Goal: Task Accomplishment & Management: Manage account settings

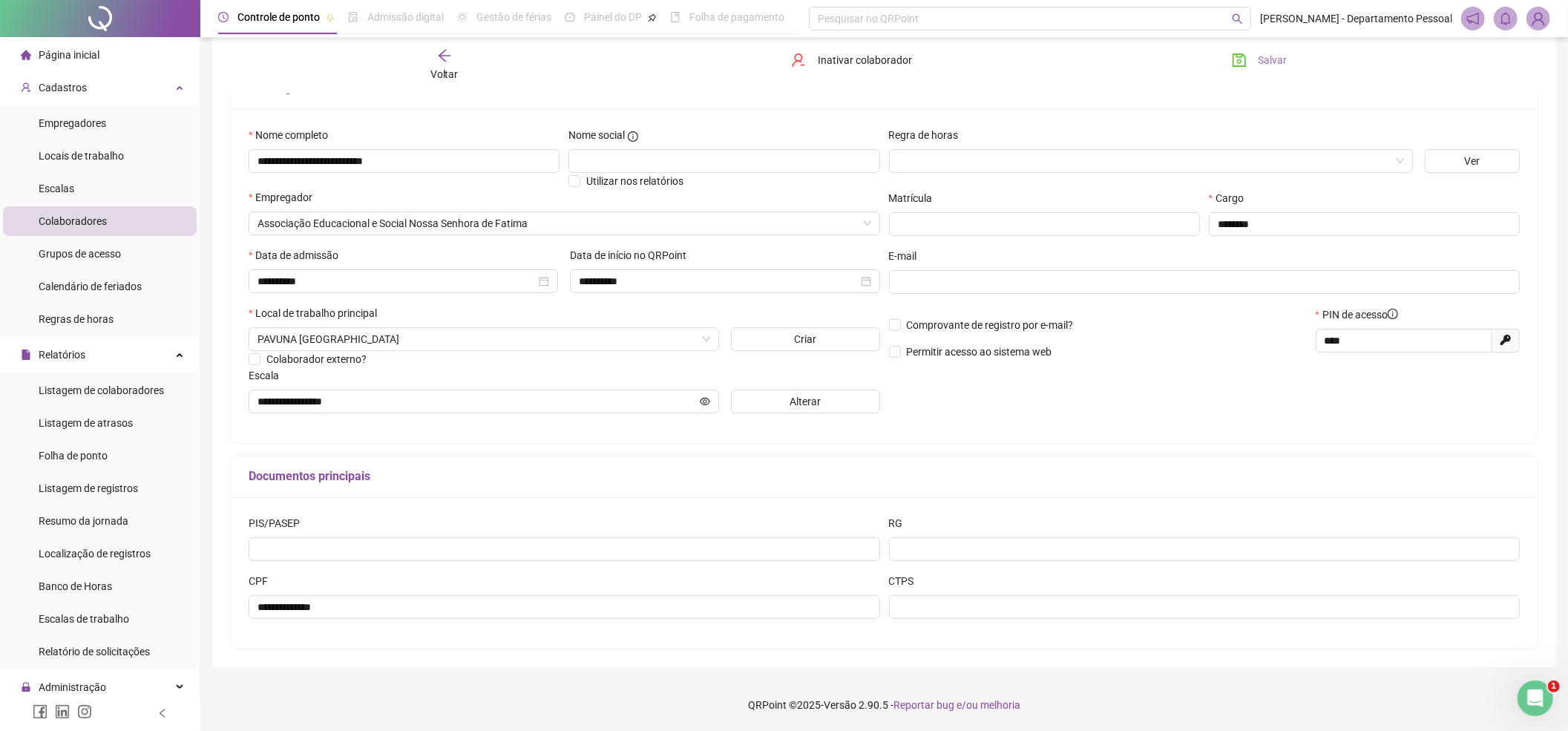
click at [768, 52] on icon "save" at bounding box center [1239, 60] width 15 height 15
click at [80, 450] on span "Folha de ponto" at bounding box center [73, 455] width 69 height 11
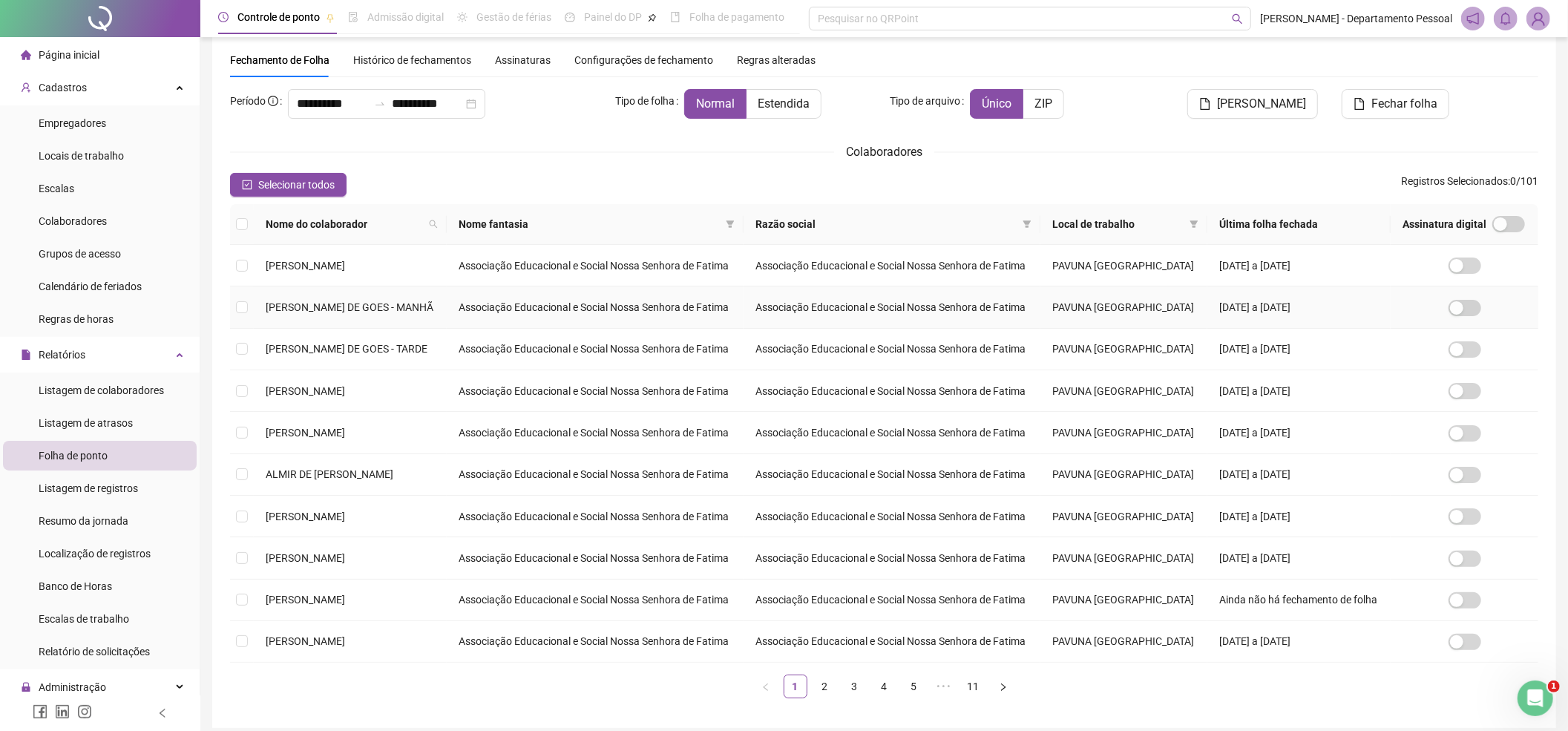
scroll to position [113, 0]
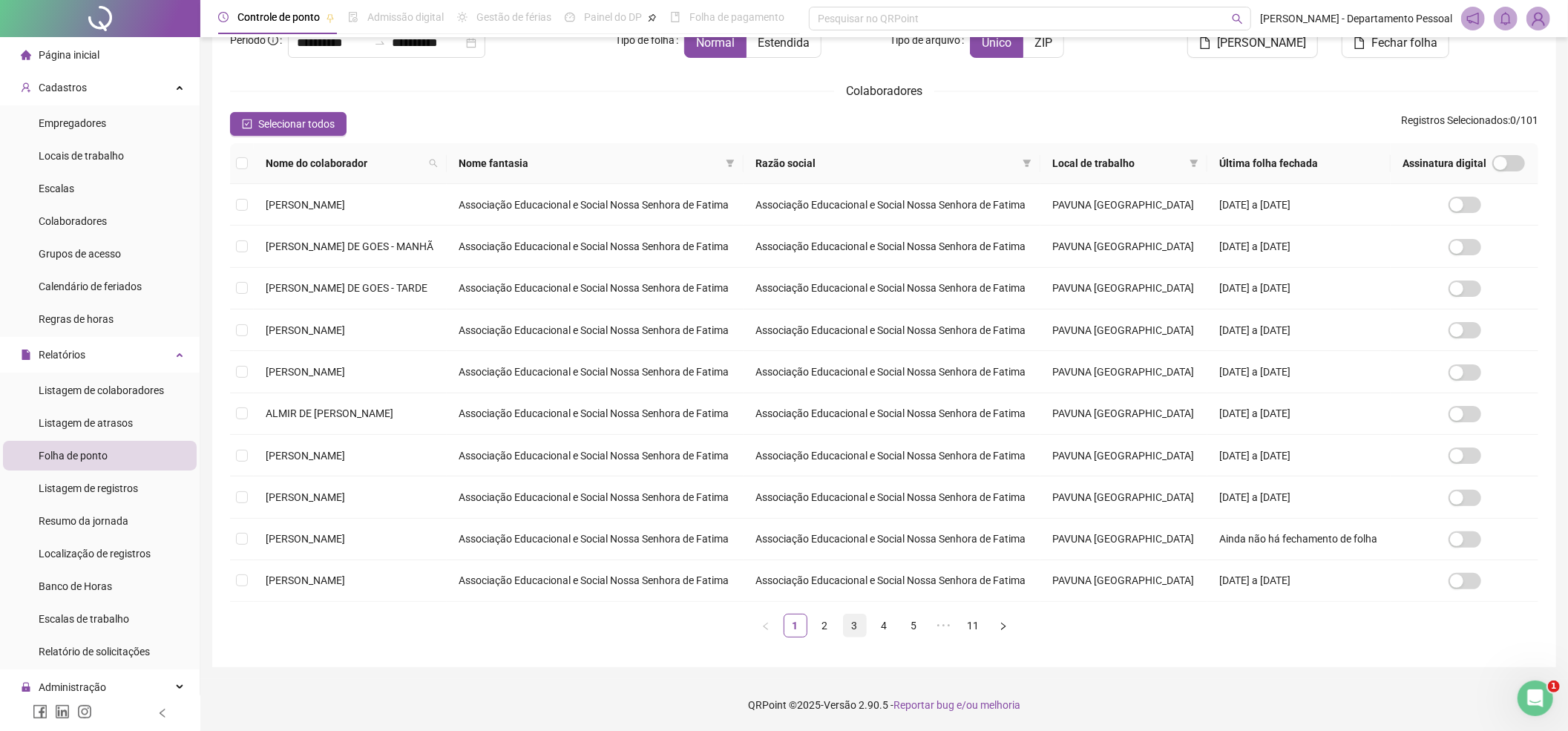
click at [768, 626] on link "3" at bounding box center [854, 625] width 22 height 22
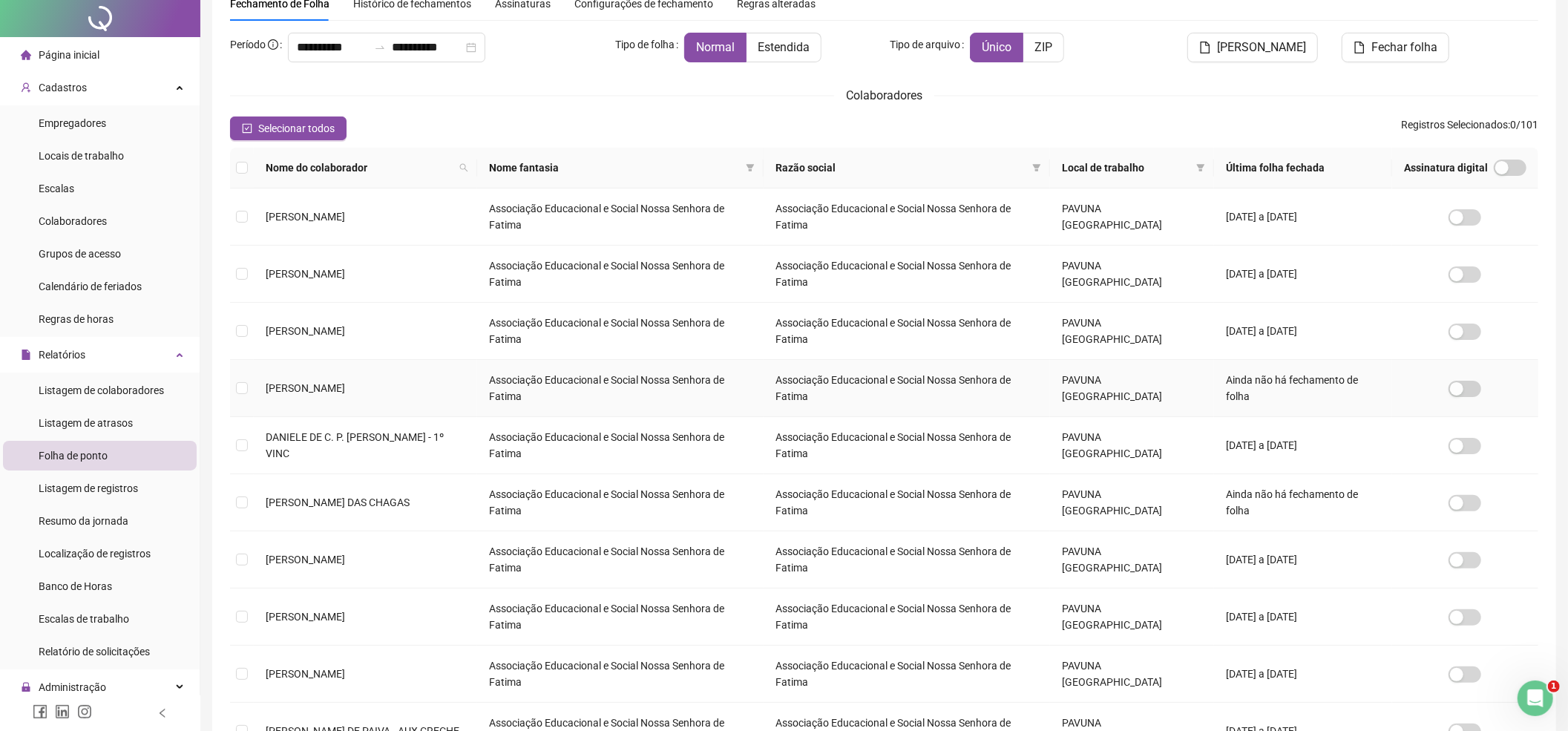
scroll to position [265, 0]
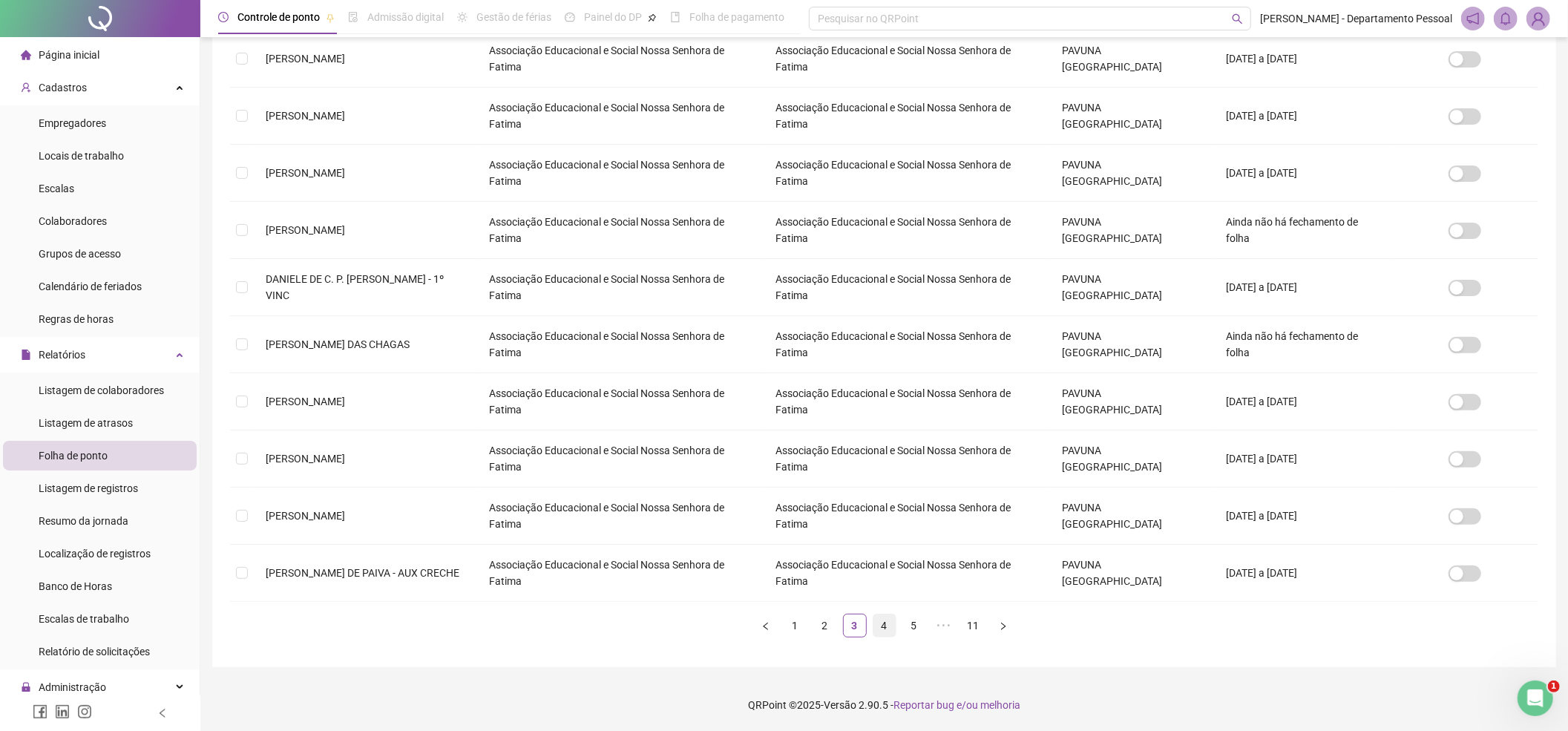
click at [768, 624] on link "4" at bounding box center [883, 625] width 22 height 22
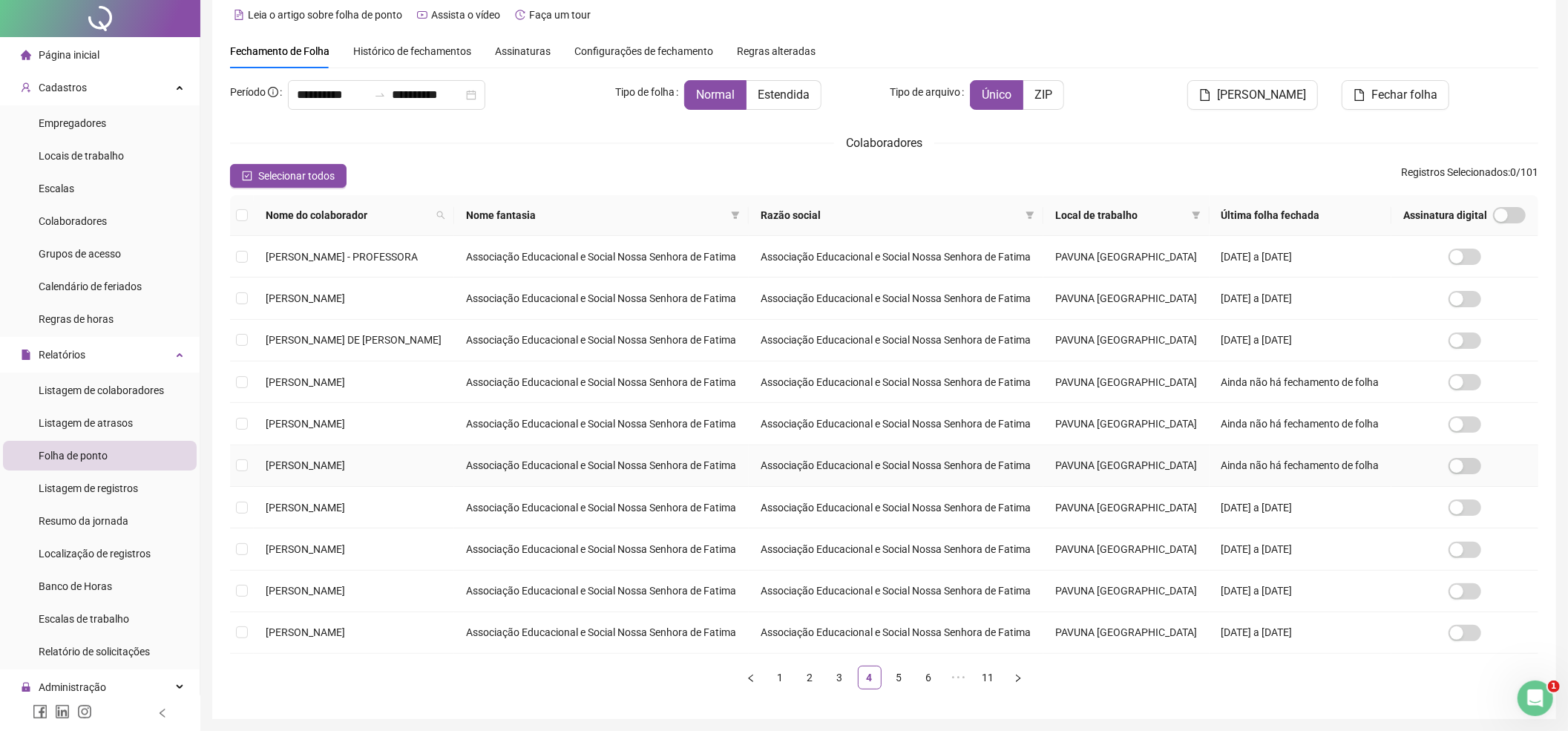
scroll to position [113, 0]
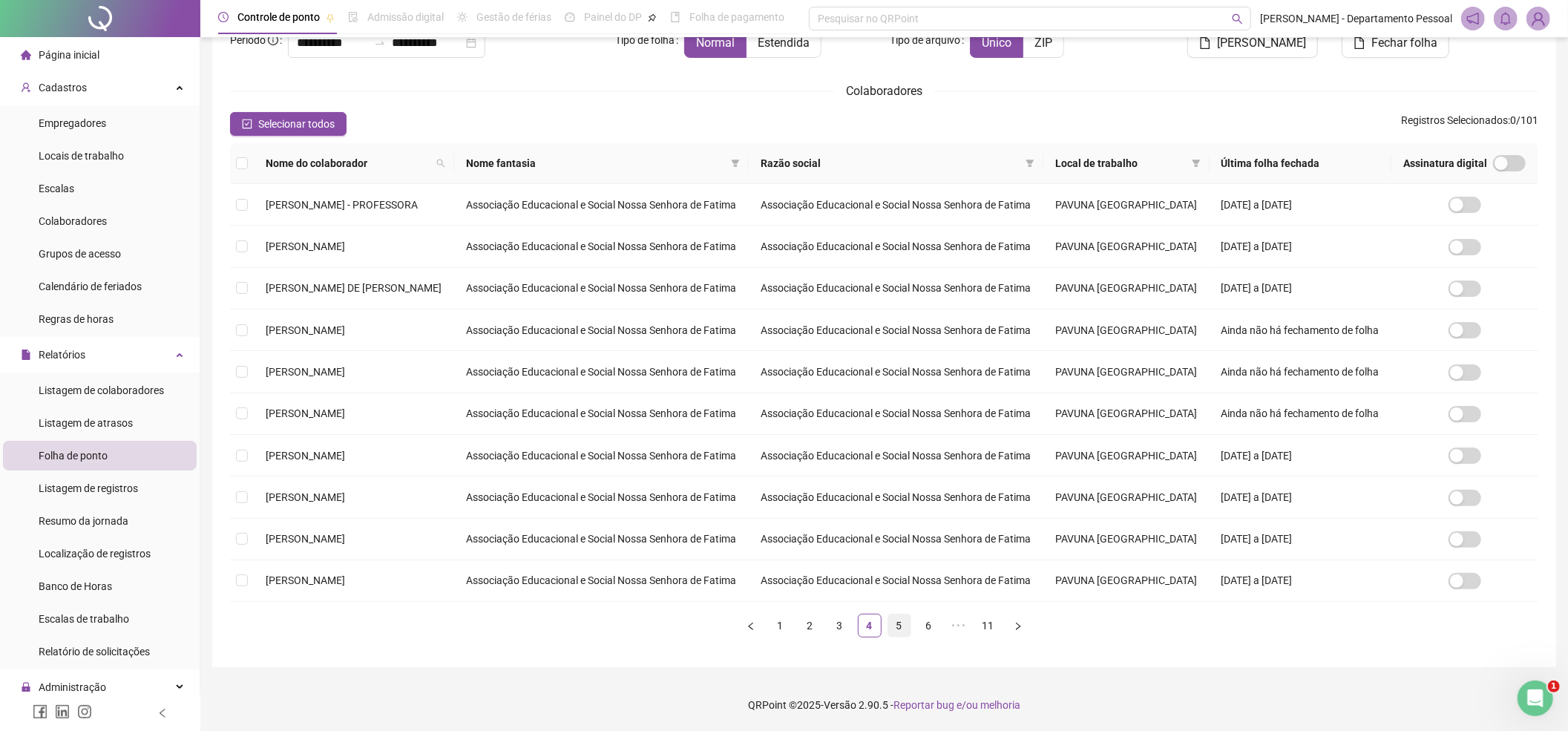
click at [768, 625] on link "5" at bounding box center [899, 625] width 22 height 22
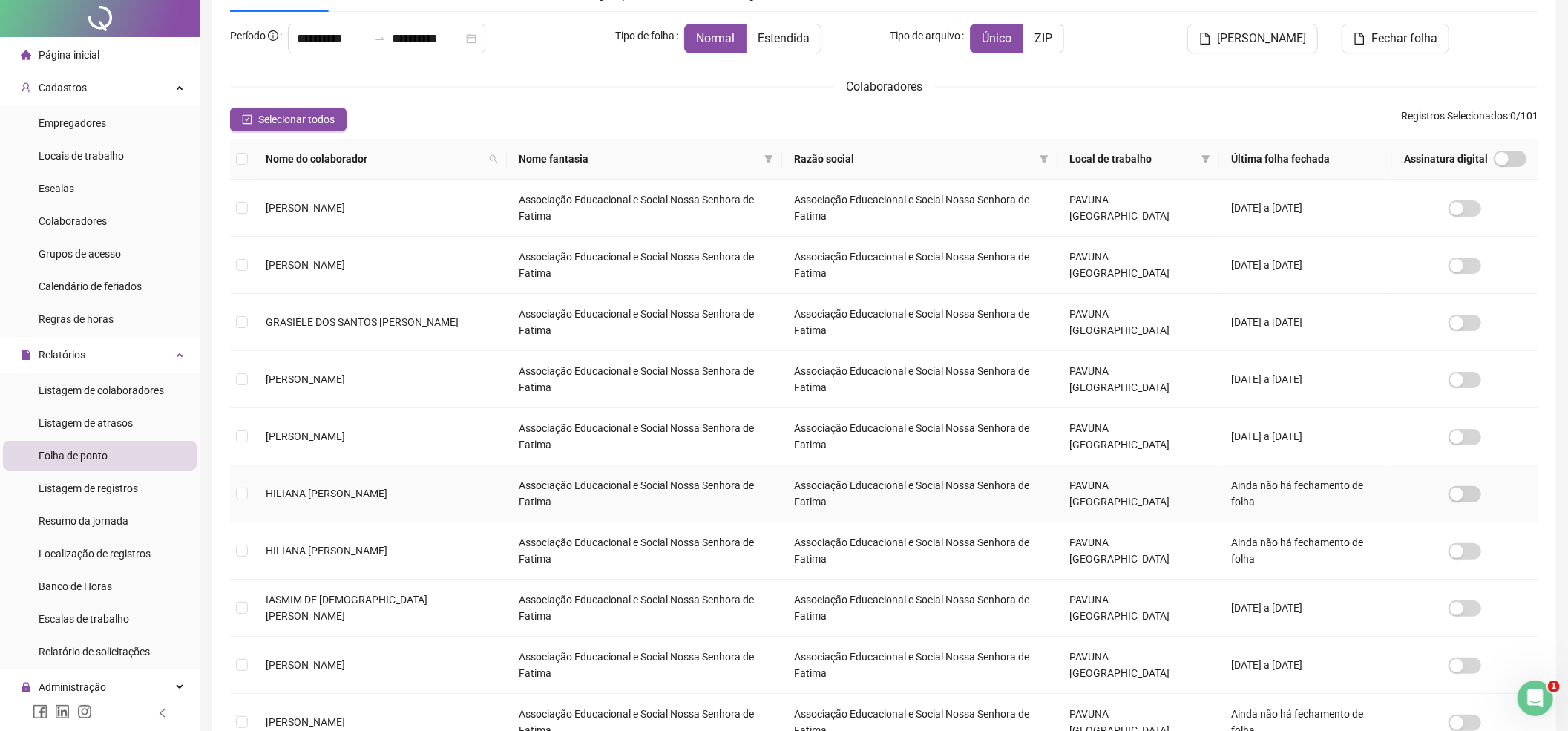
scroll to position [0, 0]
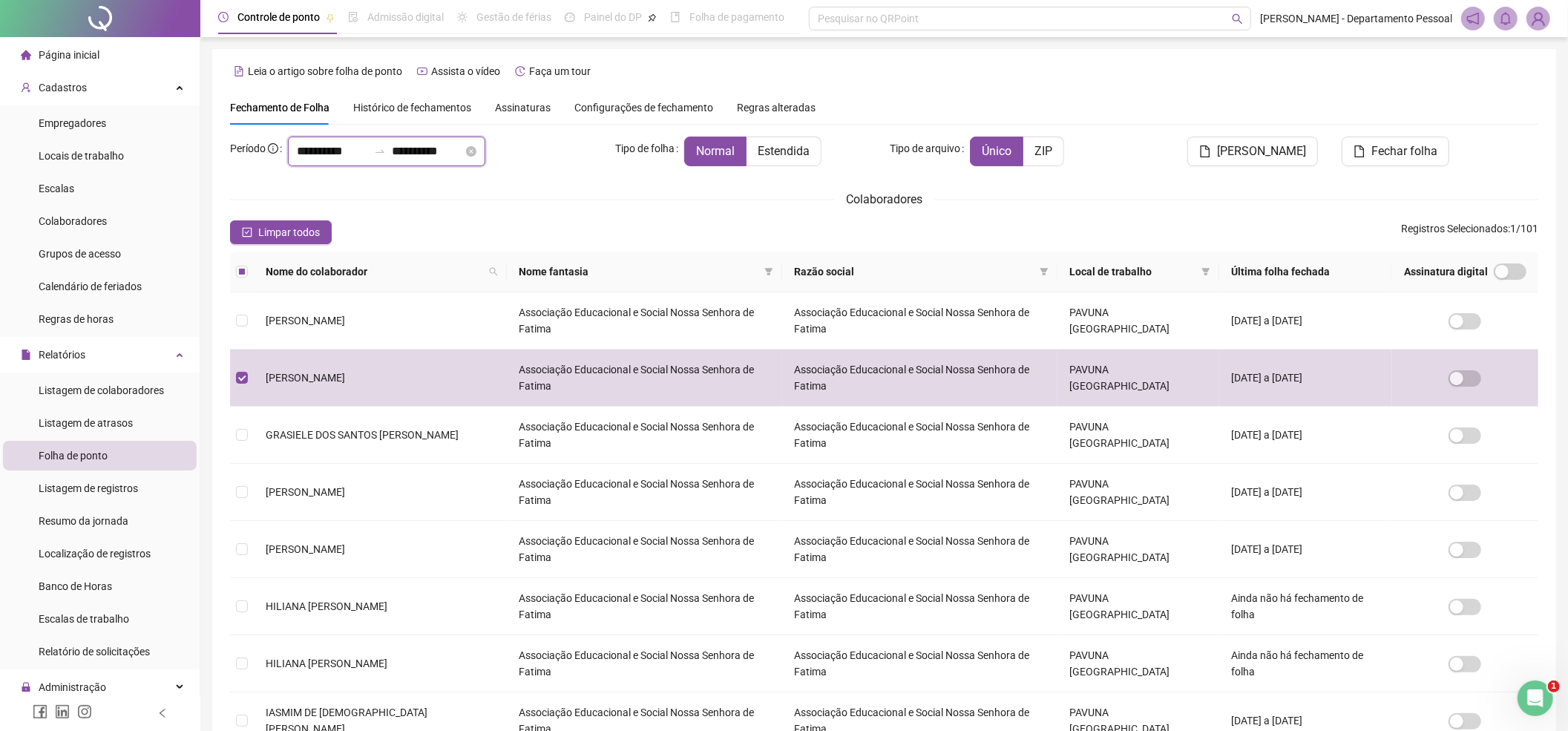
click at [323, 159] on input "**********" at bounding box center [332, 151] width 71 height 18
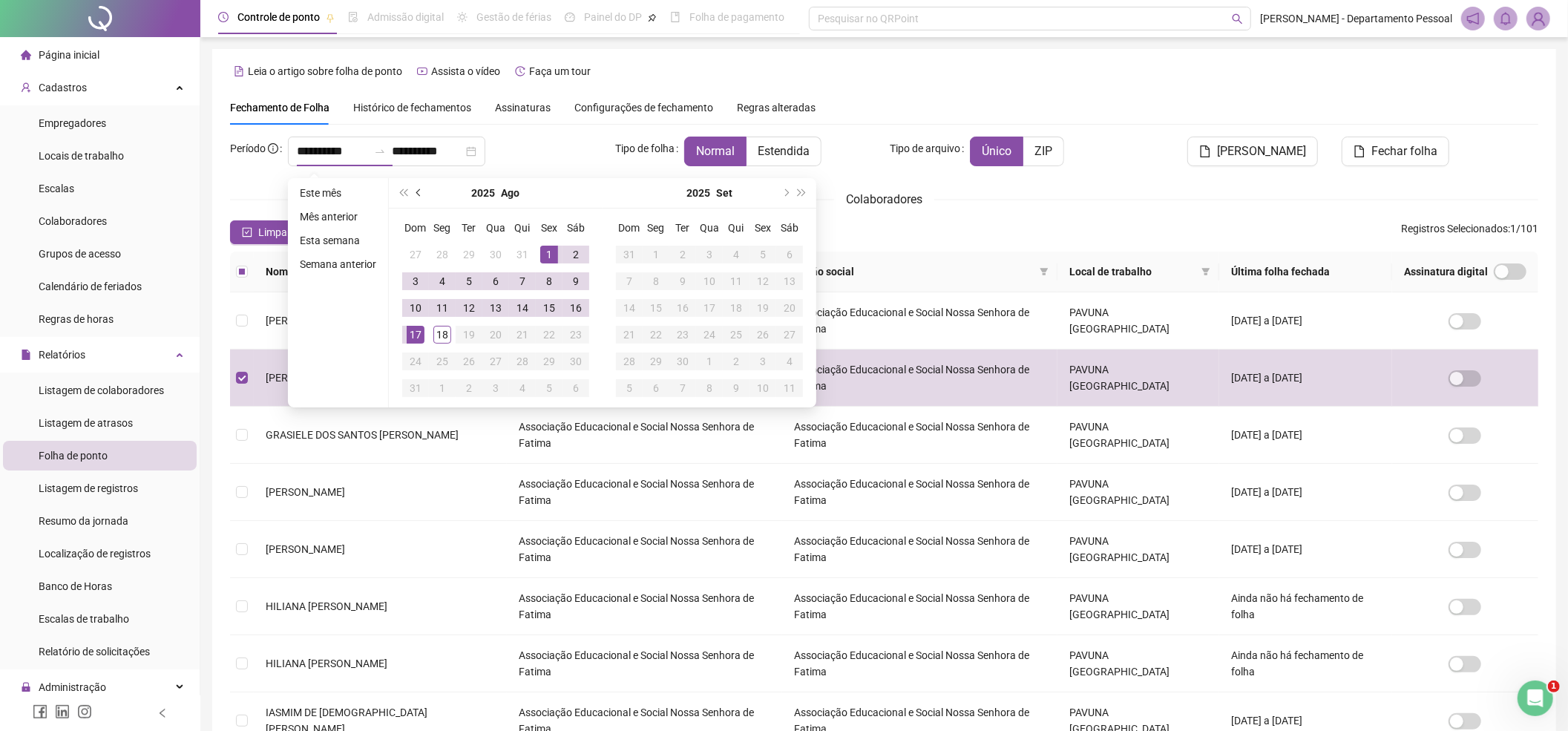
click at [416, 197] on button "prev-year" at bounding box center [418, 192] width 16 height 29
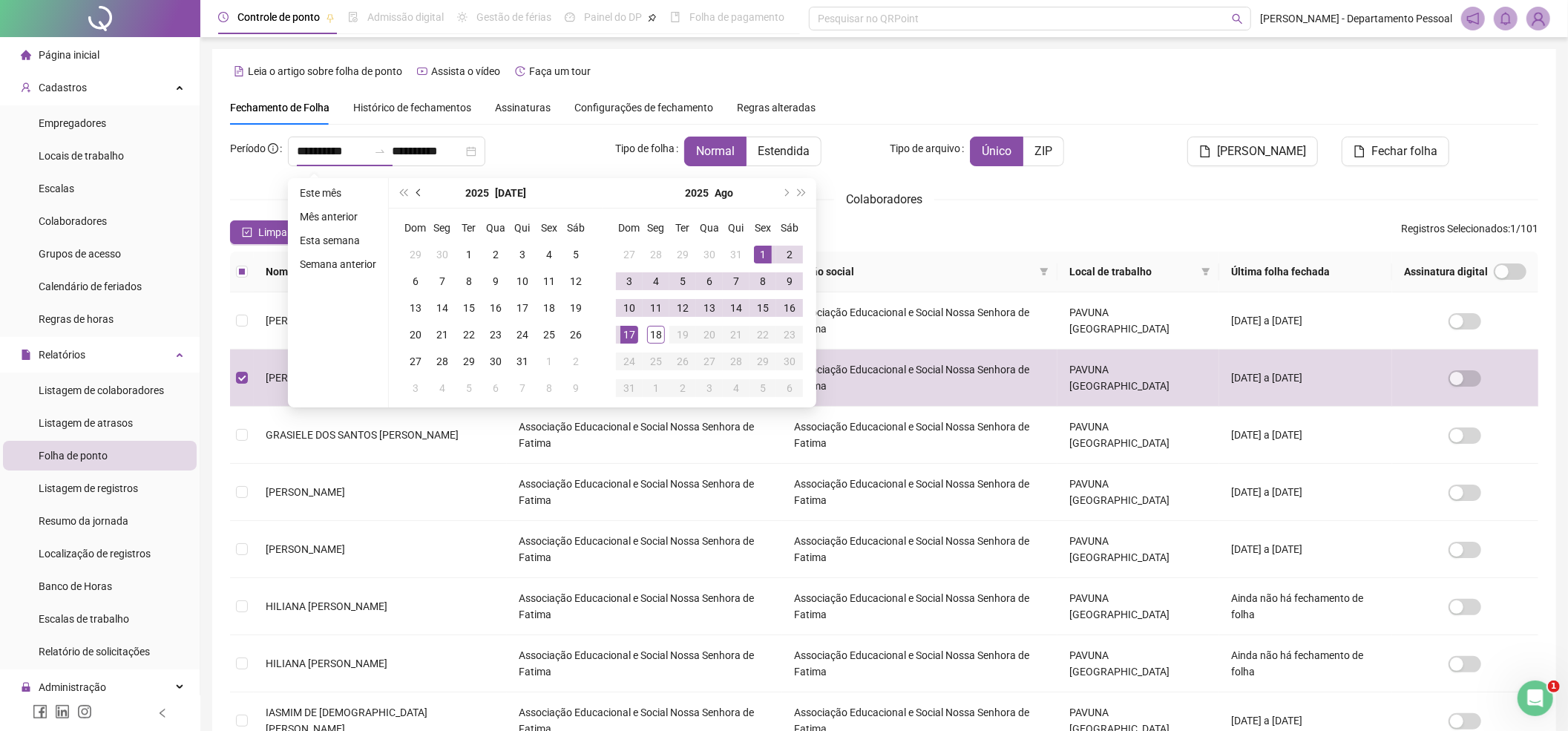
click at [421, 190] on button "prev-year" at bounding box center [418, 192] width 16 height 29
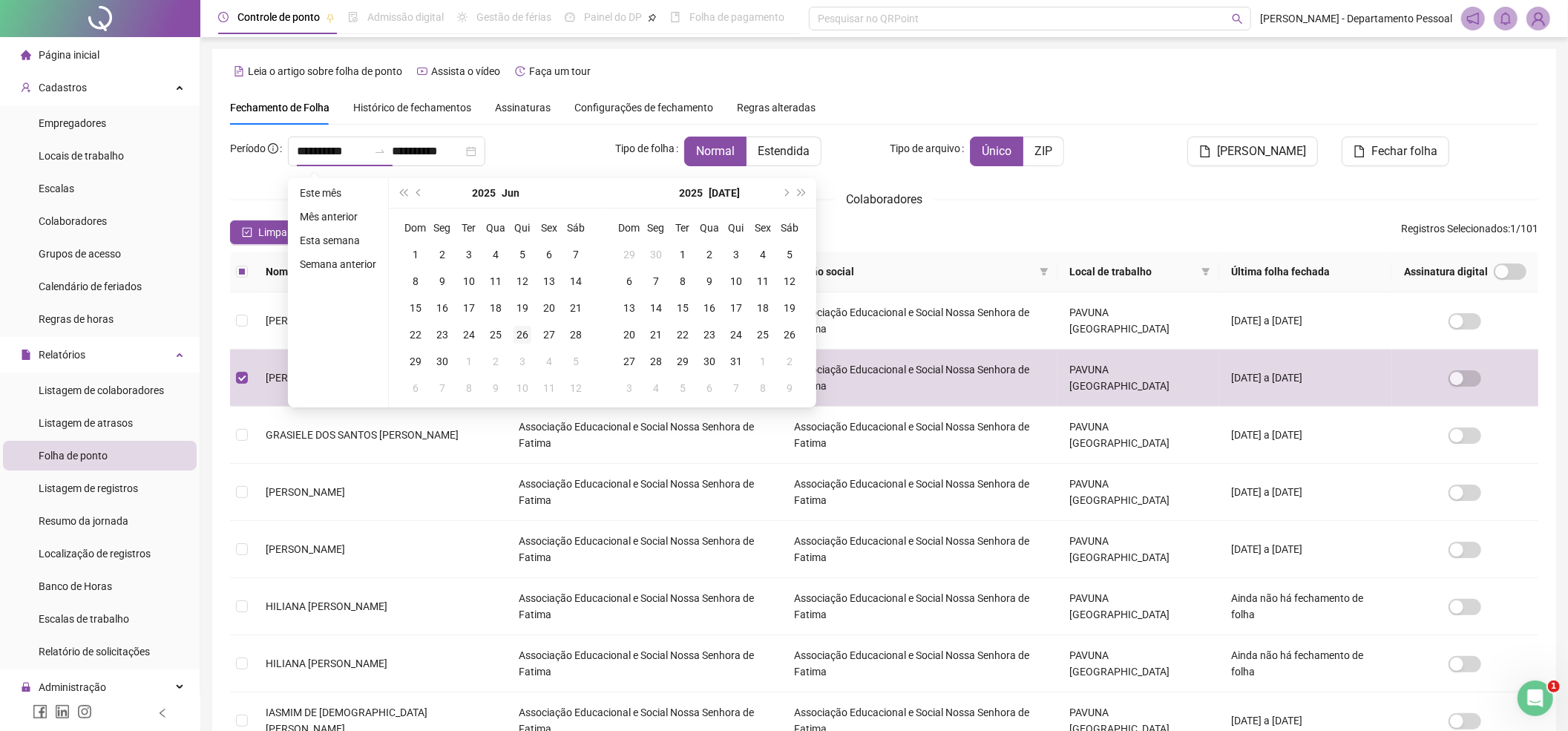
type input "**********"
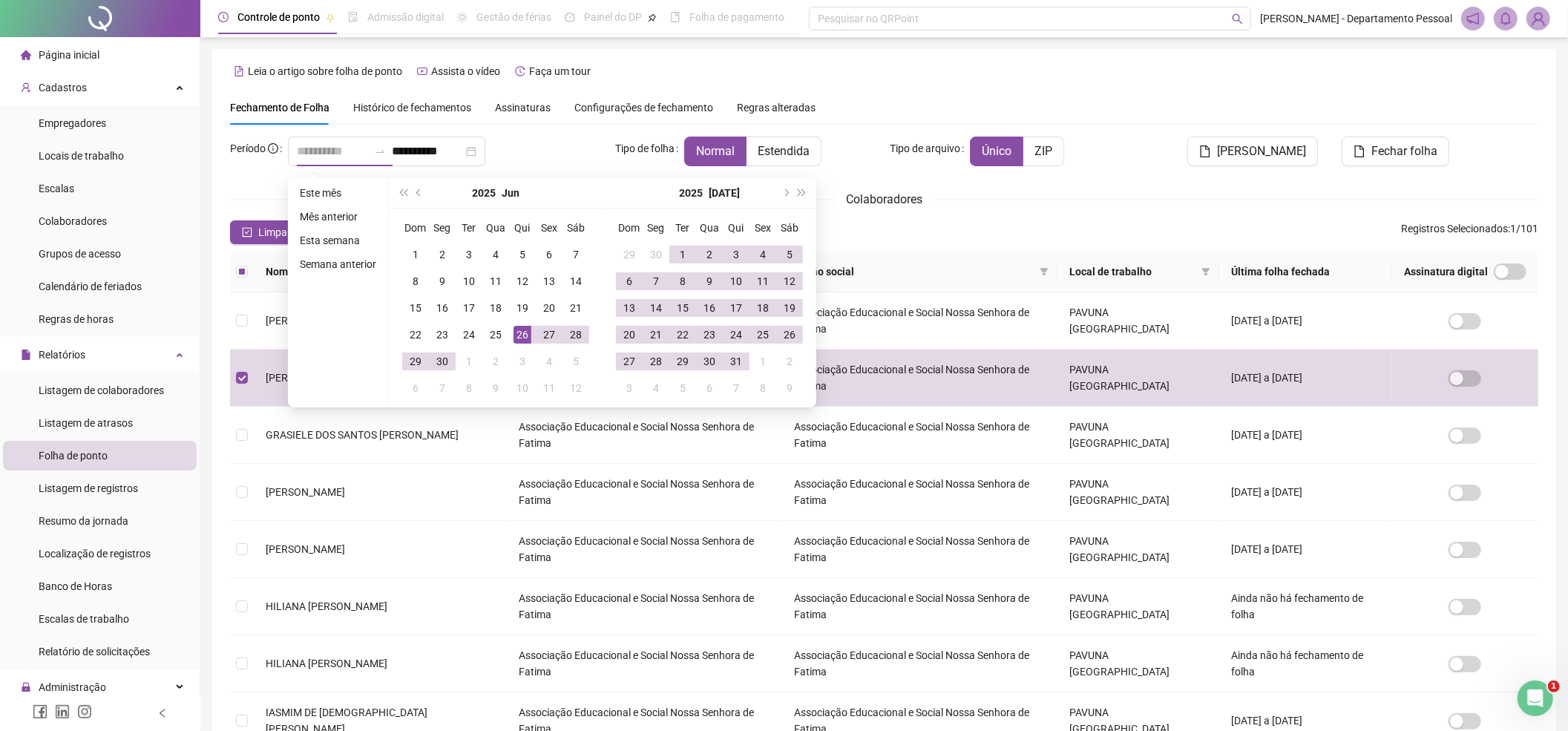
click at [517, 336] on div "26" at bounding box center [522, 335] width 18 height 18
click at [768, 330] on td "26" at bounding box center [789, 335] width 27 height 27
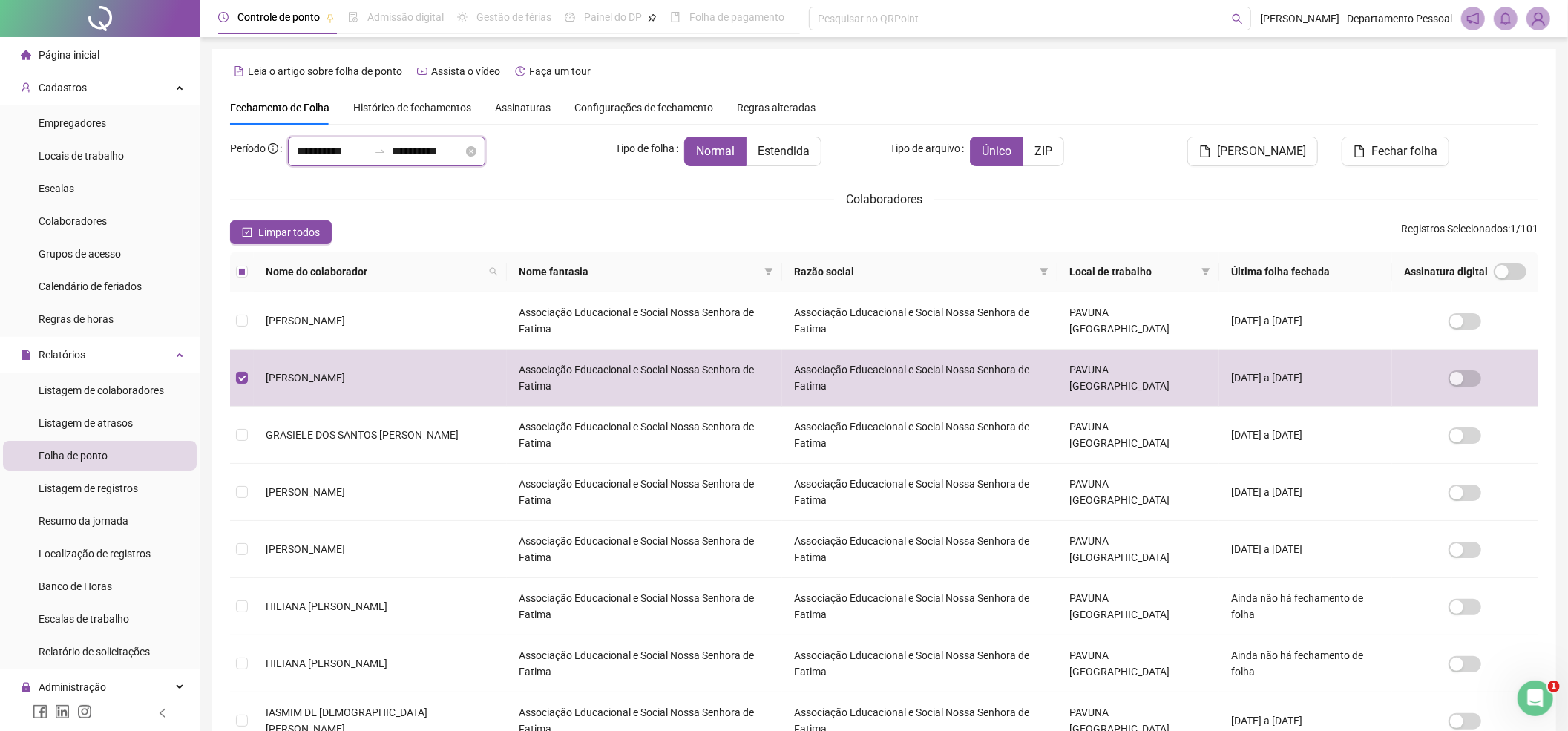
click at [442, 153] on input "**********" at bounding box center [427, 151] width 71 height 18
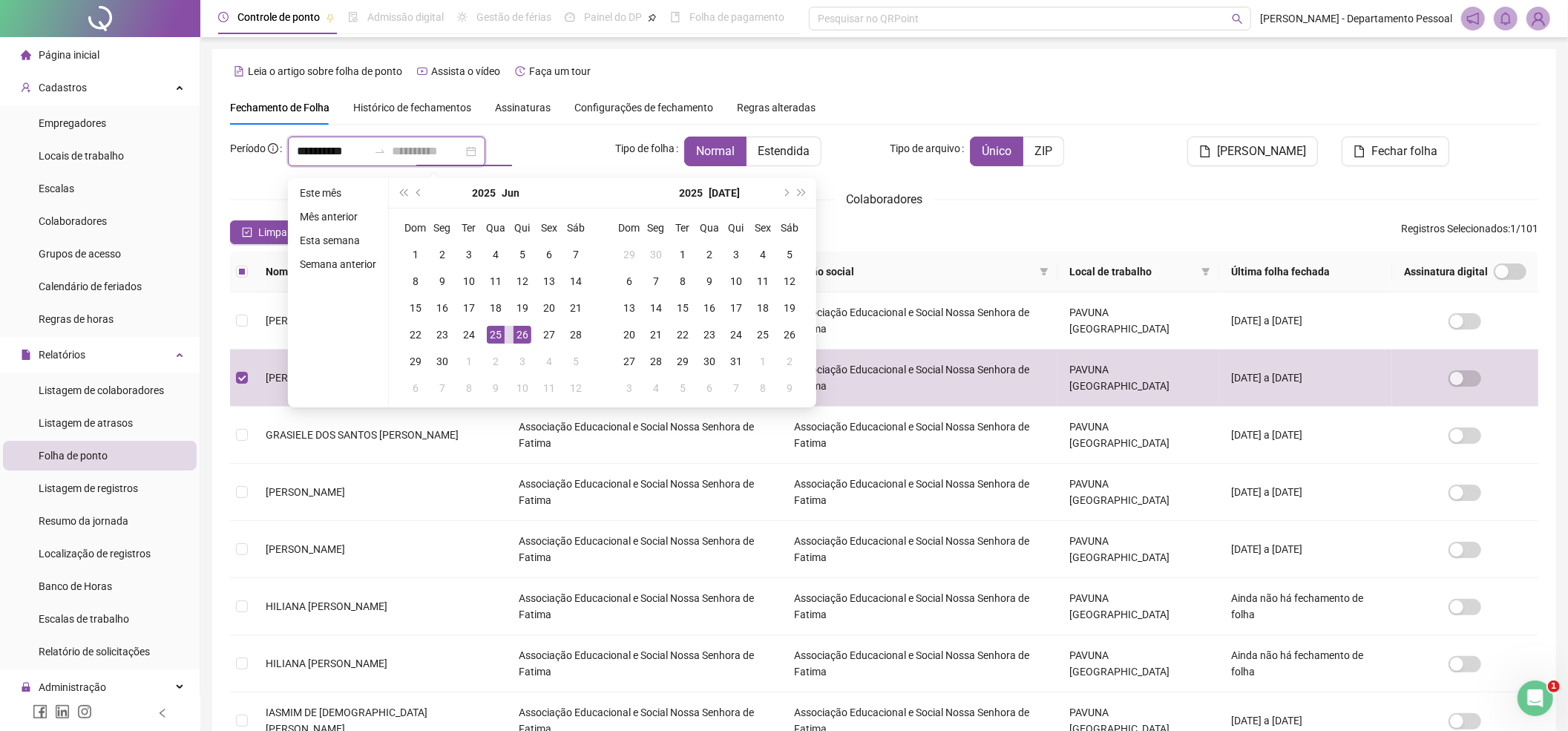
type input "**********"
click at [519, 336] on div "26" at bounding box center [522, 335] width 18 height 18
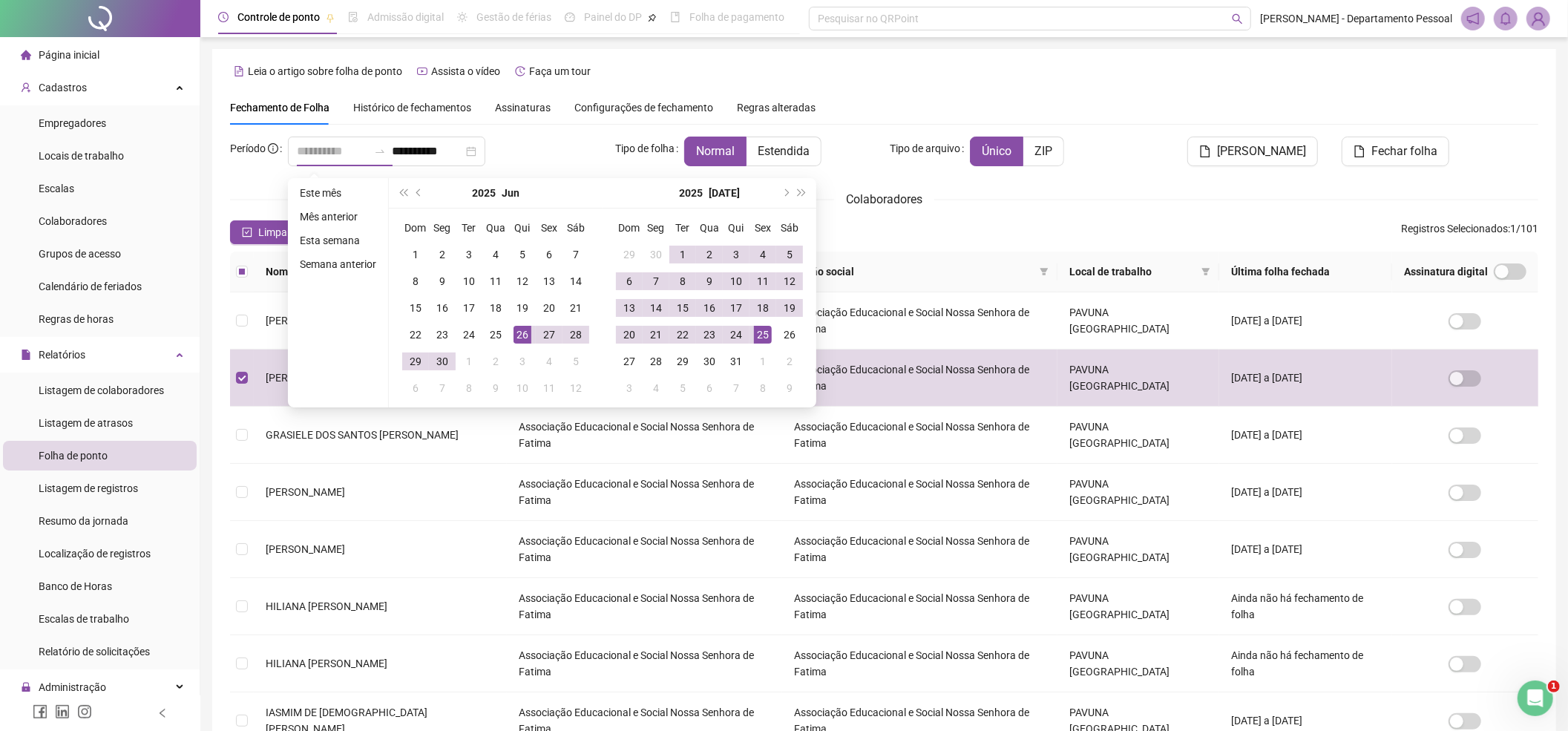
click at [761, 333] on div "25" at bounding box center [763, 335] width 18 height 18
type input "**********"
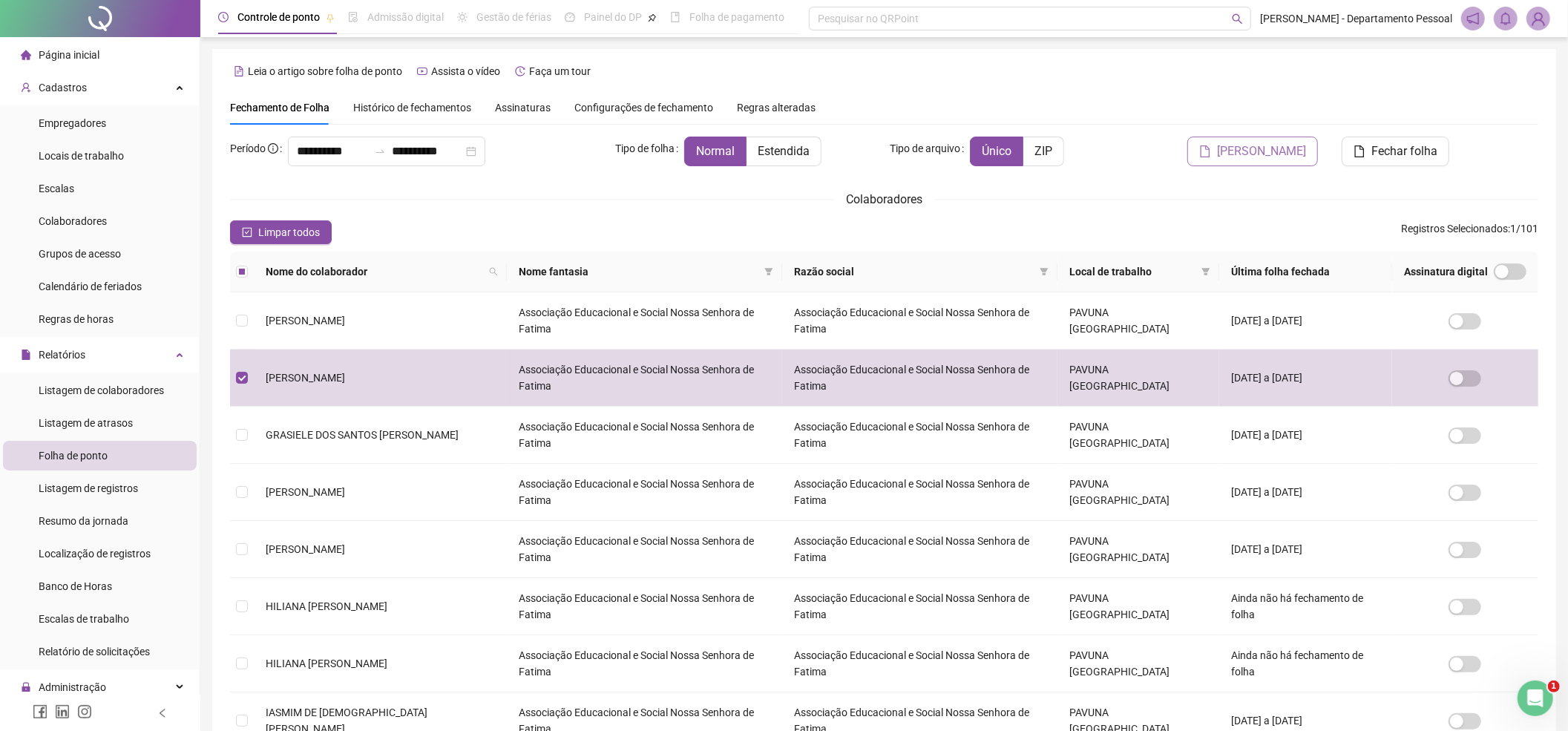
click at [768, 141] on button "[PERSON_NAME]" at bounding box center [1251, 151] width 130 height 29
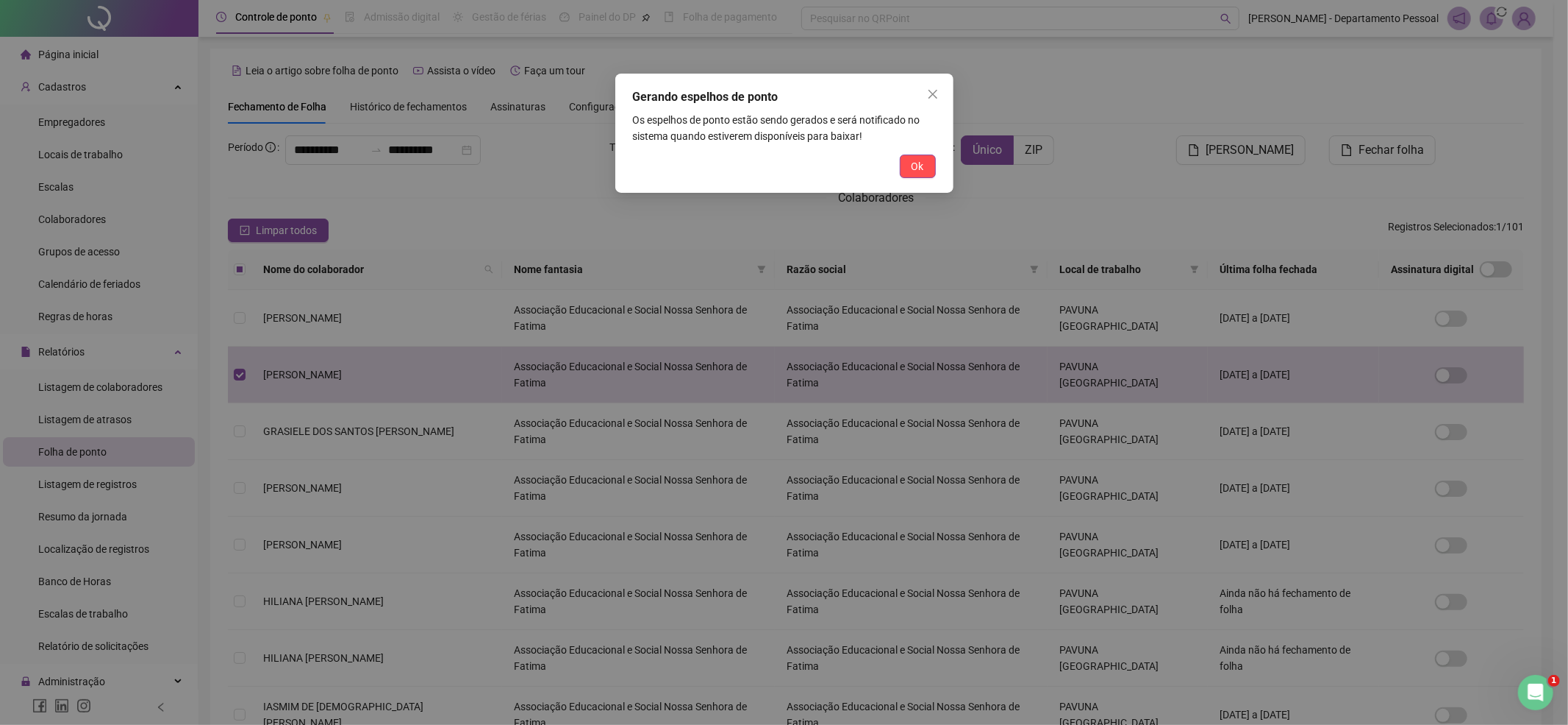
click at [761, 172] on span "Ok" at bounding box center [917, 166] width 12 height 16
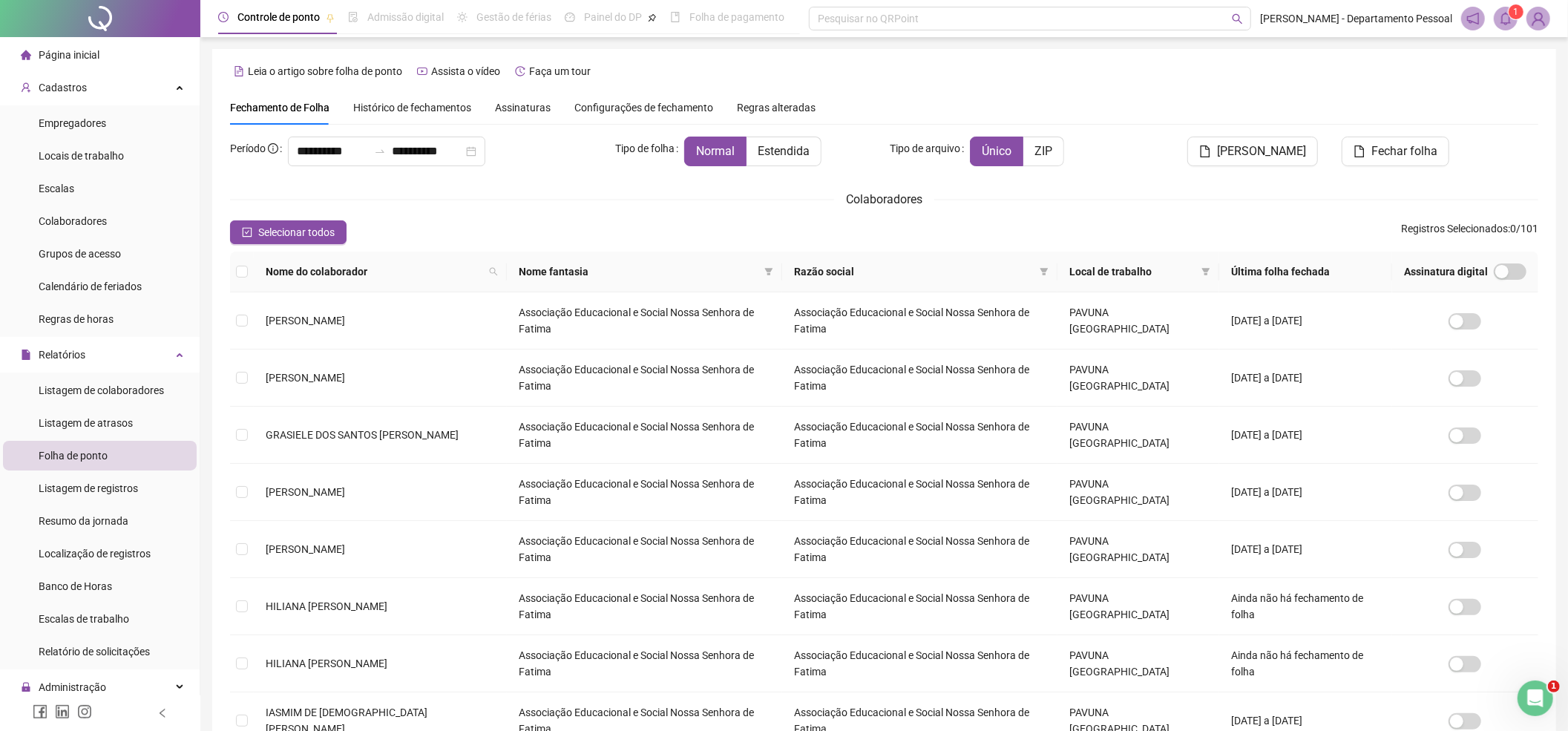
click at [768, 22] on icon "bell" at bounding box center [1505, 18] width 13 height 13
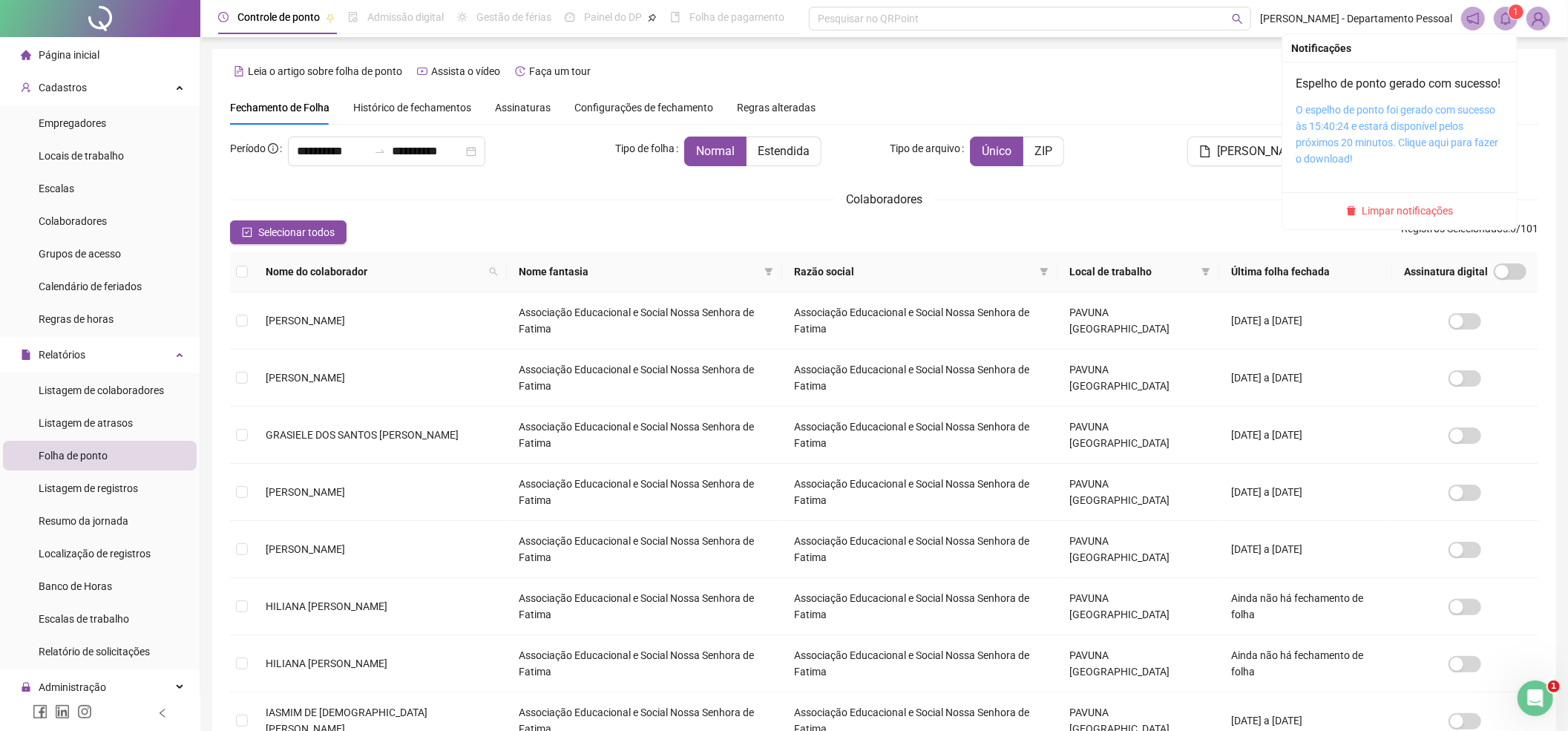
click at [768, 123] on link "O espelho de ponto foi gerado com sucesso às 15:40:24 e estará disponível pelos…" at bounding box center [1396, 134] width 203 height 61
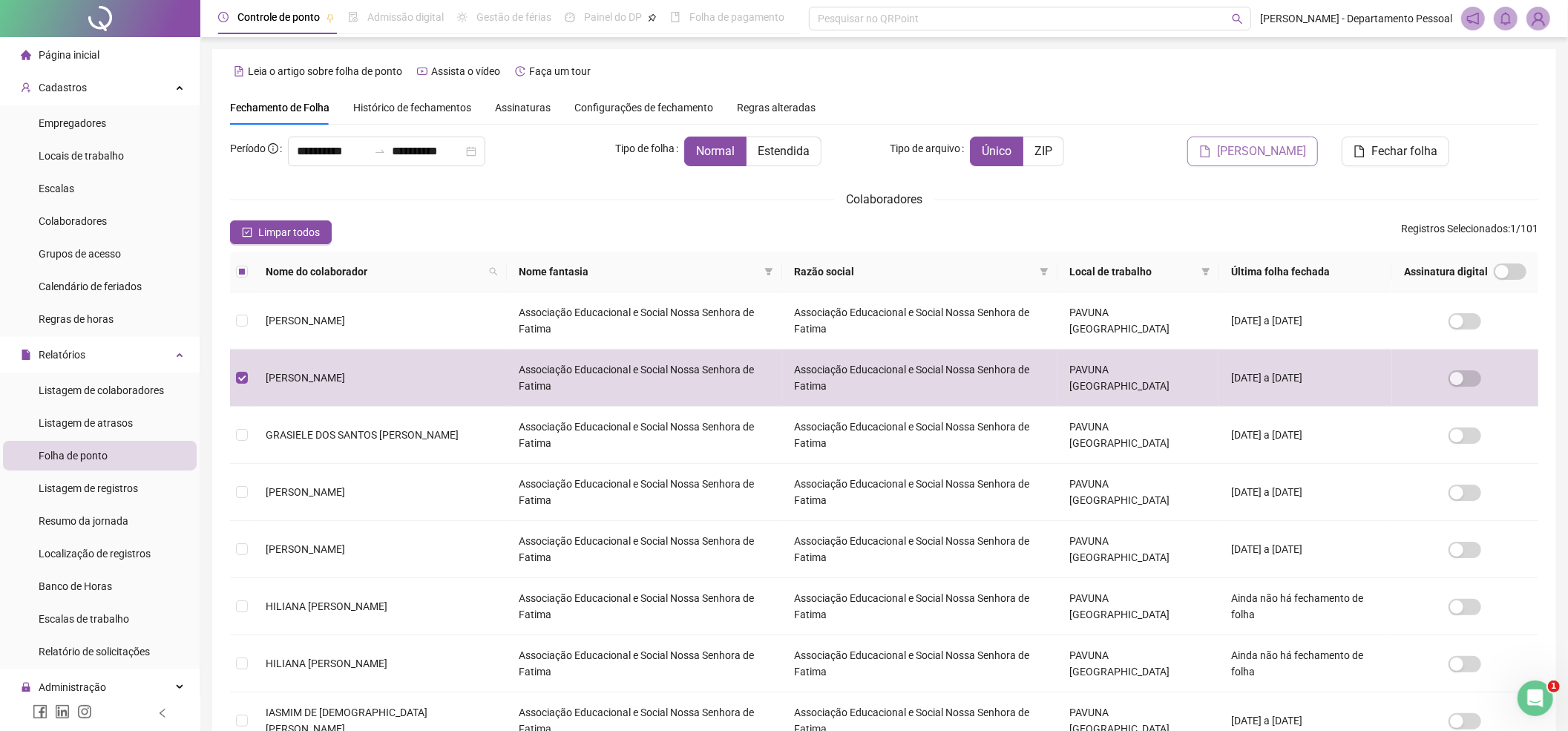
click at [768, 155] on span "[PERSON_NAME]" at bounding box center [1262, 151] width 89 height 18
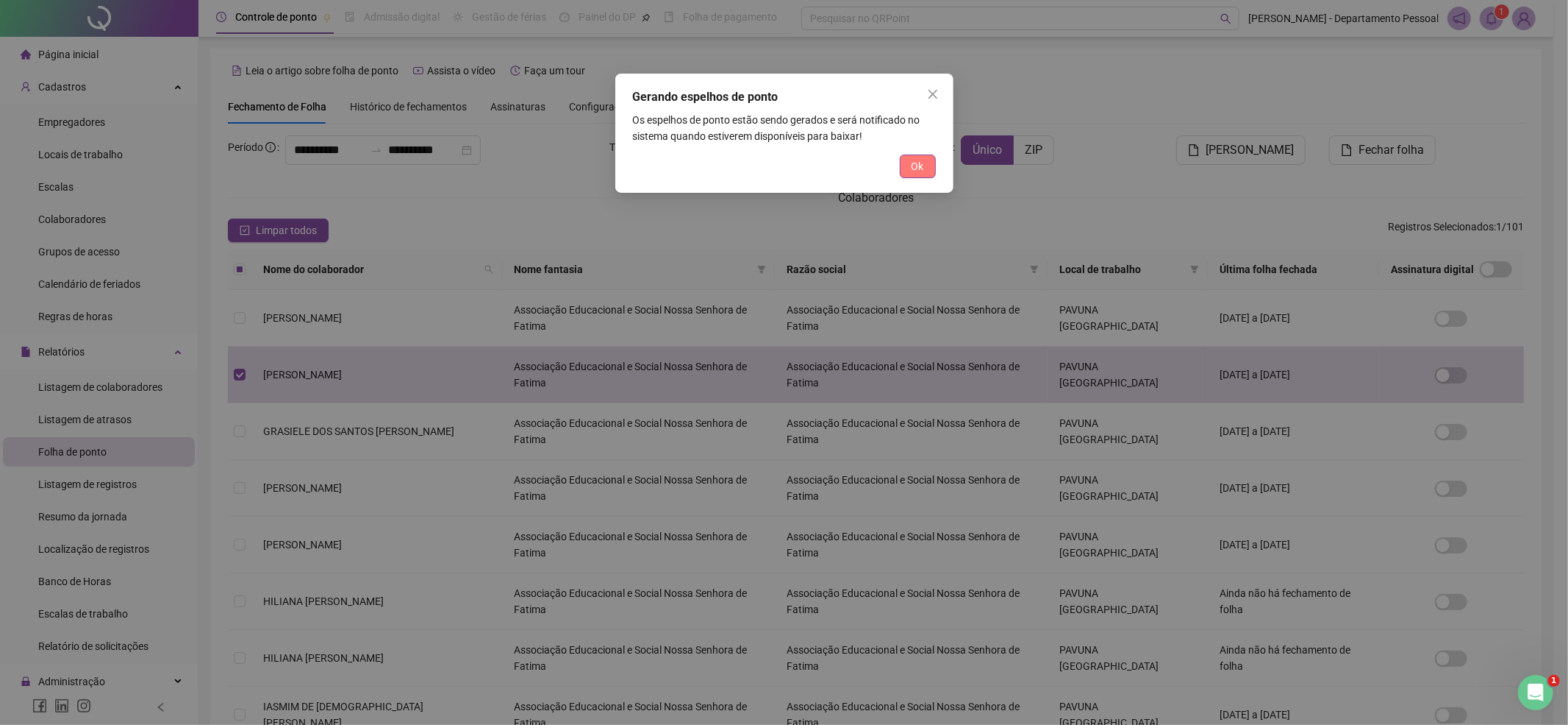
click at [761, 162] on span "Ok" at bounding box center [917, 166] width 12 height 16
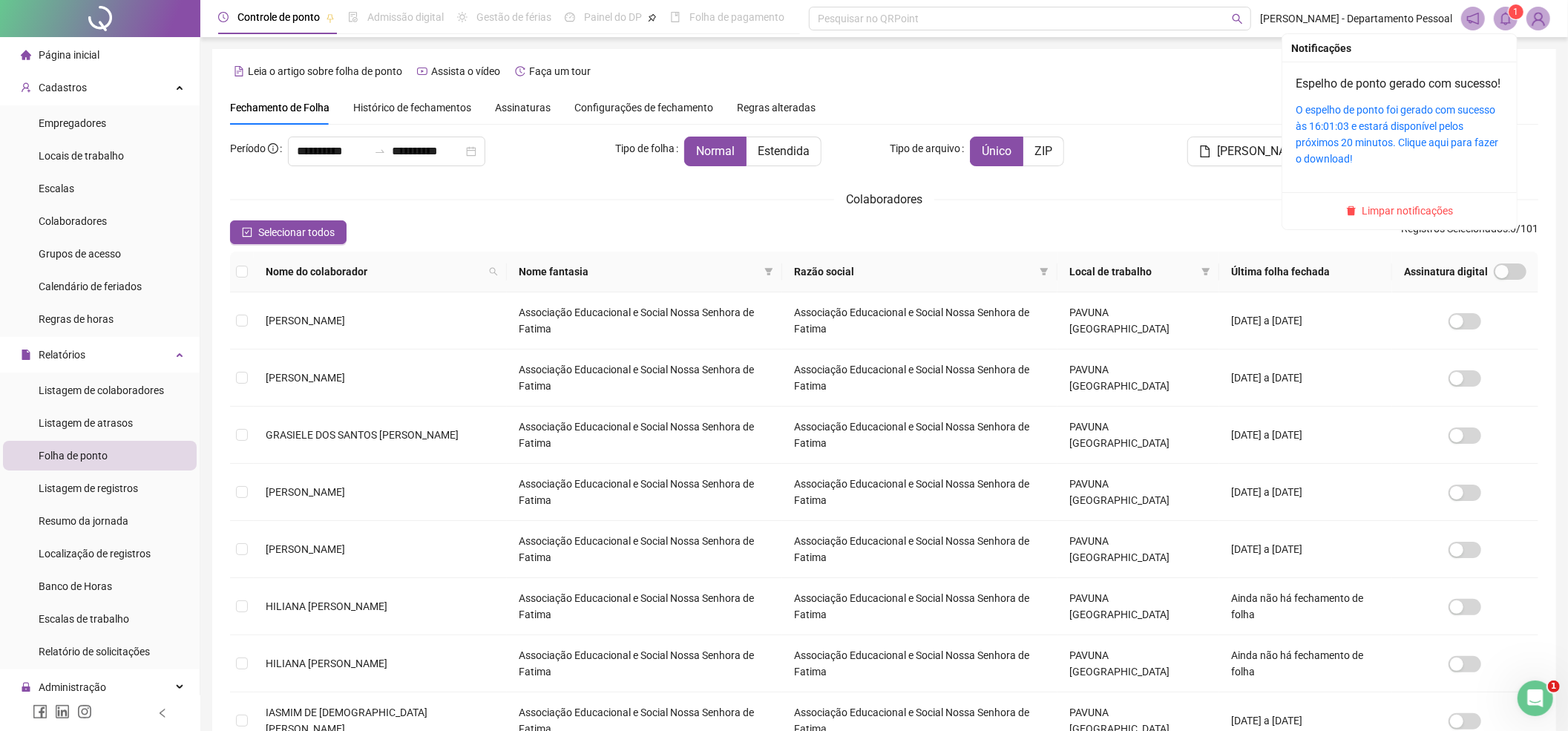
click at [768, 18] on icon "bell" at bounding box center [1505, 18] width 10 height 13
click at [768, 134] on div "O espelho de ponto foi gerado com sucesso às 16:01:03 e estará disponível pelos…" at bounding box center [1399, 134] width 207 height 66
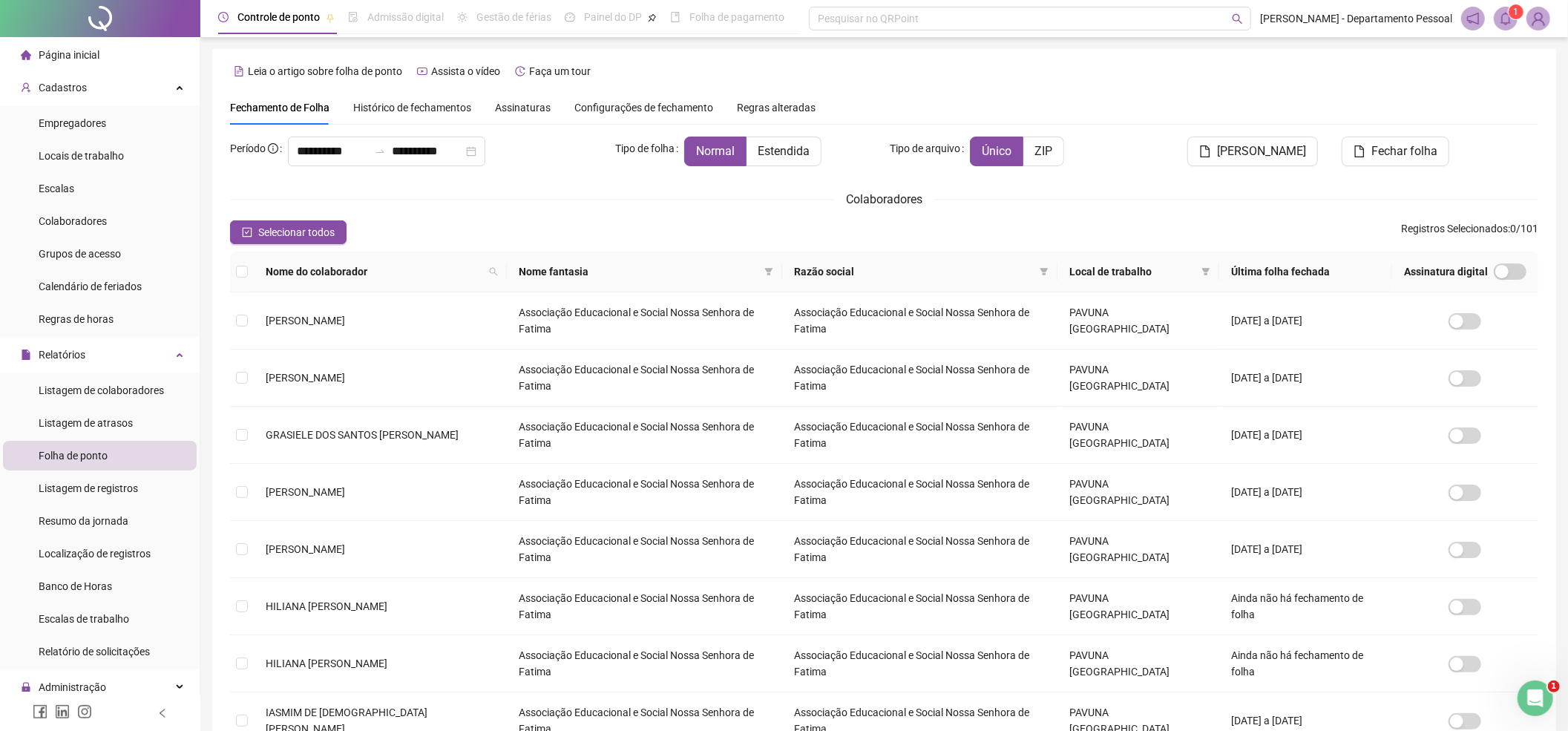
click at [768, 12] on icon "bell" at bounding box center [1505, 18] width 10 height 13
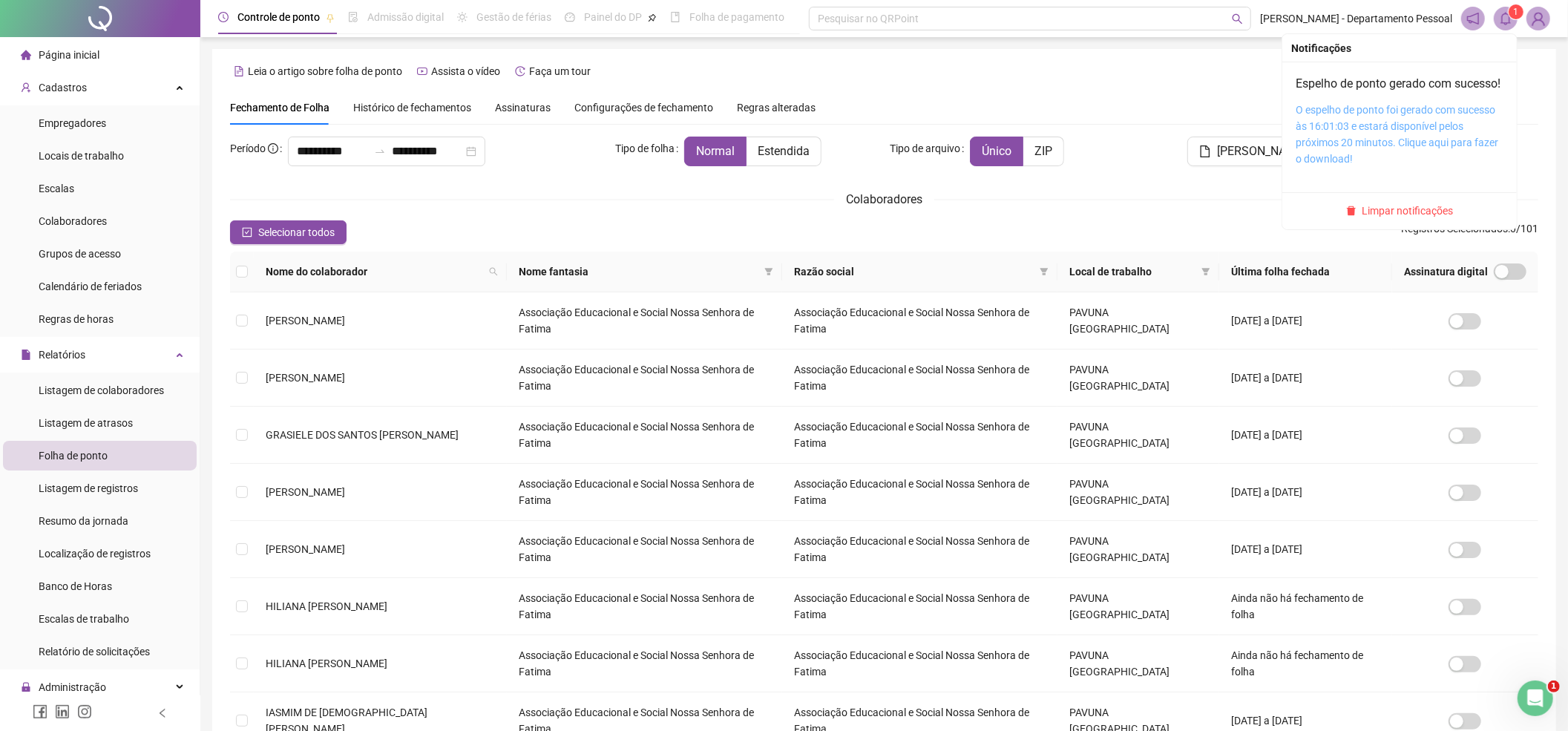
click at [768, 137] on link "O espelho de ponto foi gerado com sucesso às 16:01:03 e estará disponível pelos…" at bounding box center [1396, 134] width 203 height 61
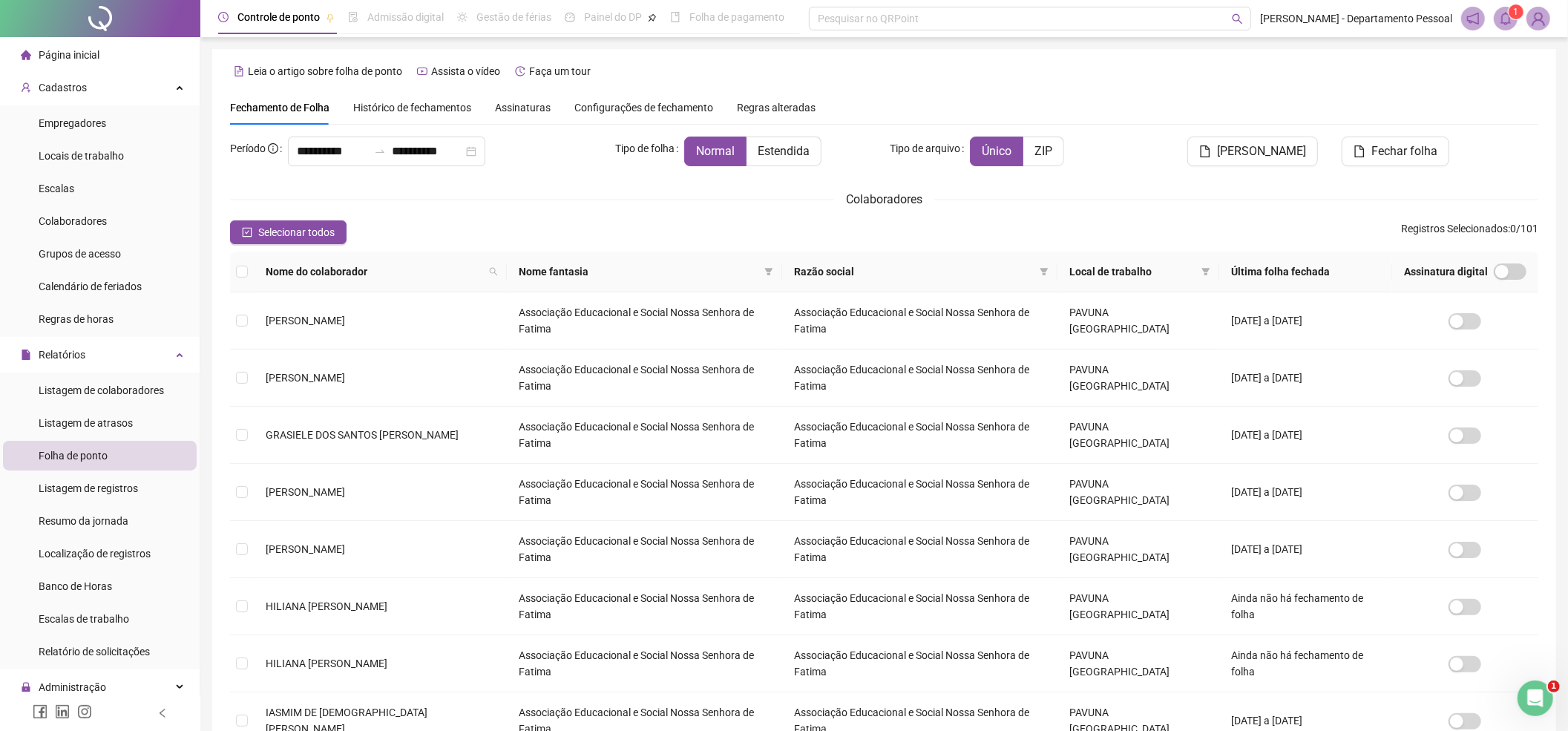
click at [768, 15] on icon "bell" at bounding box center [1505, 18] width 13 height 13
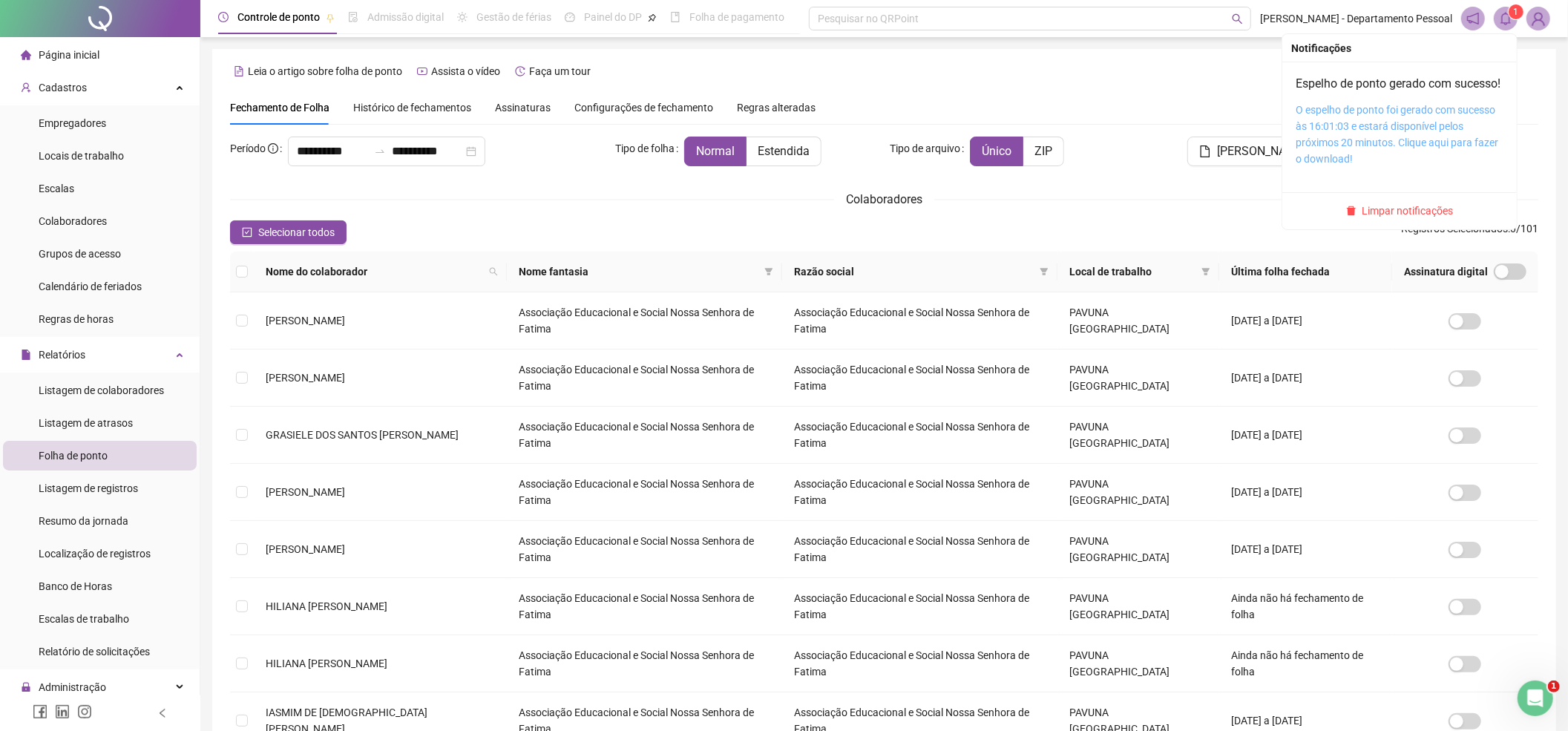
click at [768, 132] on link "O espelho de ponto foi gerado com sucesso às 16:01:03 e estará disponível pelos…" at bounding box center [1396, 134] width 203 height 61
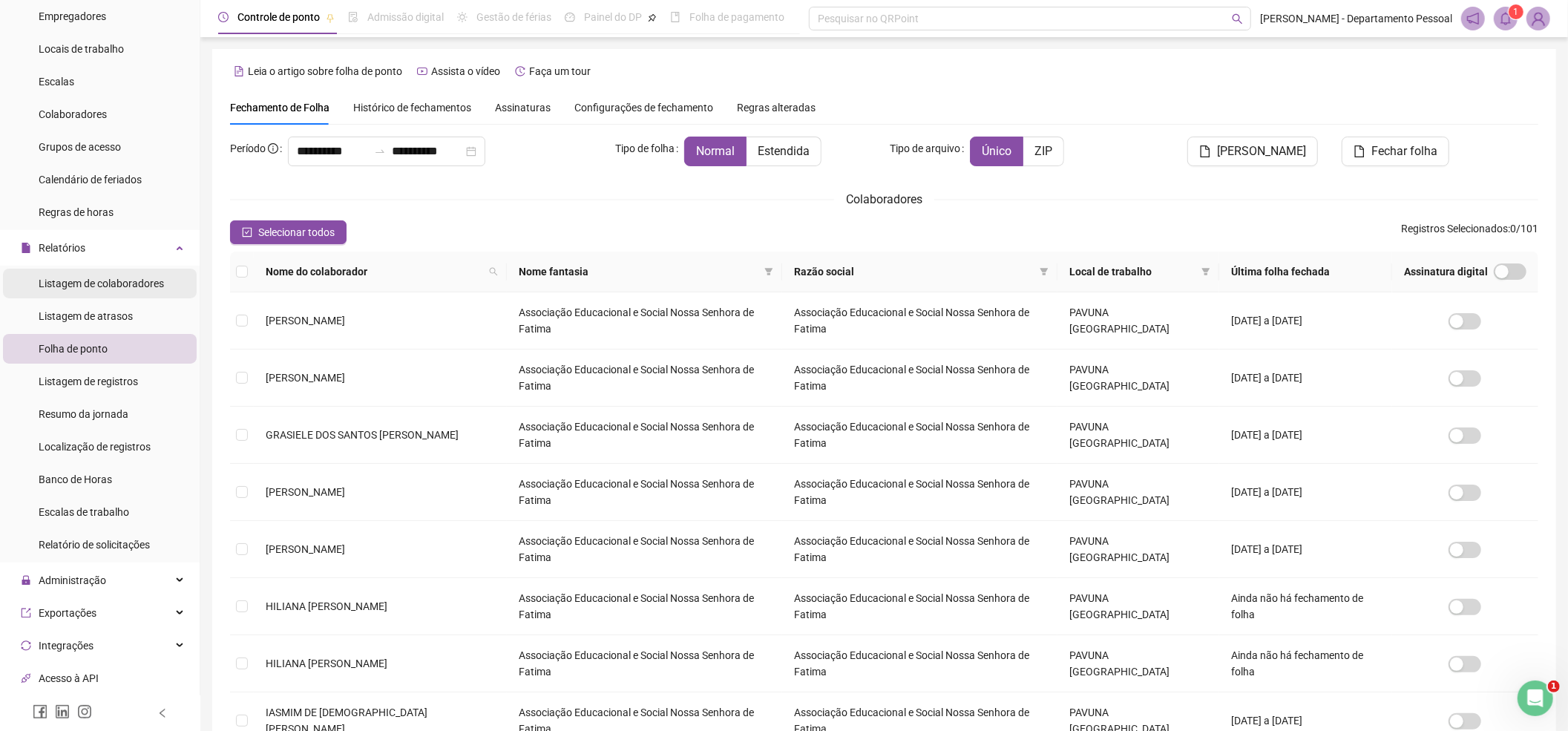
scroll to position [268, 0]
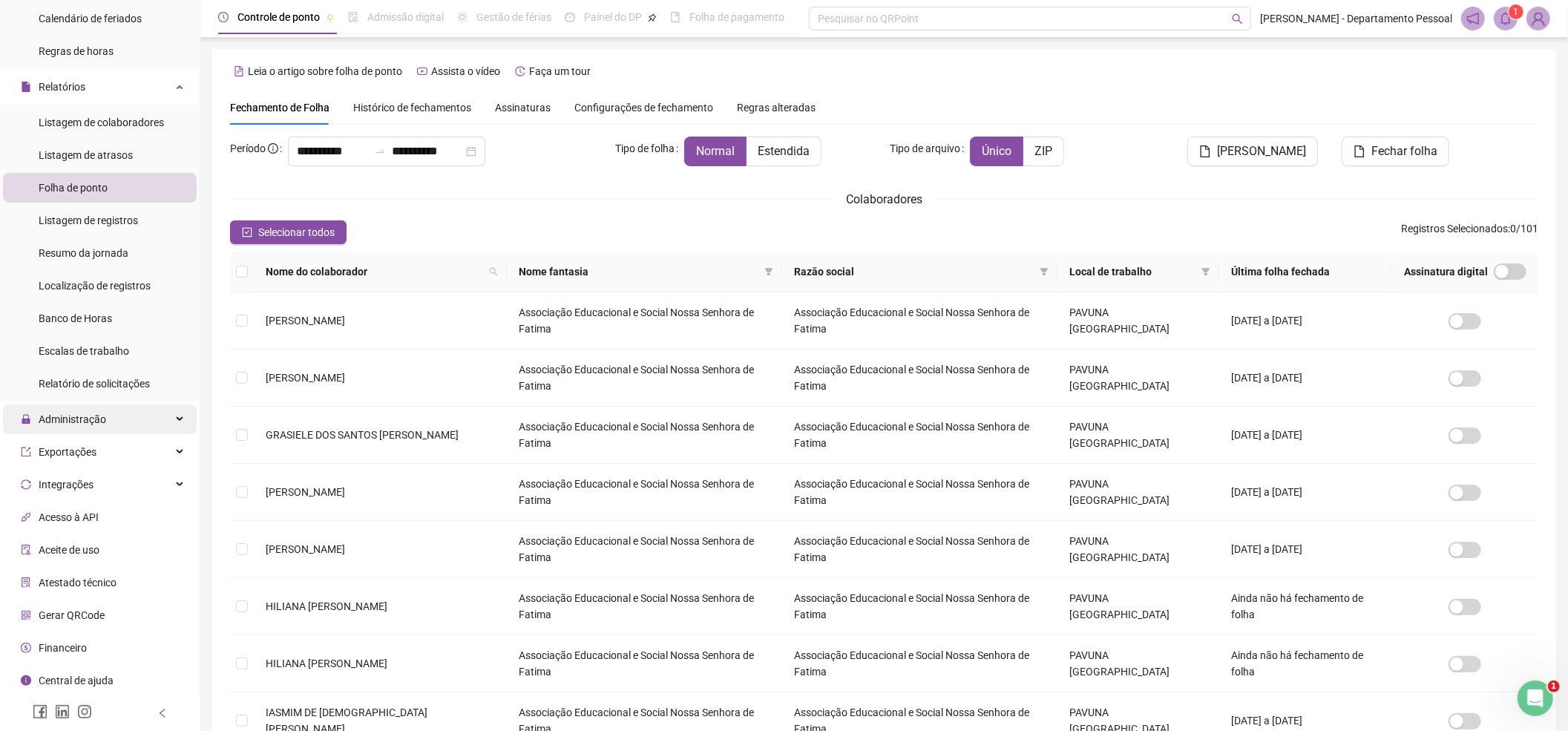
click at [107, 420] on div "Administração" at bounding box center [100, 418] width 194 height 29
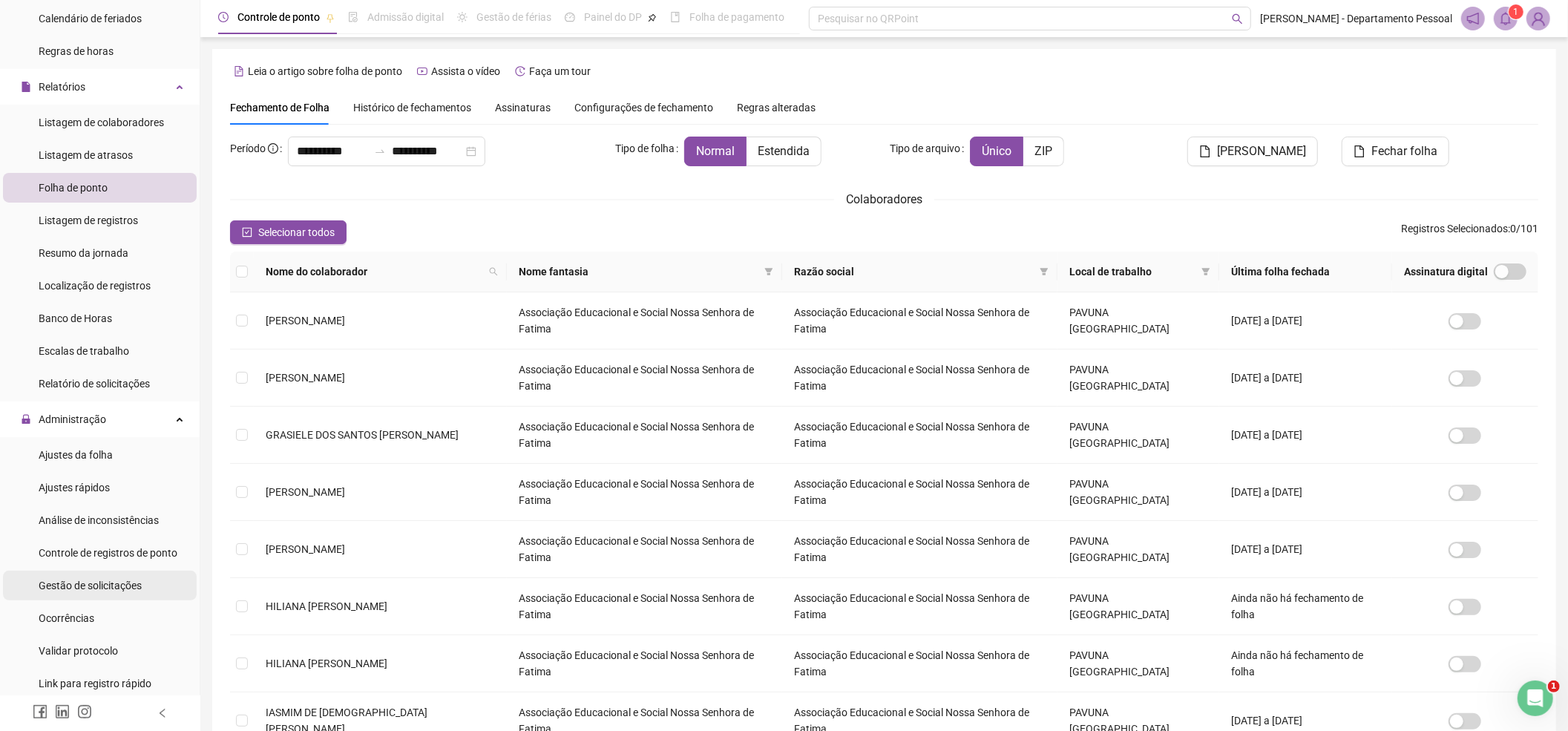
click at [96, 579] on span "Gestão de solicitações" at bounding box center [90, 585] width 103 height 11
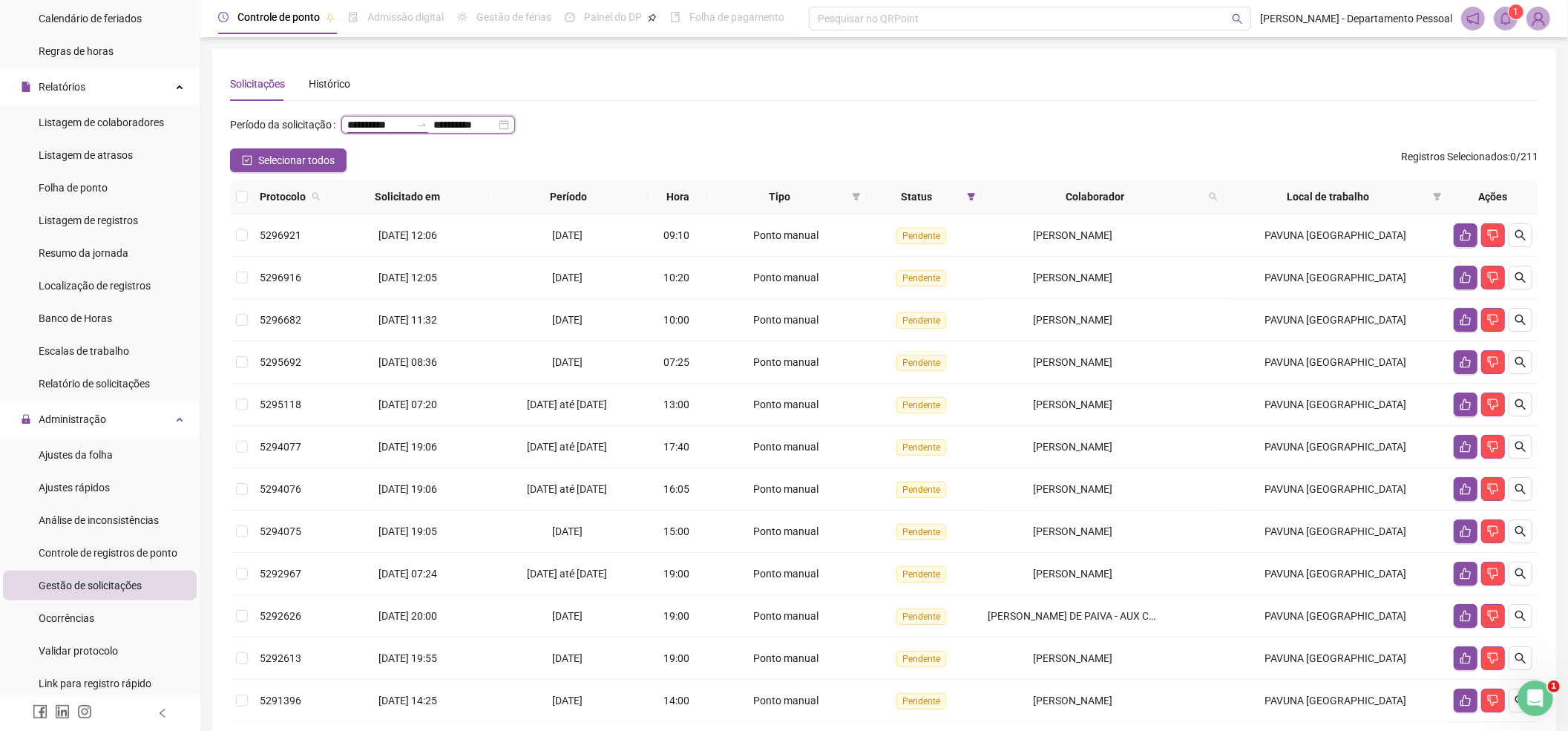
click at [371, 116] on input "**********" at bounding box center [378, 124] width 63 height 16
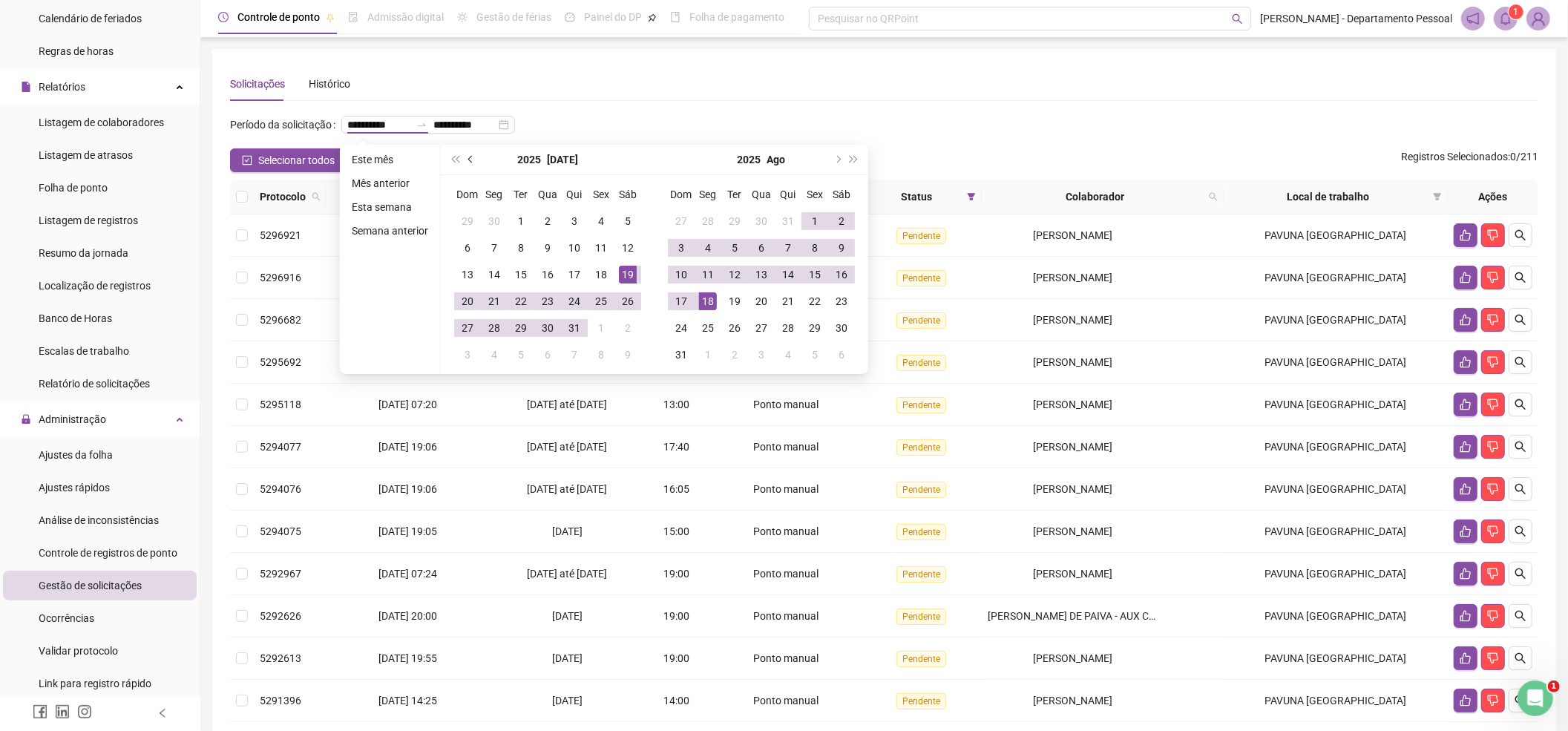
click at [468, 166] on button "prev-year" at bounding box center [471, 159] width 16 height 29
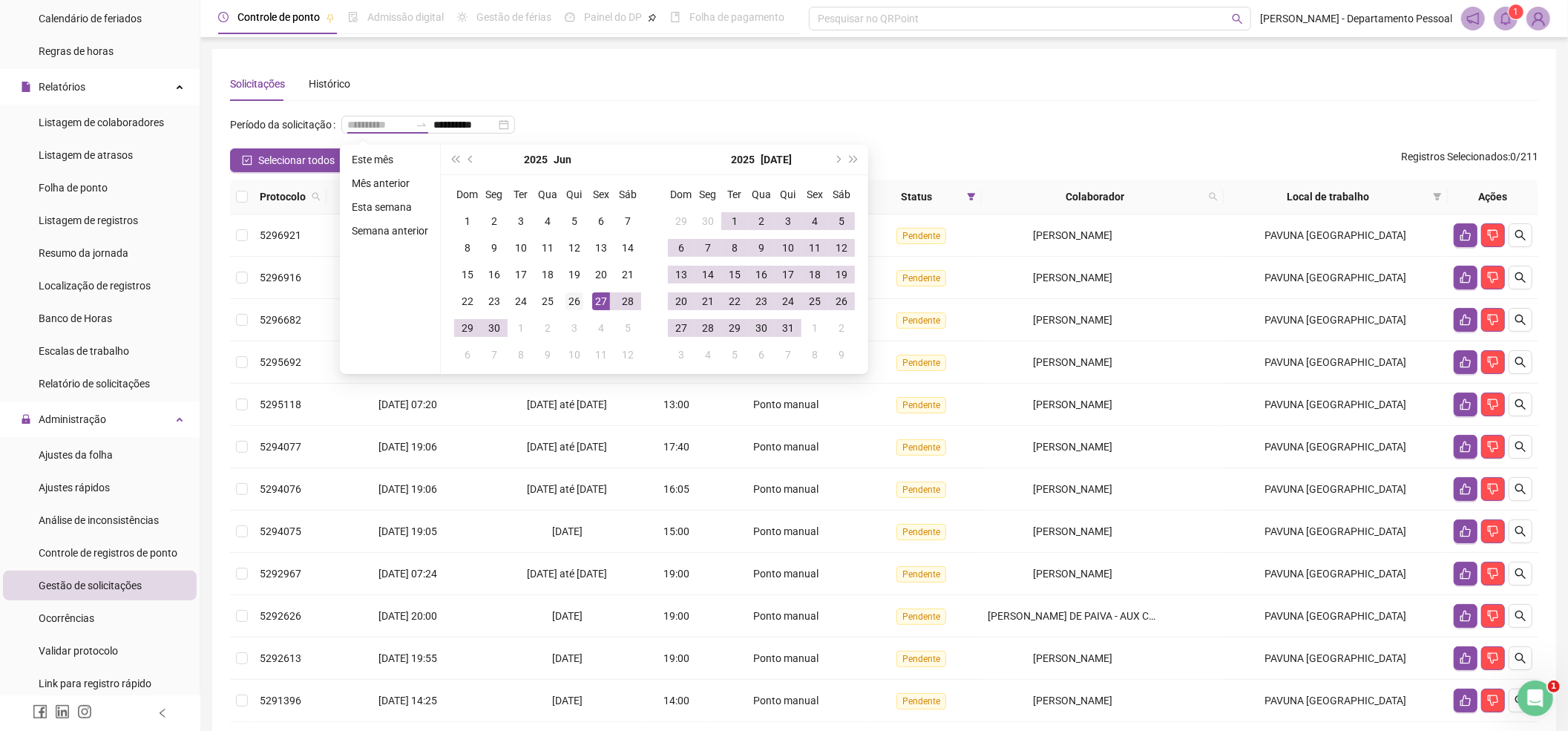
type input "**********"
click at [571, 303] on div "26" at bounding box center [574, 300] width 18 height 18
type input "**********"
click at [768, 301] on div "25" at bounding box center [814, 300] width 18 height 18
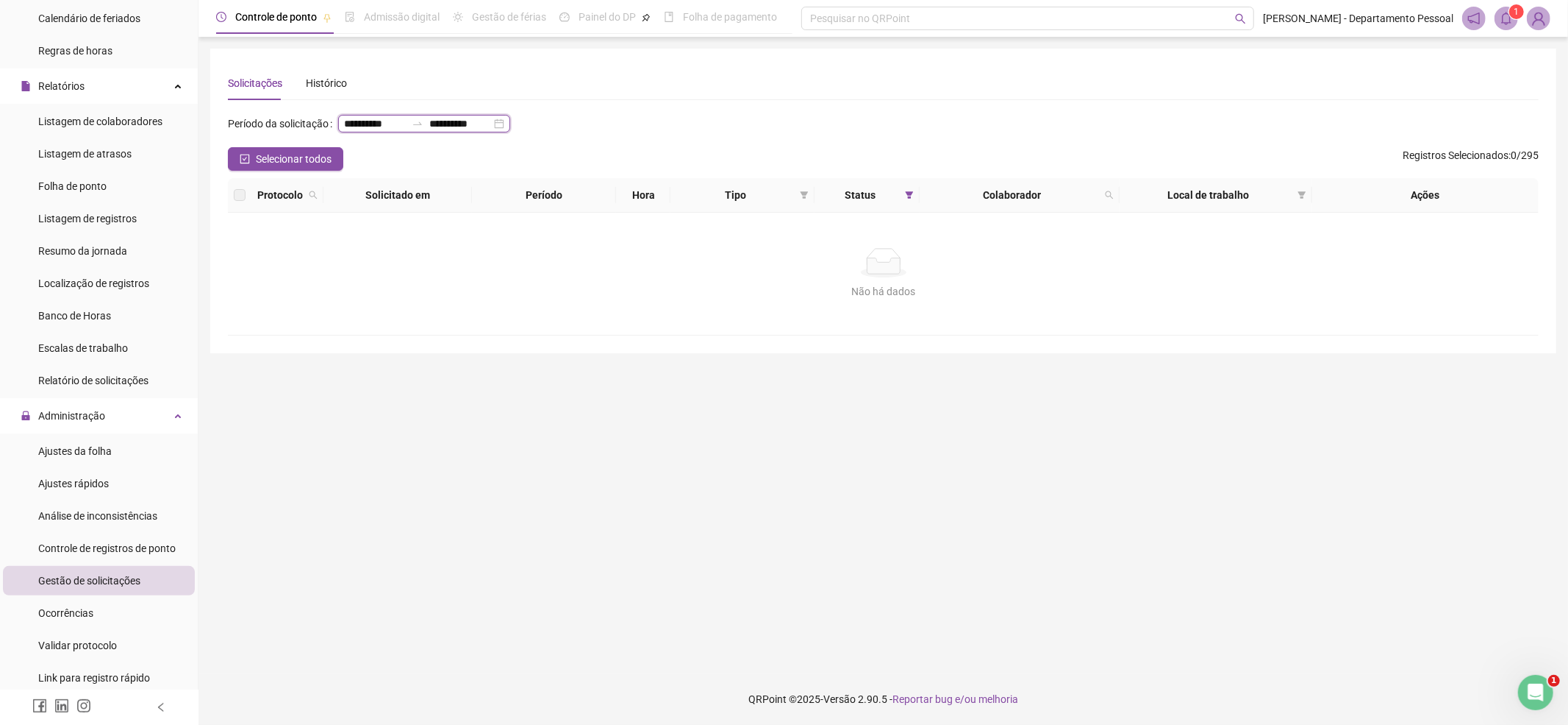
click at [384, 121] on input "**********" at bounding box center [375, 123] width 62 height 16
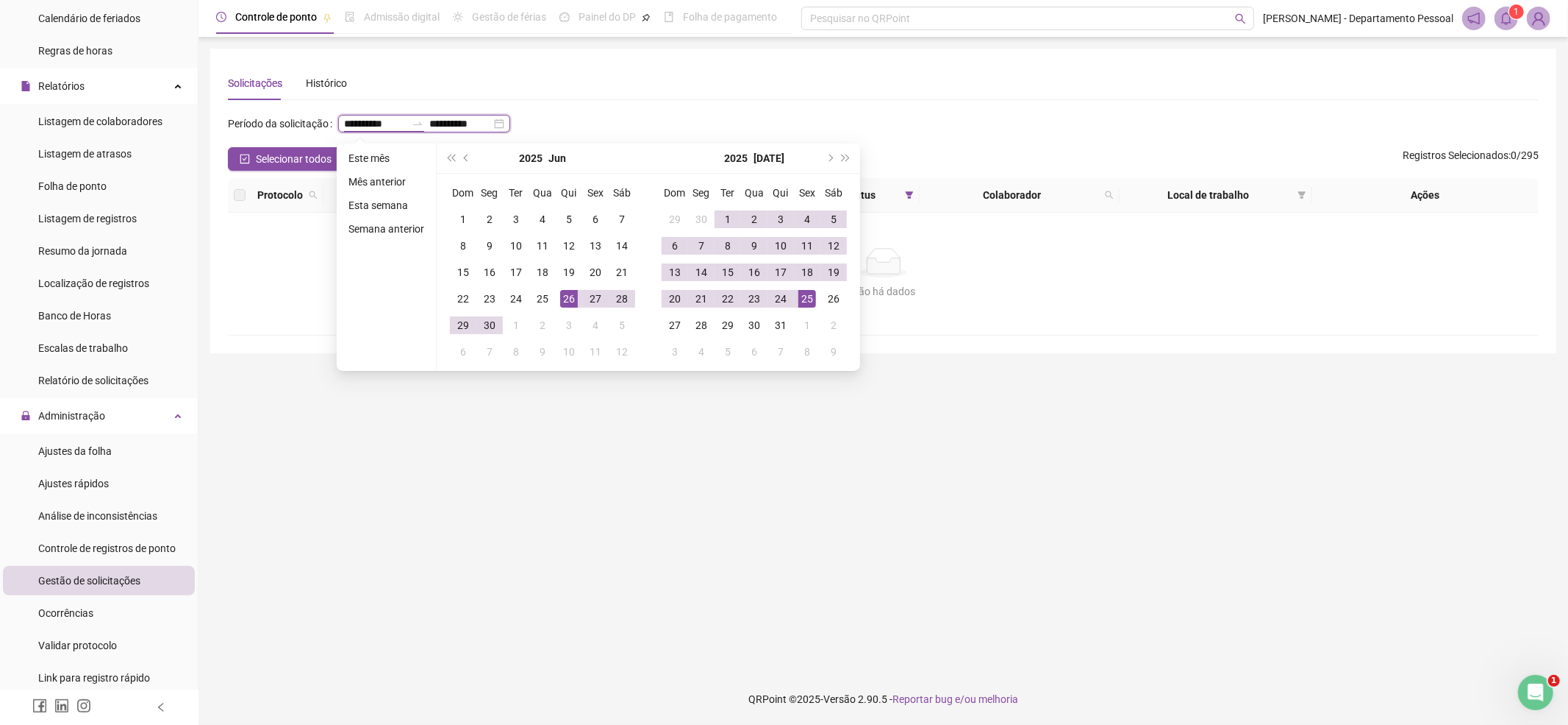
type input "**********"
click at [761, 160] on span "next-year" at bounding box center [829, 158] width 8 height 8
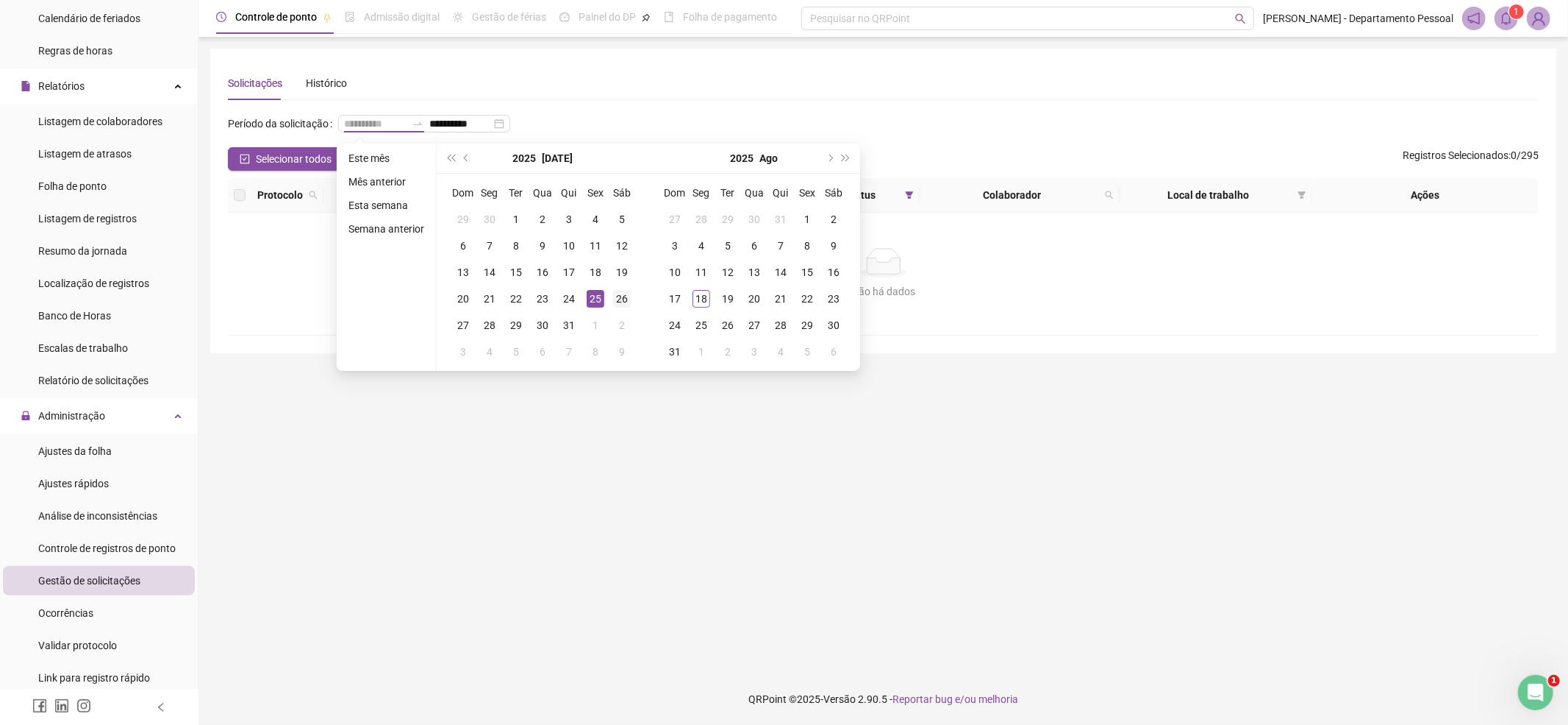
type input "**********"
click at [617, 296] on div "26" at bounding box center [622, 298] width 18 height 18
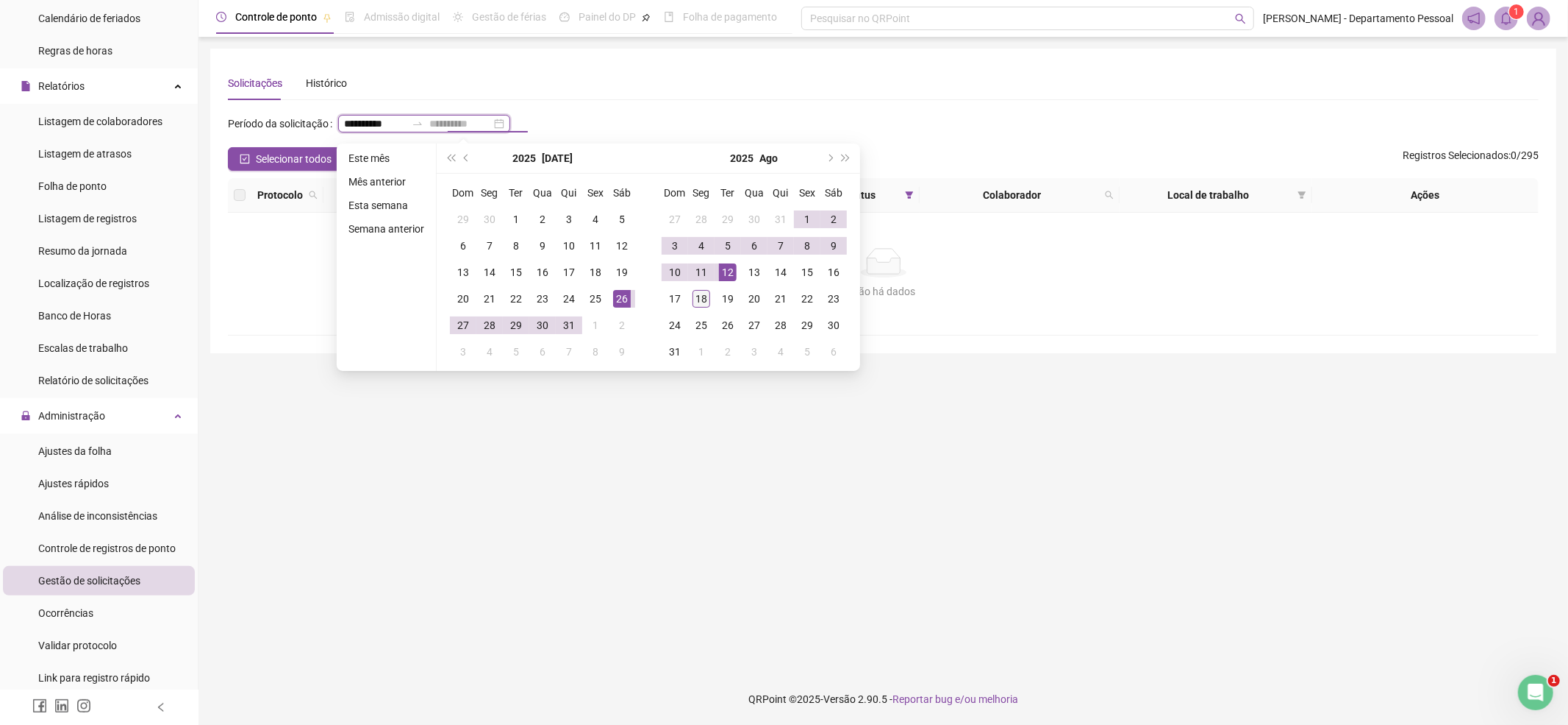
type input "**********"
click at [697, 293] on div "18" at bounding box center [701, 298] width 18 height 18
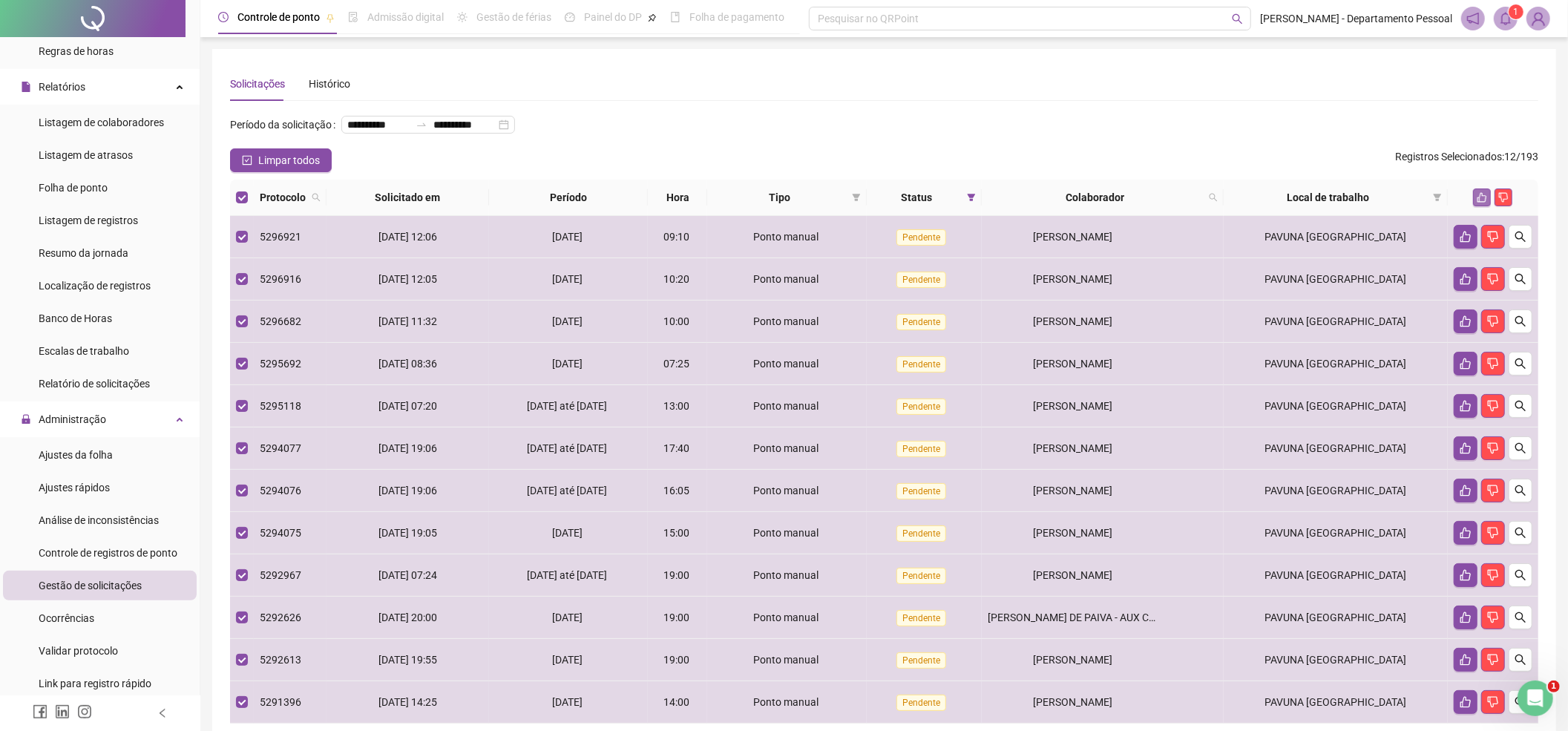
click at [768, 194] on icon "like" at bounding box center [1481, 197] width 10 height 10
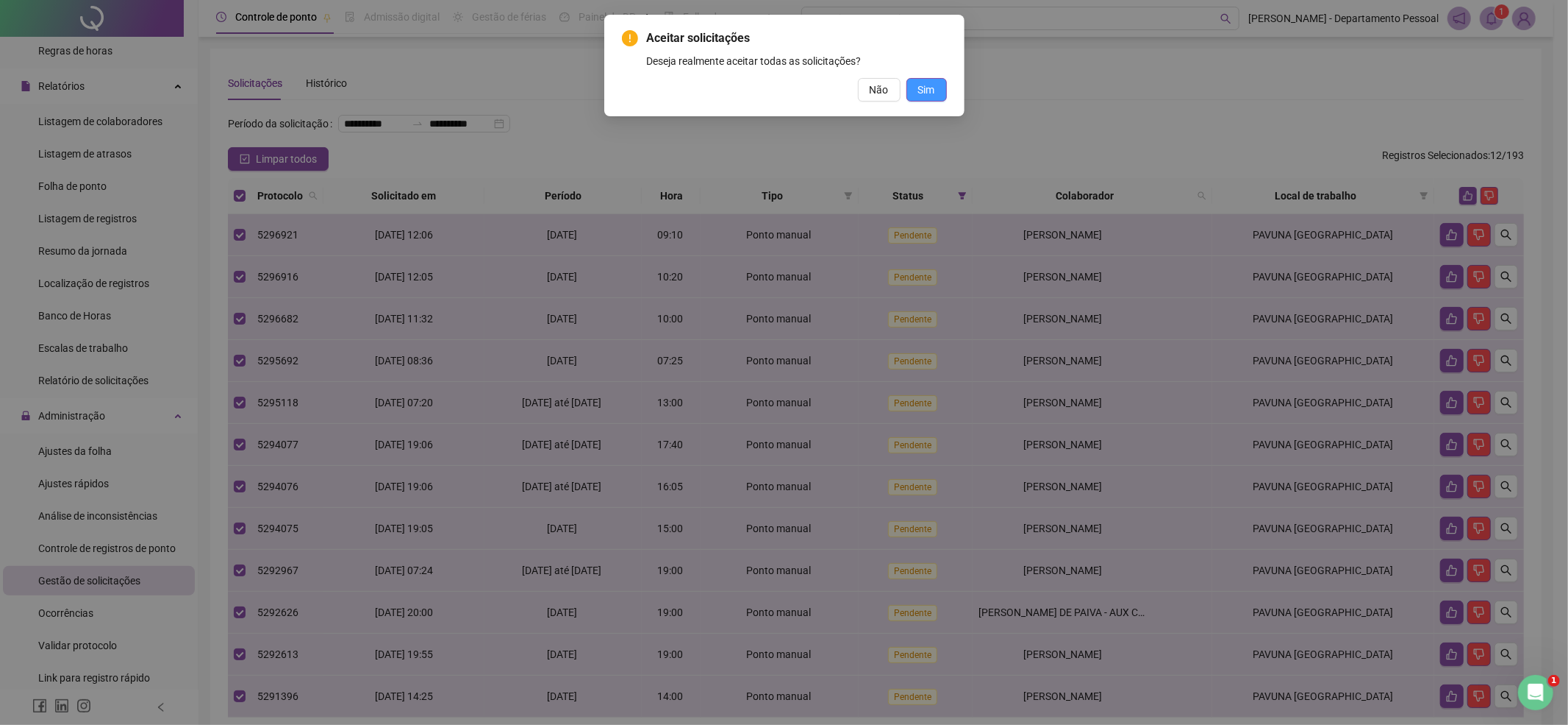
click at [761, 86] on span "Sim" at bounding box center [926, 90] width 17 height 16
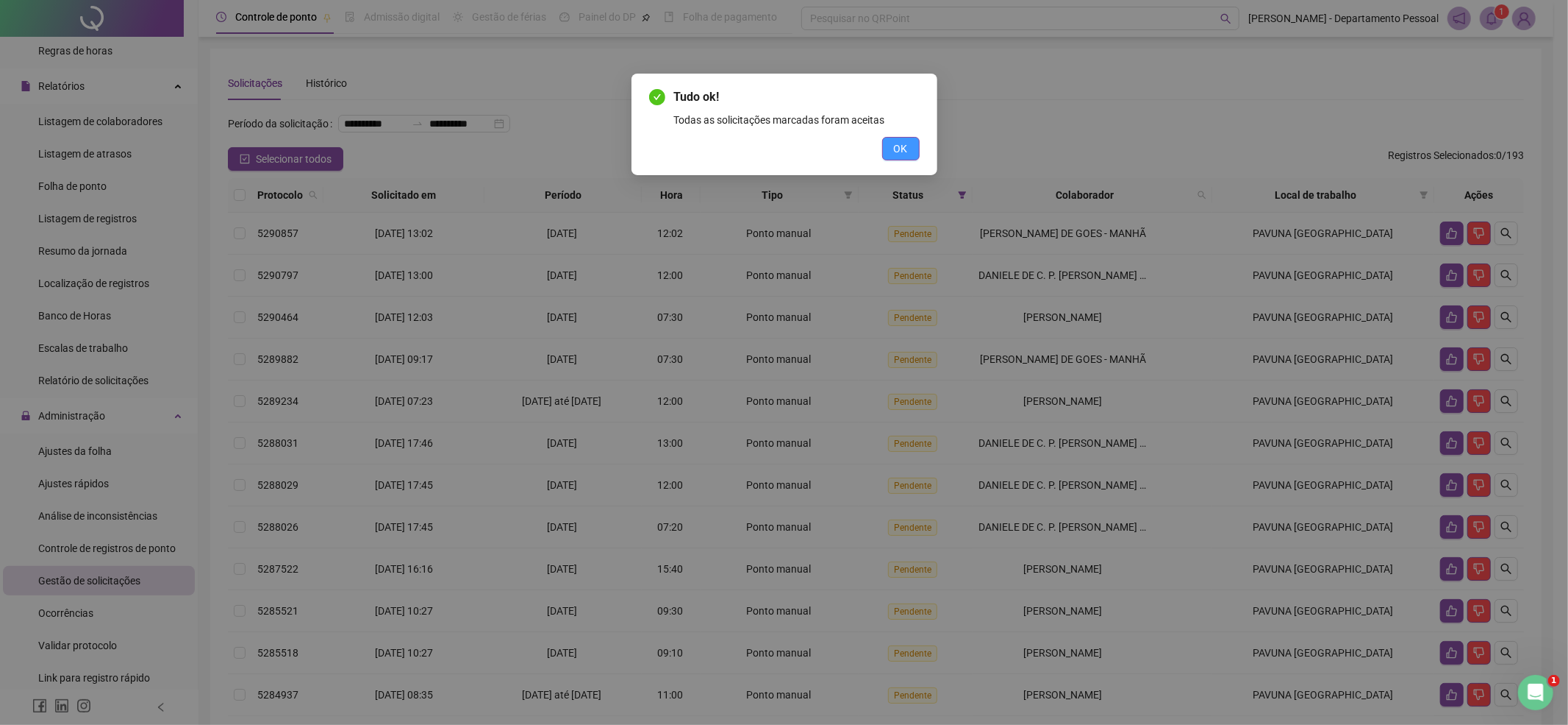
click at [761, 145] on span "OK" at bounding box center [901, 148] width 14 height 16
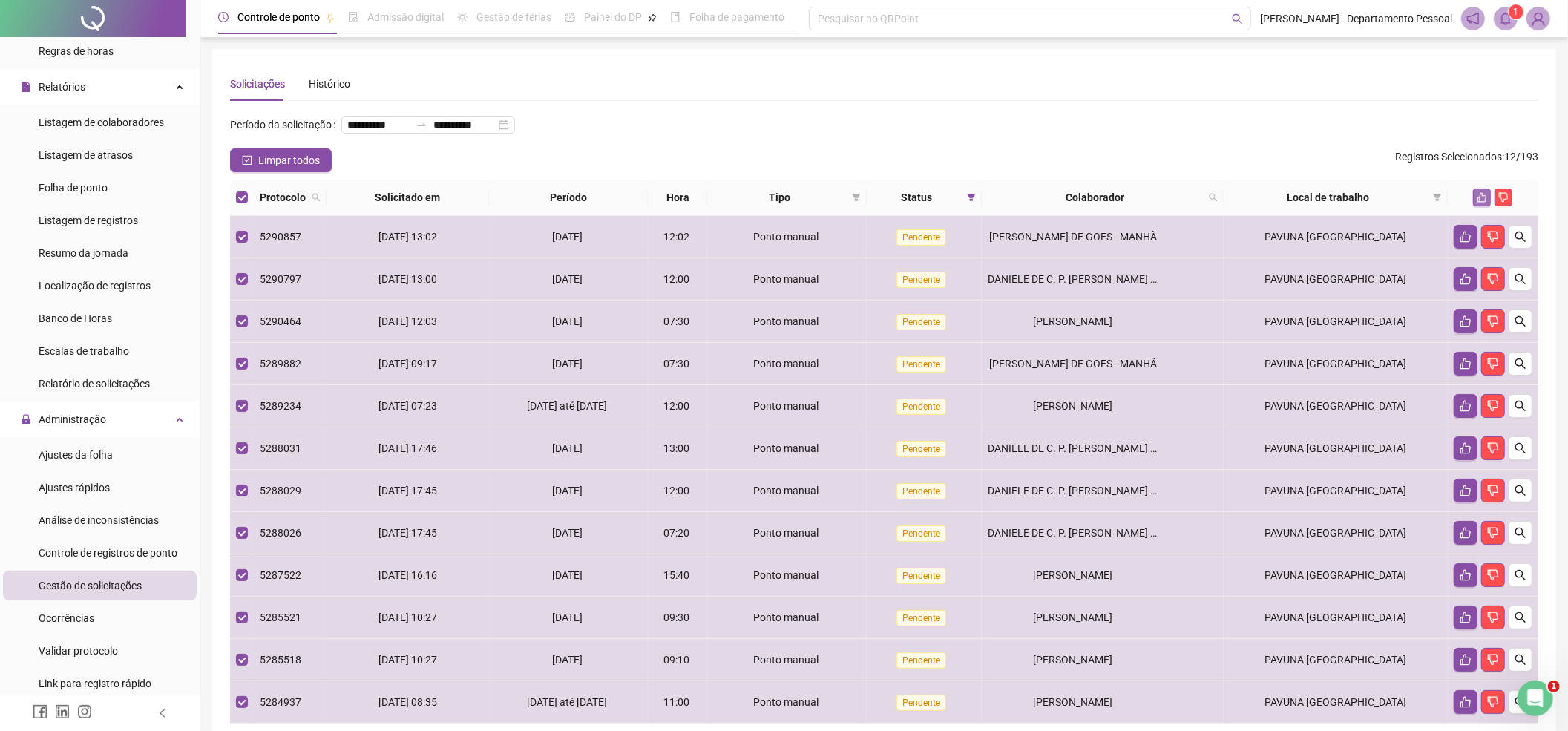
click at [768, 199] on button "button" at bounding box center [1481, 197] width 18 height 18
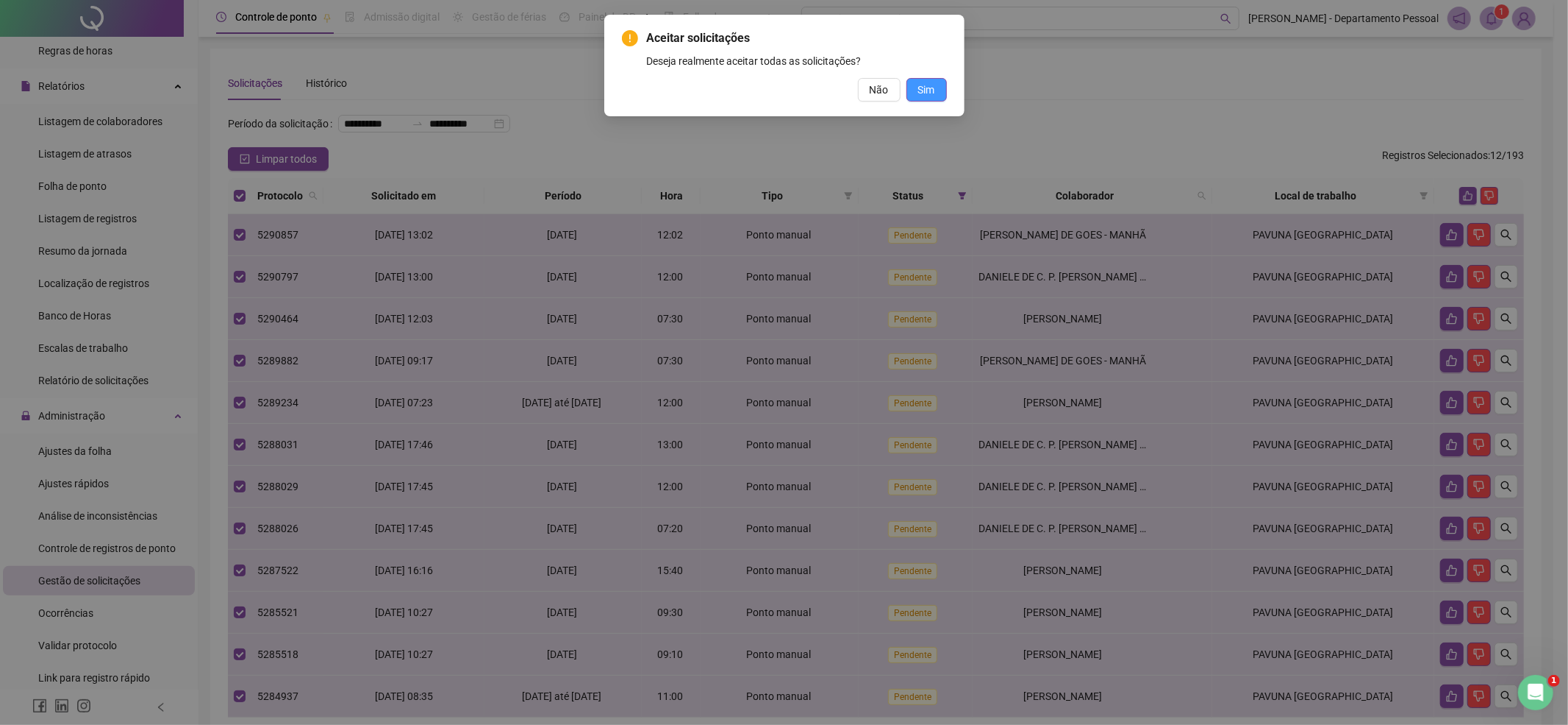
click at [761, 89] on span "Sim" at bounding box center [926, 90] width 17 height 16
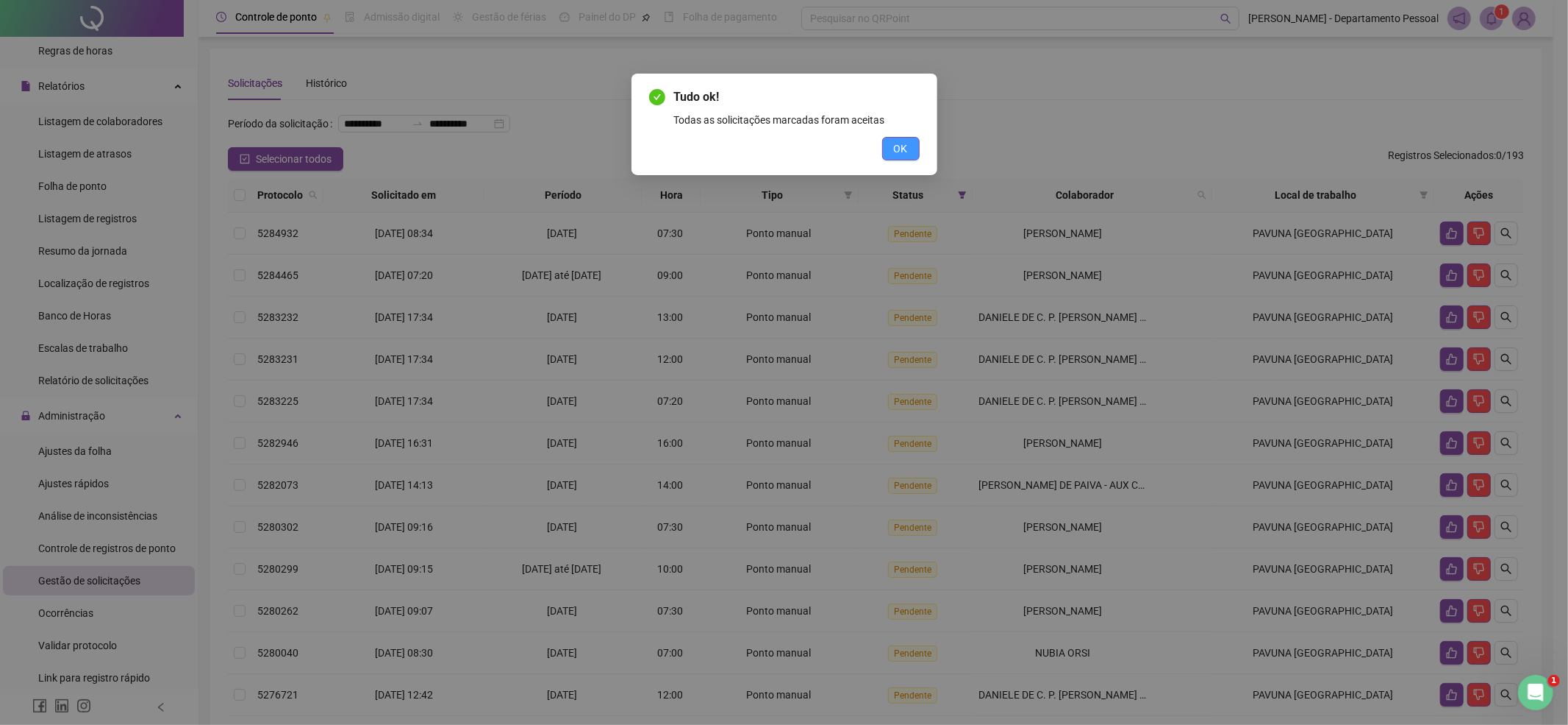
click at [761, 148] on span "OK" at bounding box center [901, 148] width 14 height 16
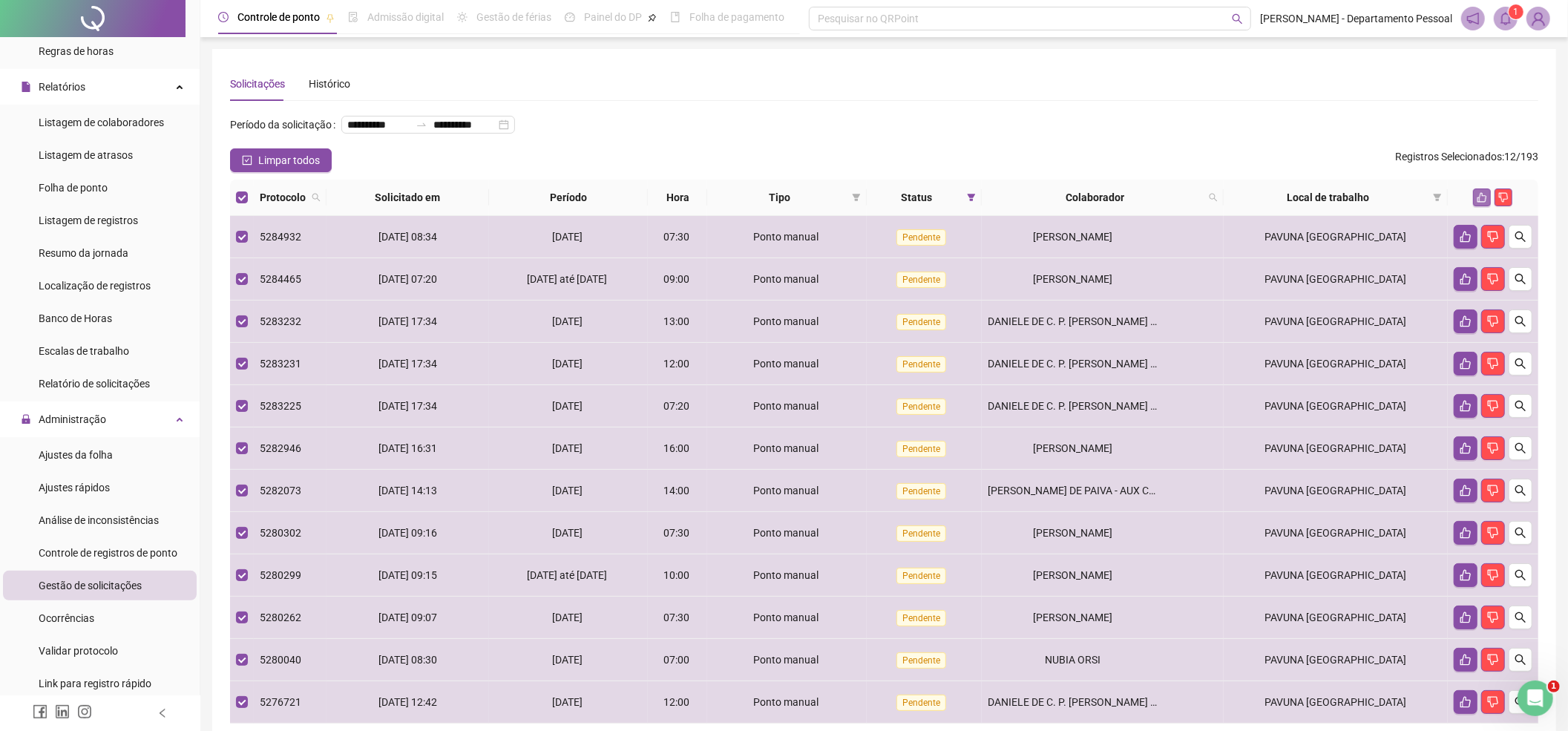
click at [768, 199] on icon "like" at bounding box center [1481, 197] width 10 height 10
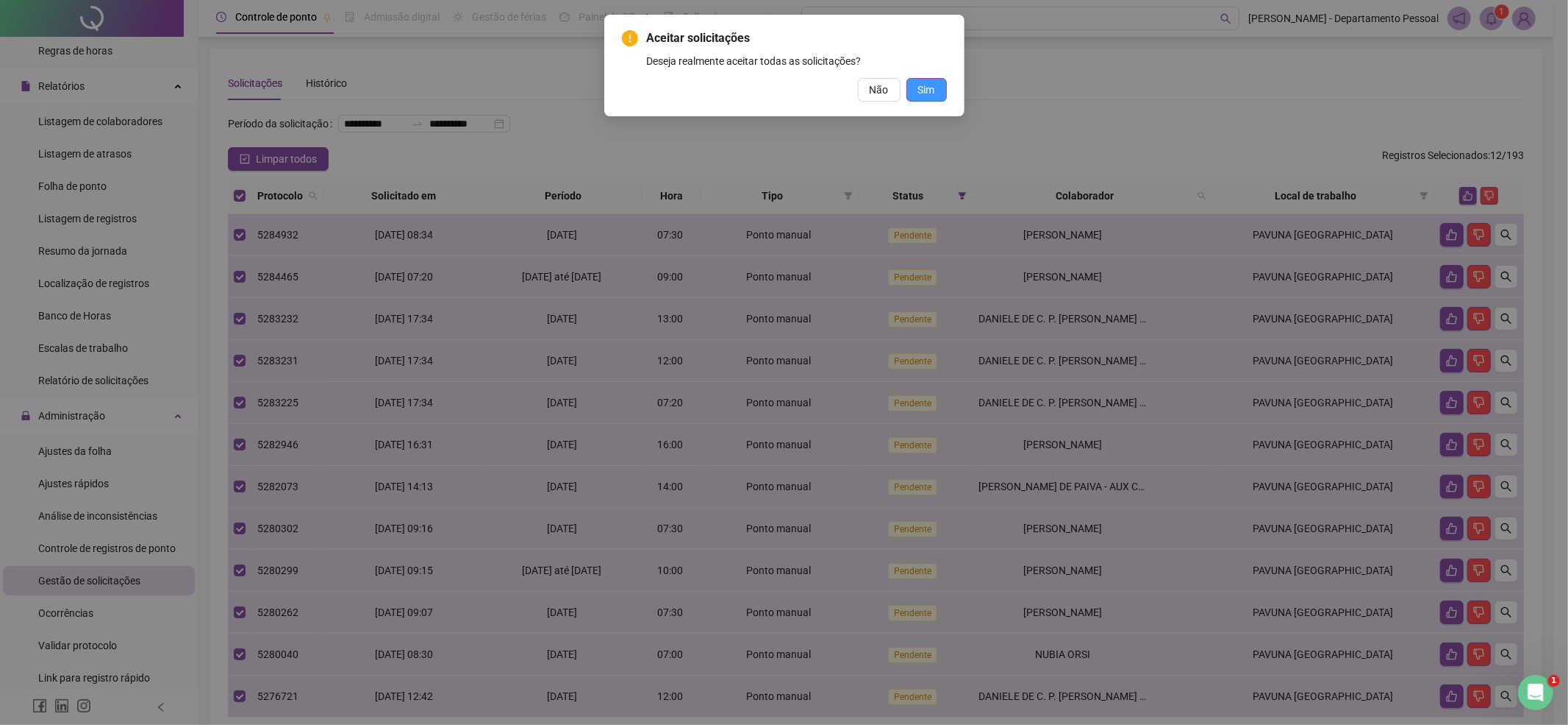
click at [761, 89] on span "Sim" at bounding box center [926, 90] width 17 height 16
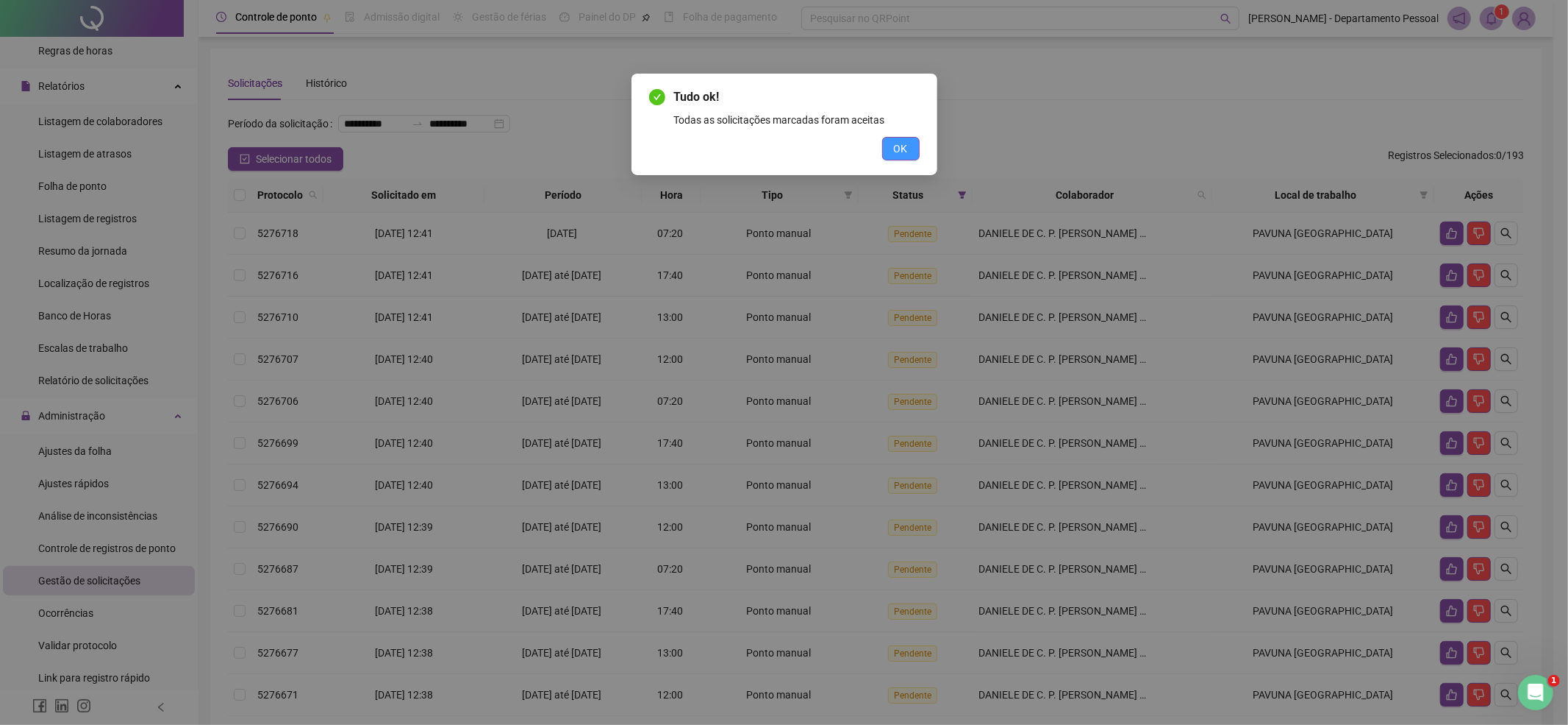
click at [761, 153] on span "OK" at bounding box center [901, 148] width 14 height 16
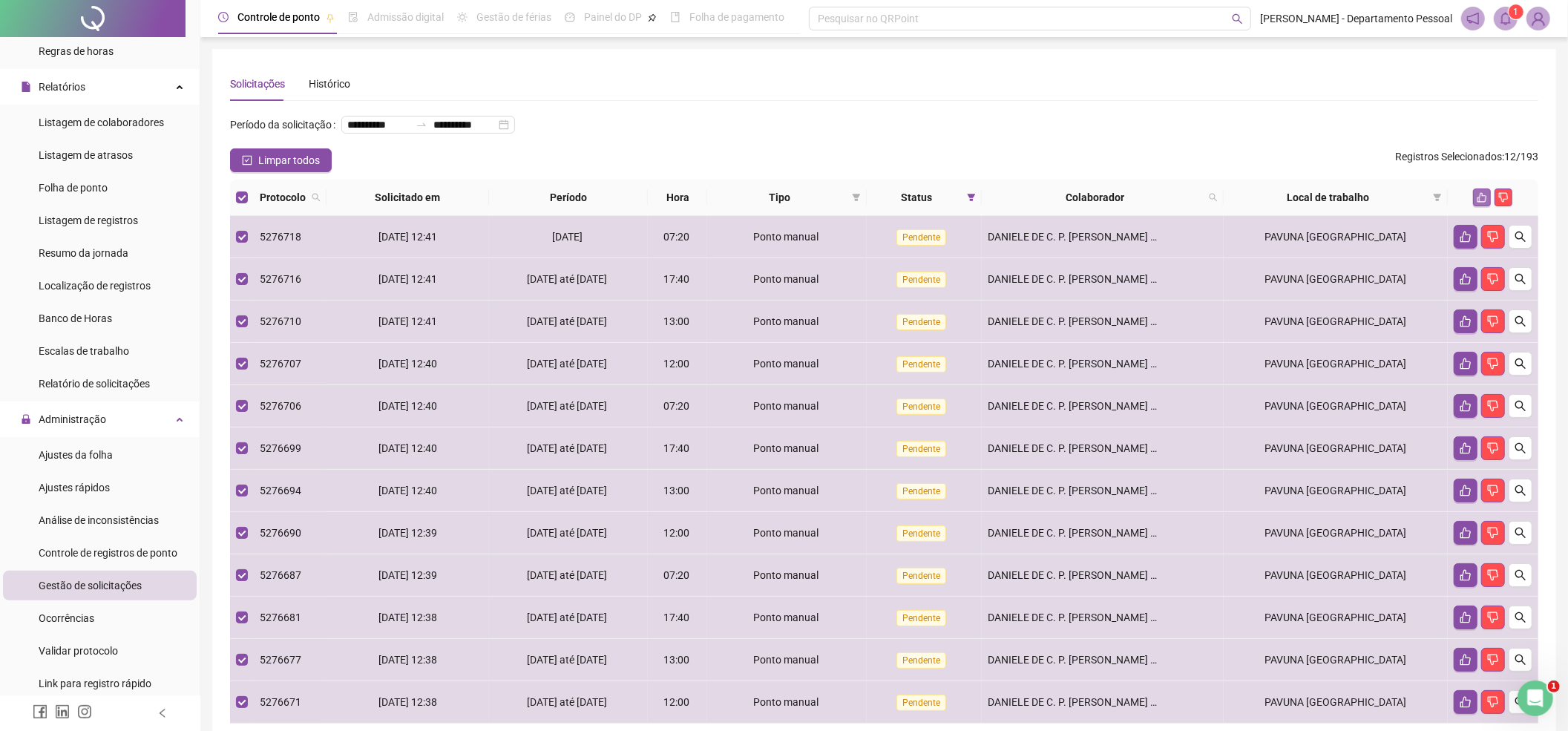
click at [768, 194] on icon "like" at bounding box center [1481, 197] width 10 height 10
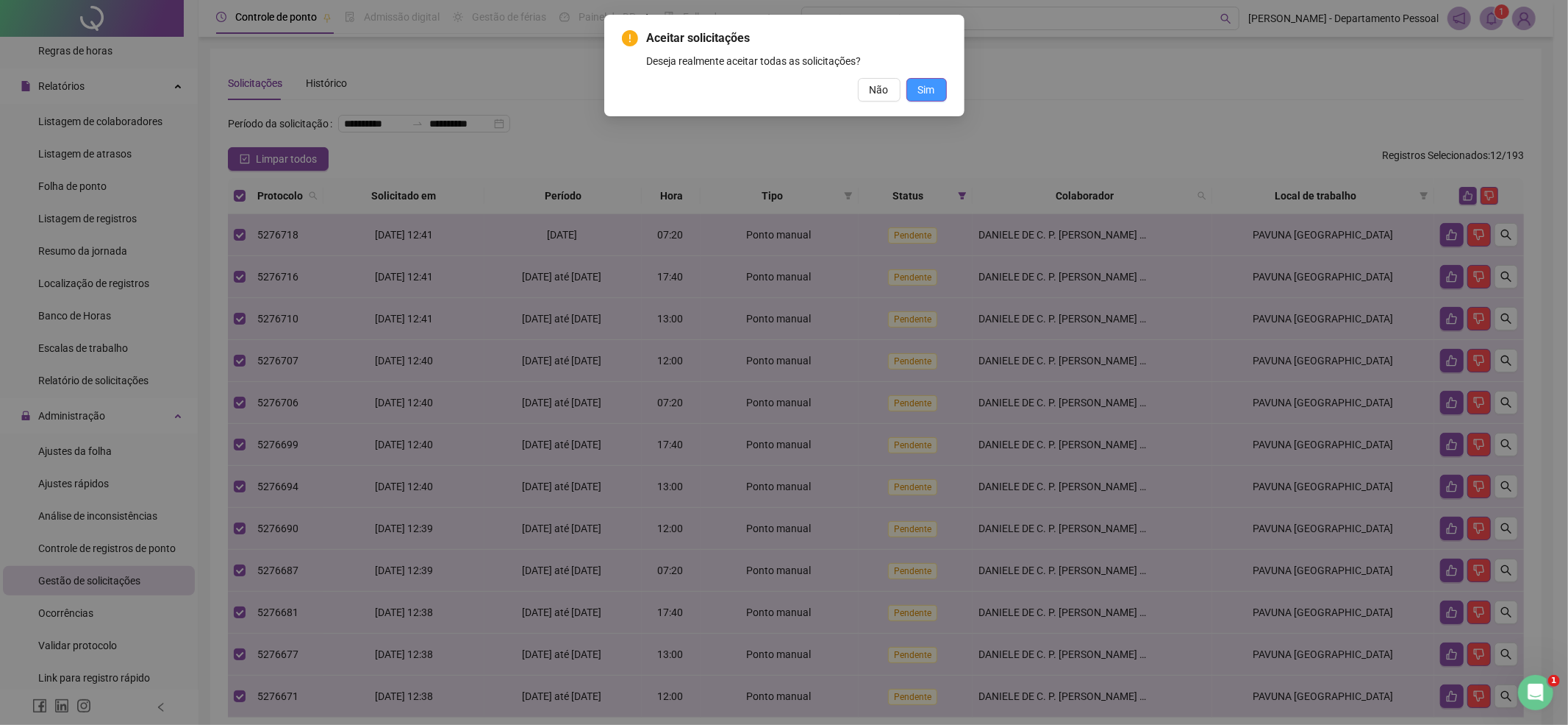
click at [761, 91] on span "Sim" at bounding box center [926, 90] width 17 height 16
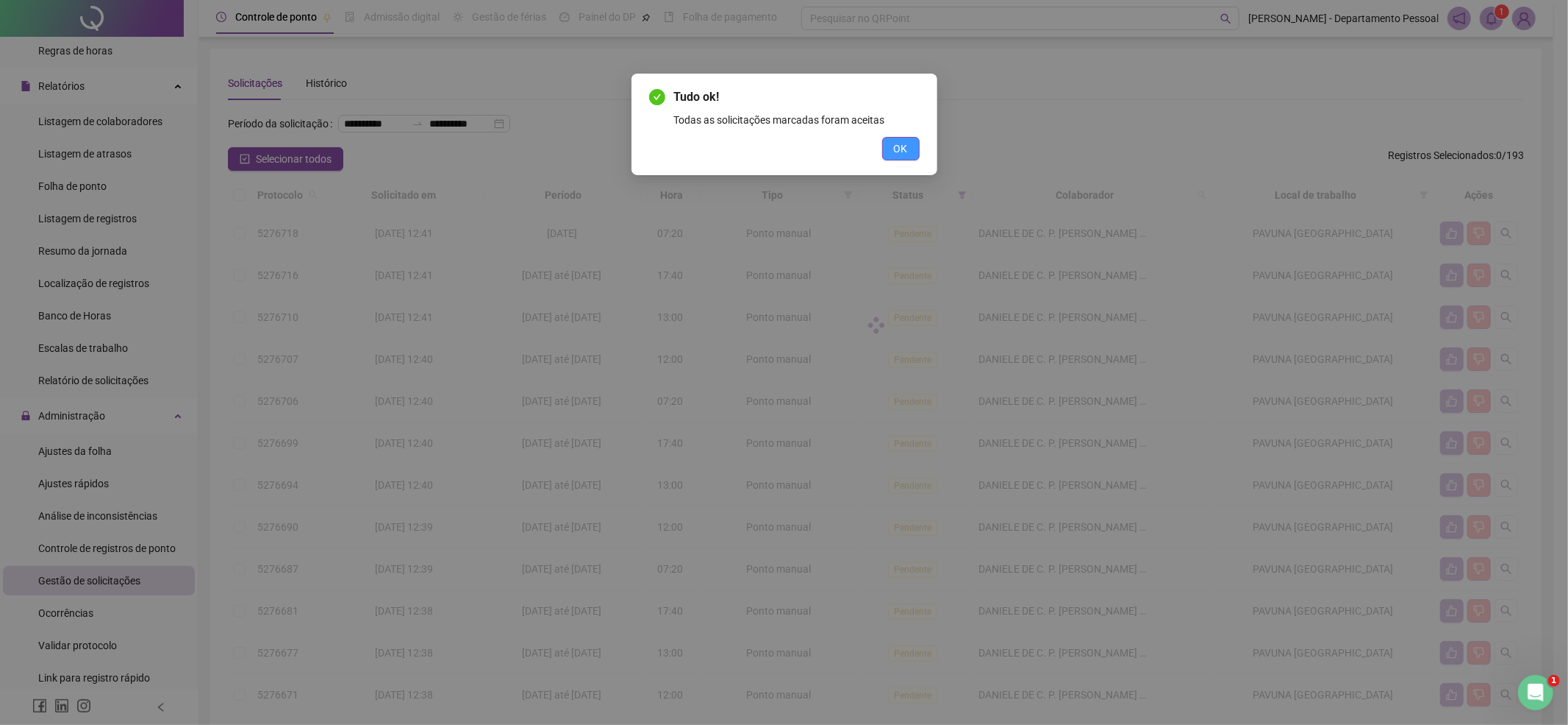
click at [761, 144] on span "OK" at bounding box center [901, 148] width 14 height 16
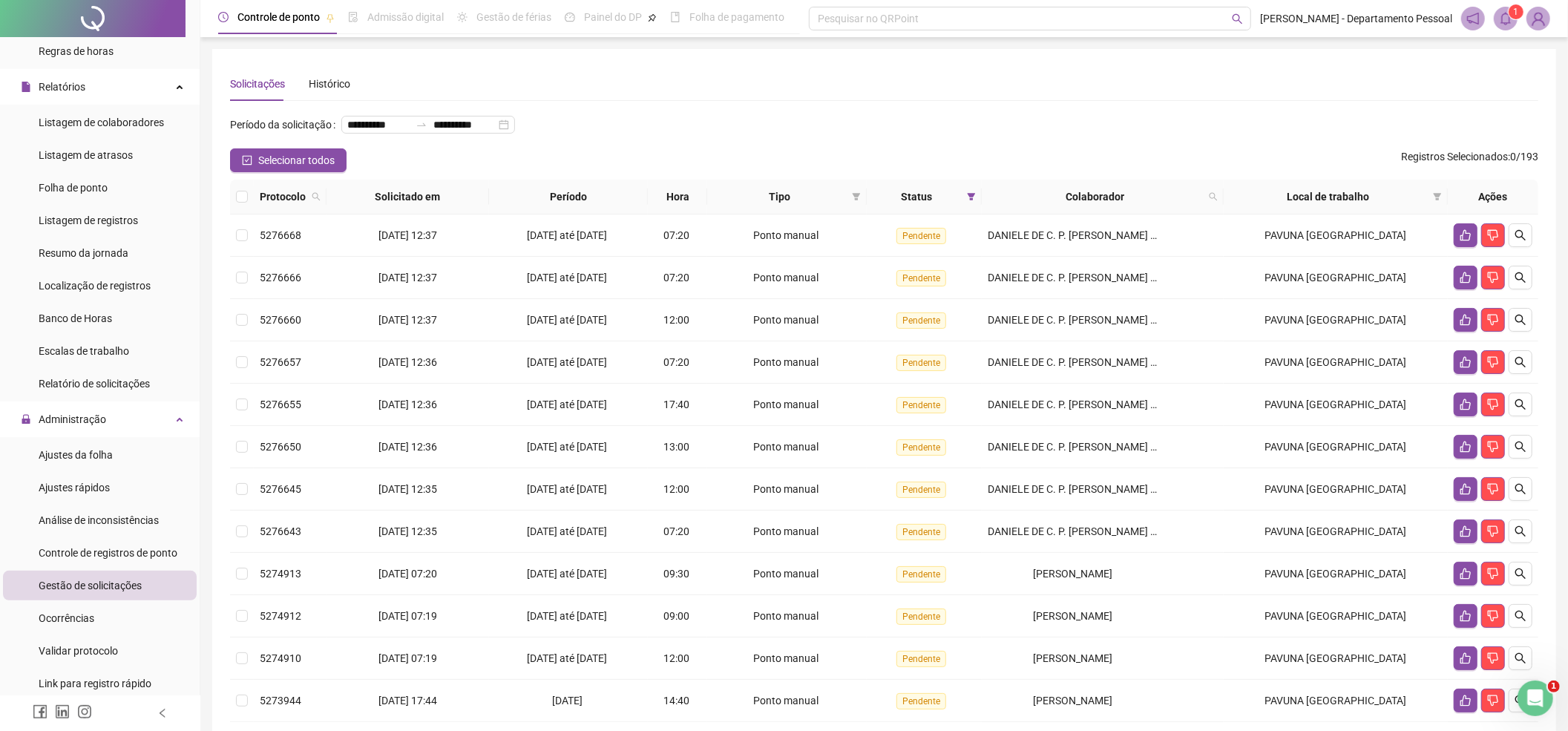
click at [248, 193] on th at bounding box center [242, 197] width 24 height 35
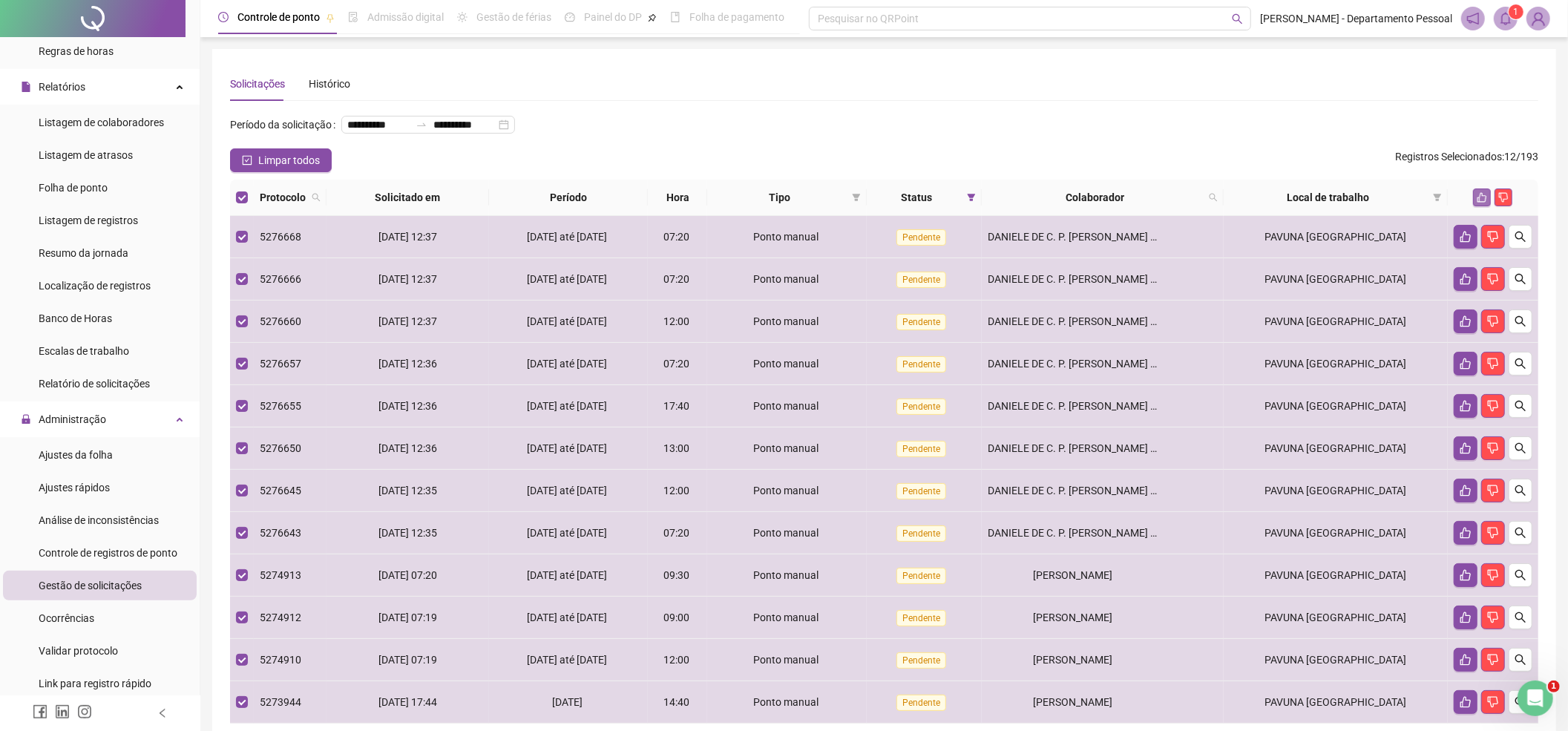
click at [768, 203] on button "button" at bounding box center [1481, 197] width 18 height 18
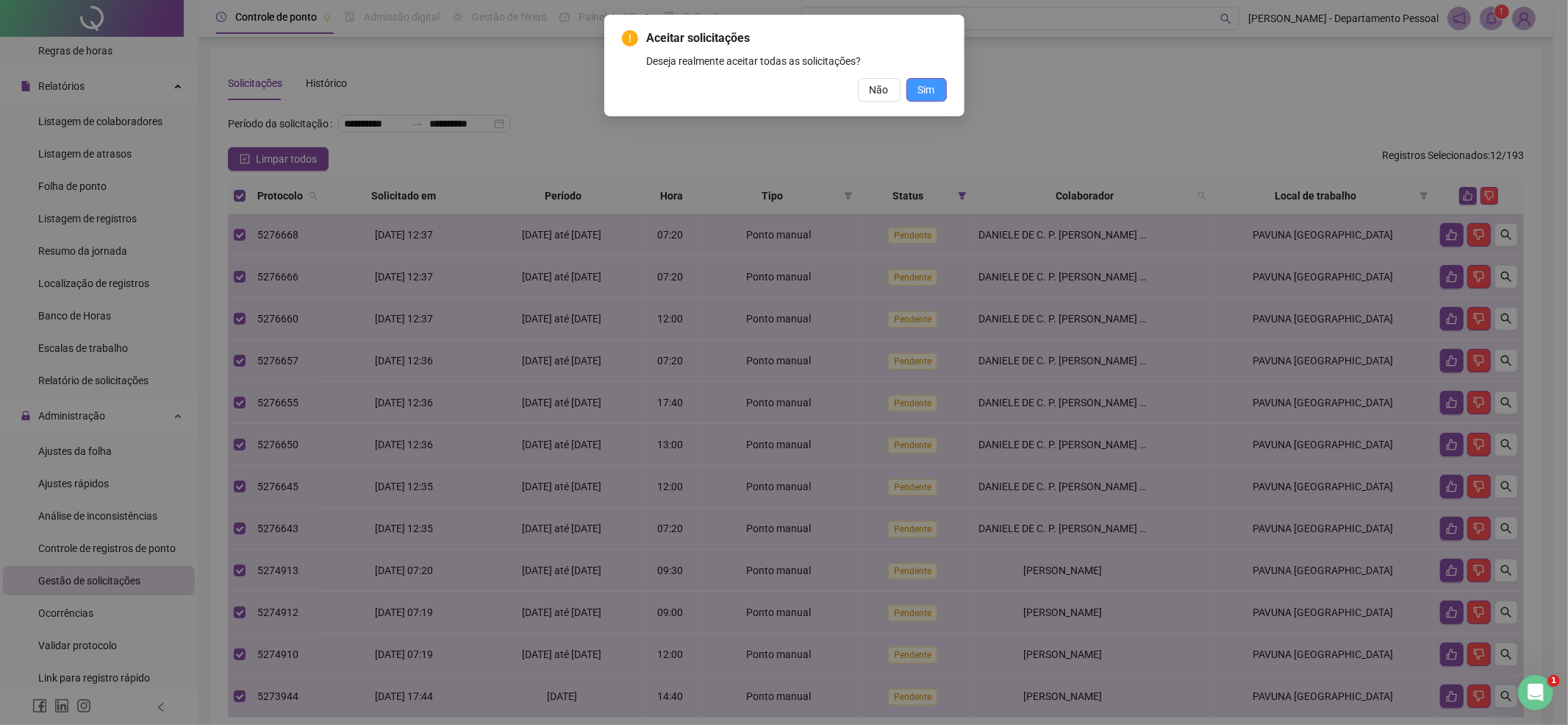
click at [761, 89] on button "Sim" at bounding box center [926, 90] width 41 height 24
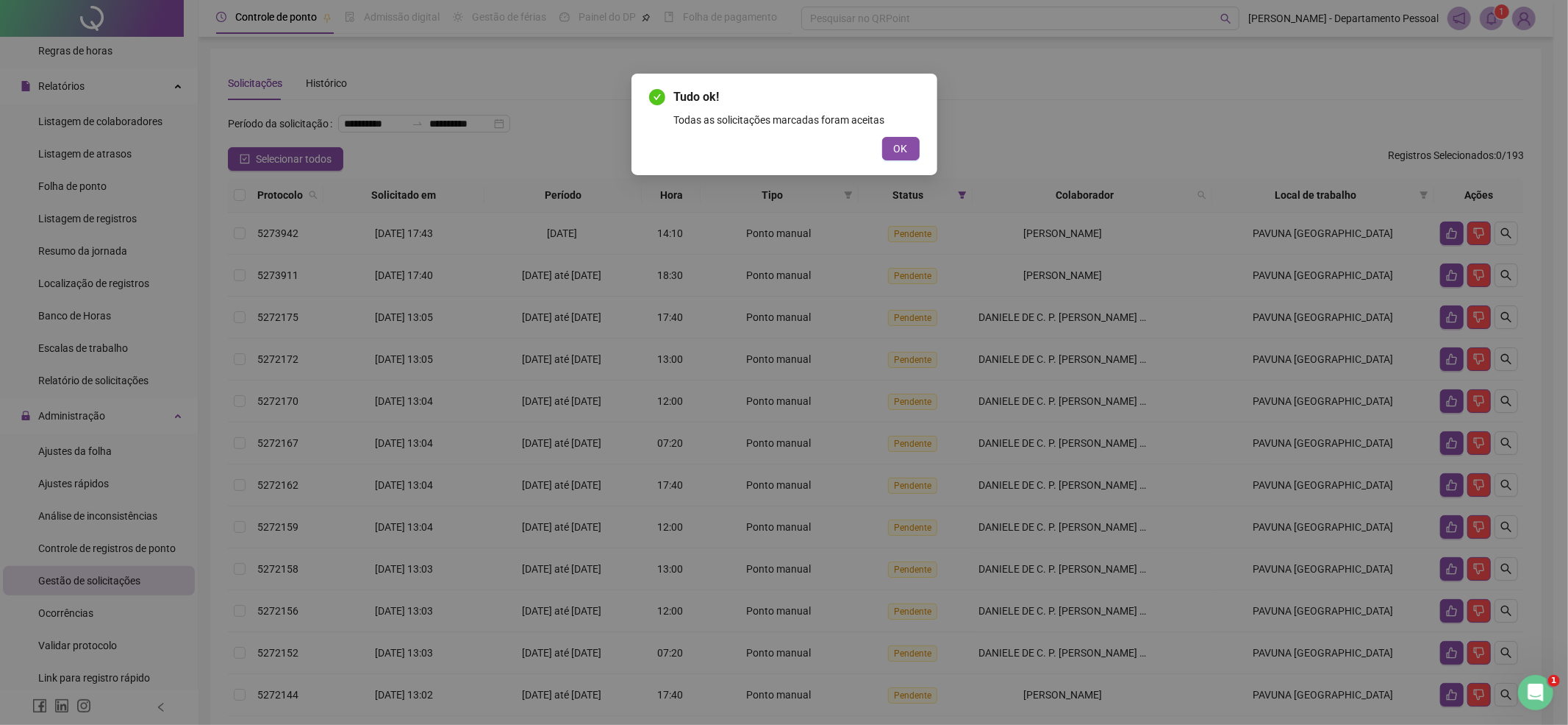
click at [761, 154] on span "OK" at bounding box center [901, 148] width 14 height 16
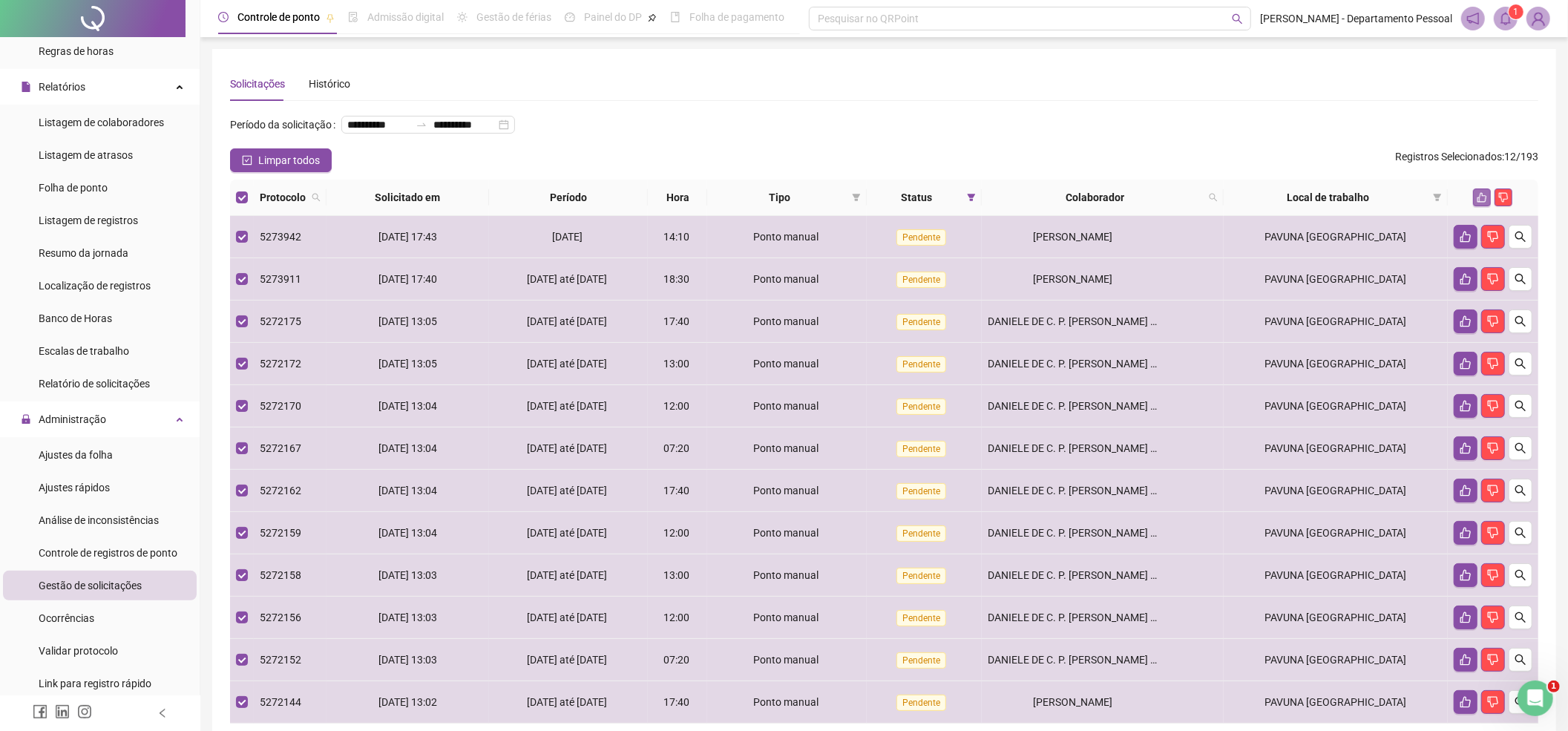
click at [768, 194] on icon "like" at bounding box center [1481, 197] width 10 height 10
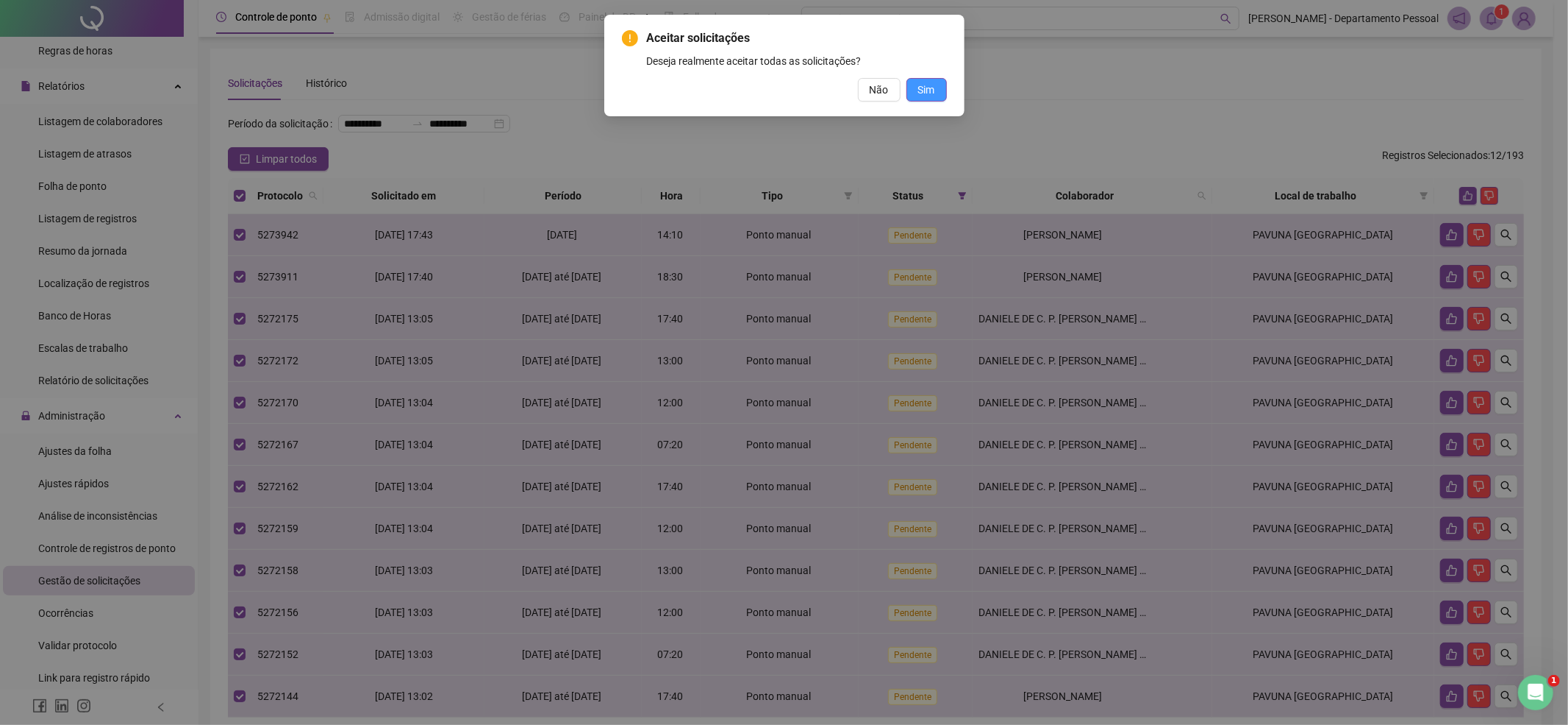
click at [761, 92] on button "Sim" at bounding box center [926, 90] width 41 height 24
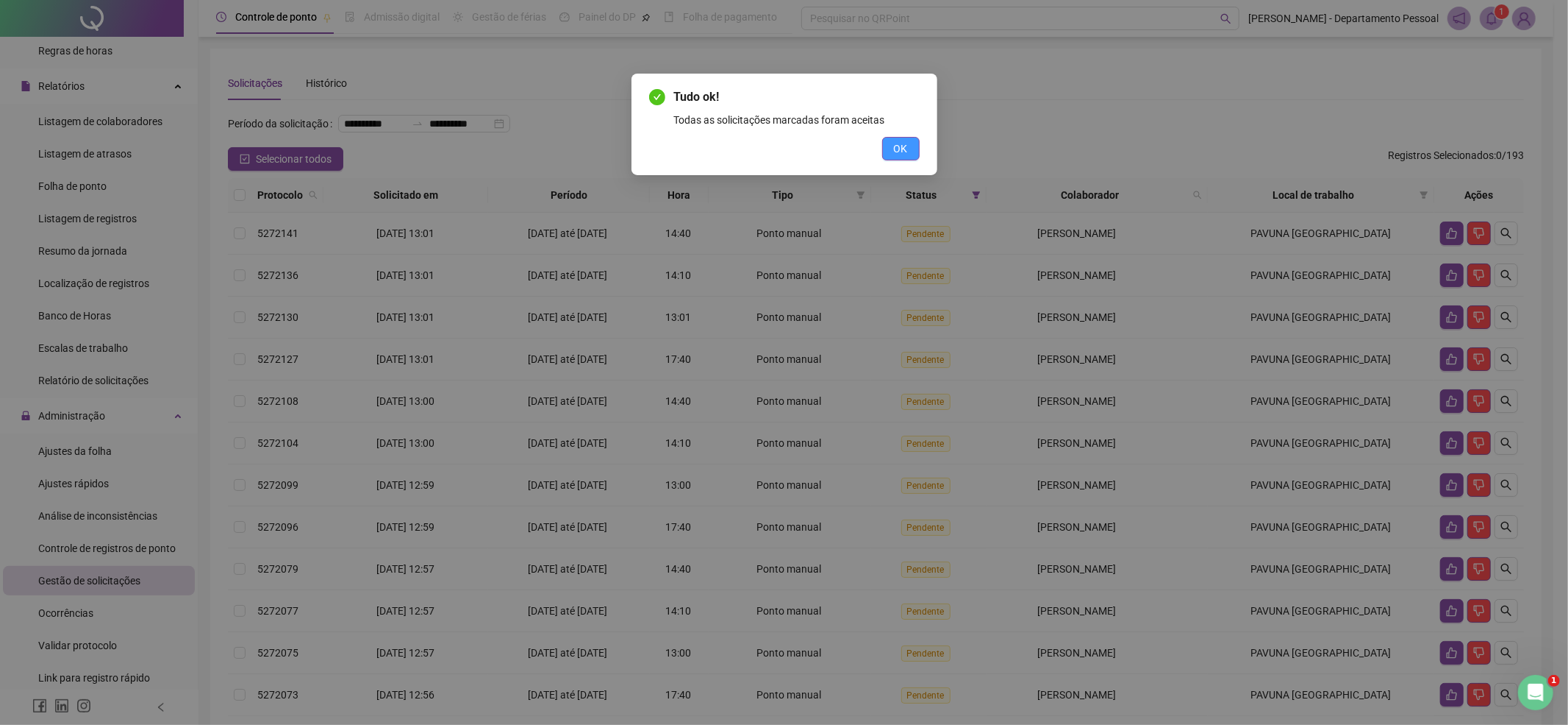
click at [761, 141] on button "OK" at bounding box center [901, 148] width 38 height 24
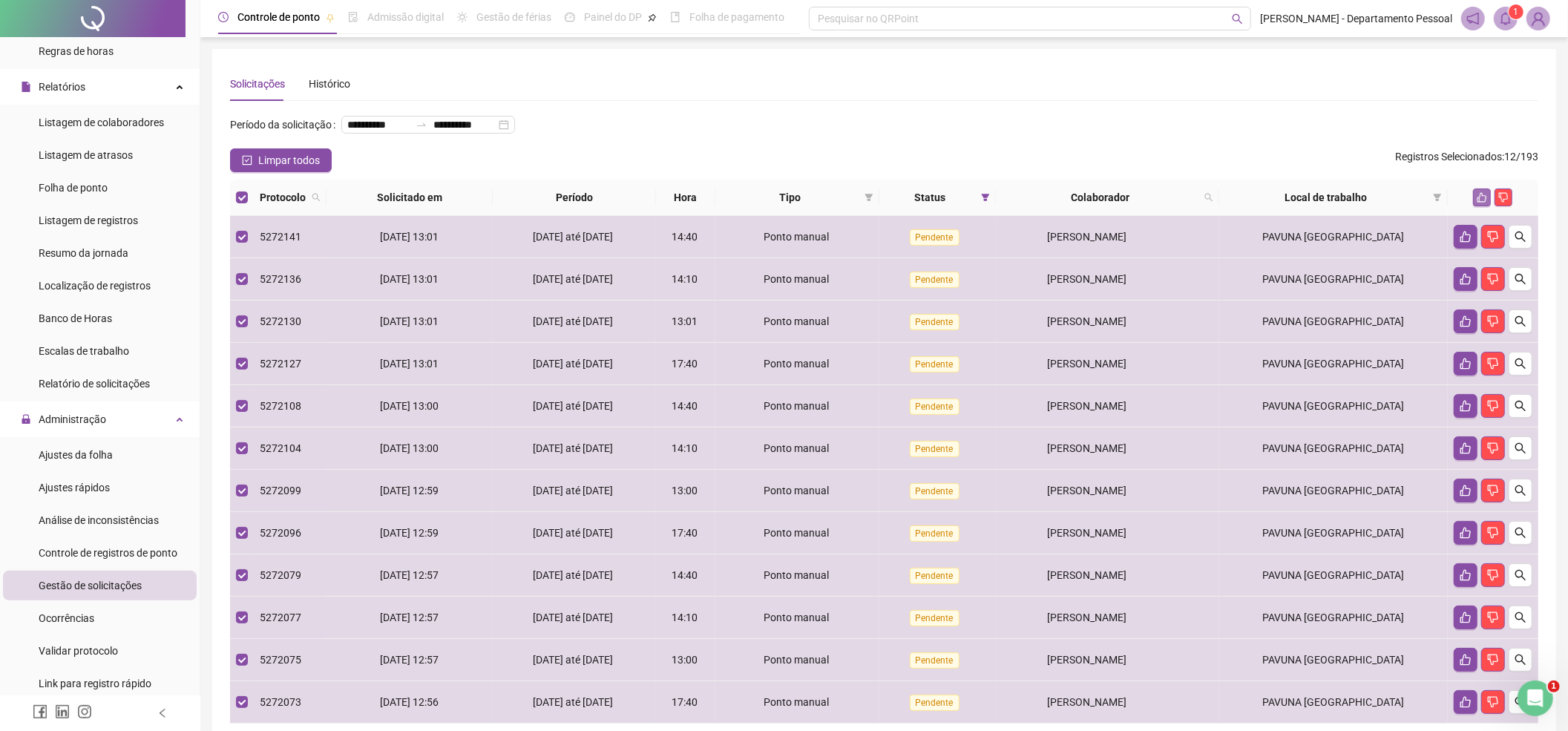
click at [768, 196] on icon "like" at bounding box center [1481, 197] width 10 height 10
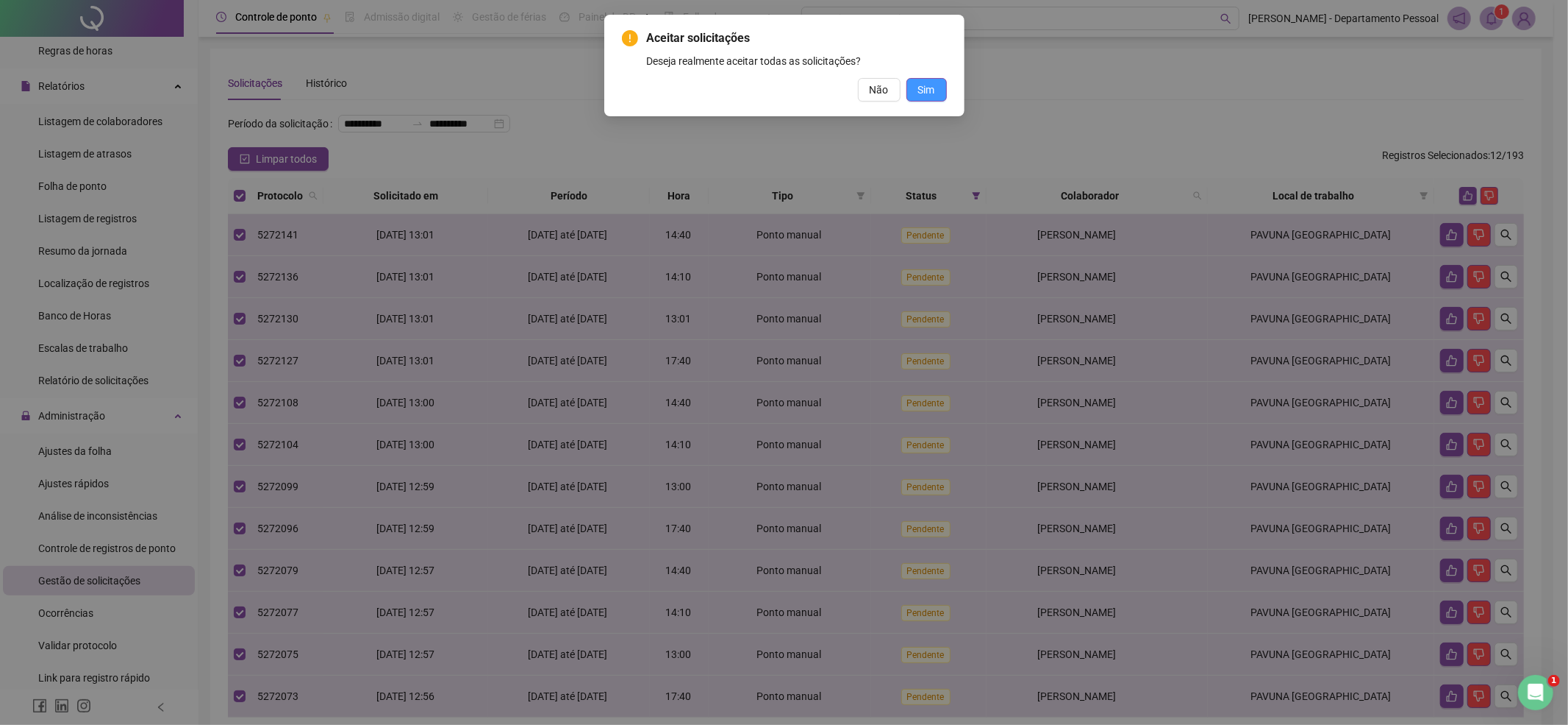
click at [761, 84] on button "Sim" at bounding box center [926, 90] width 41 height 24
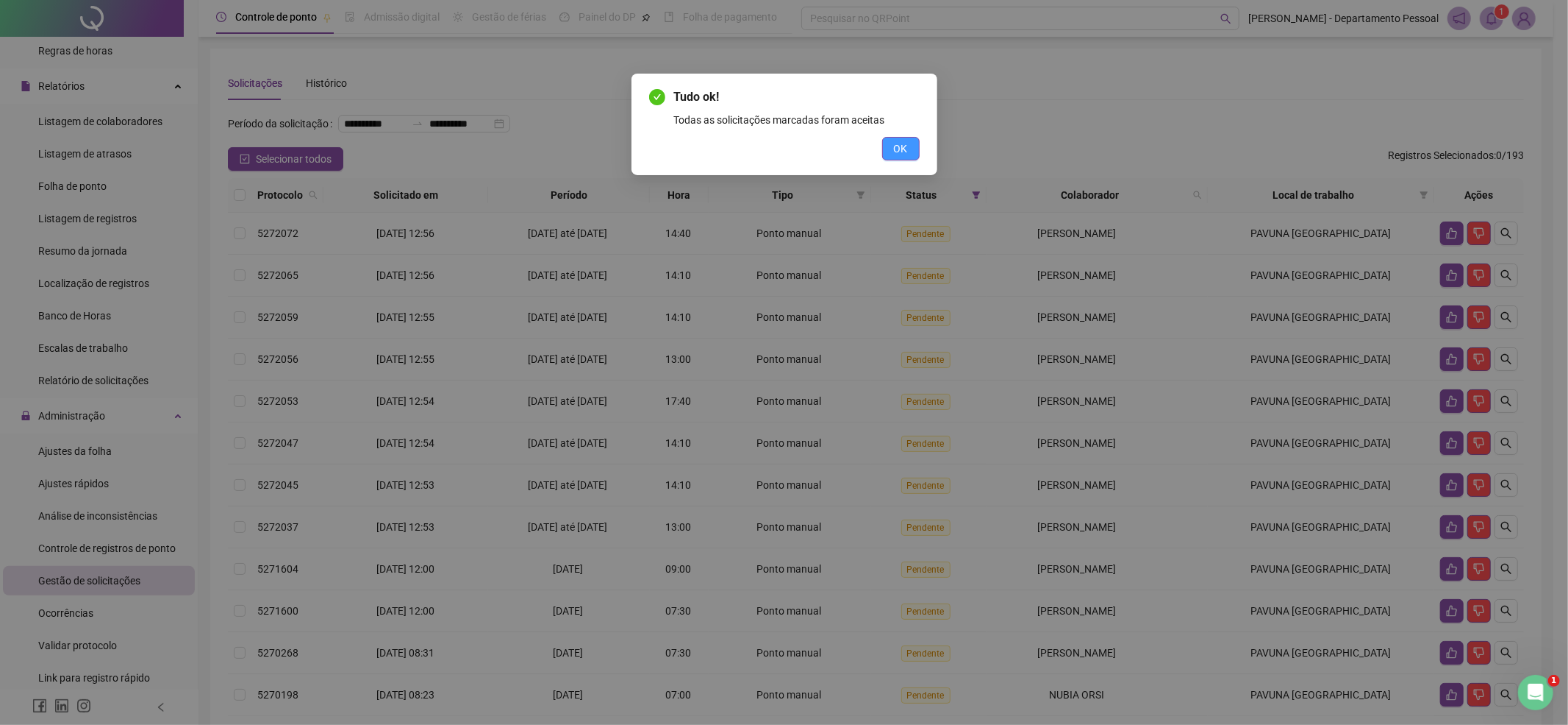
click at [761, 152] on button "OK" at bounding box center [901, 148] width 38 height 24
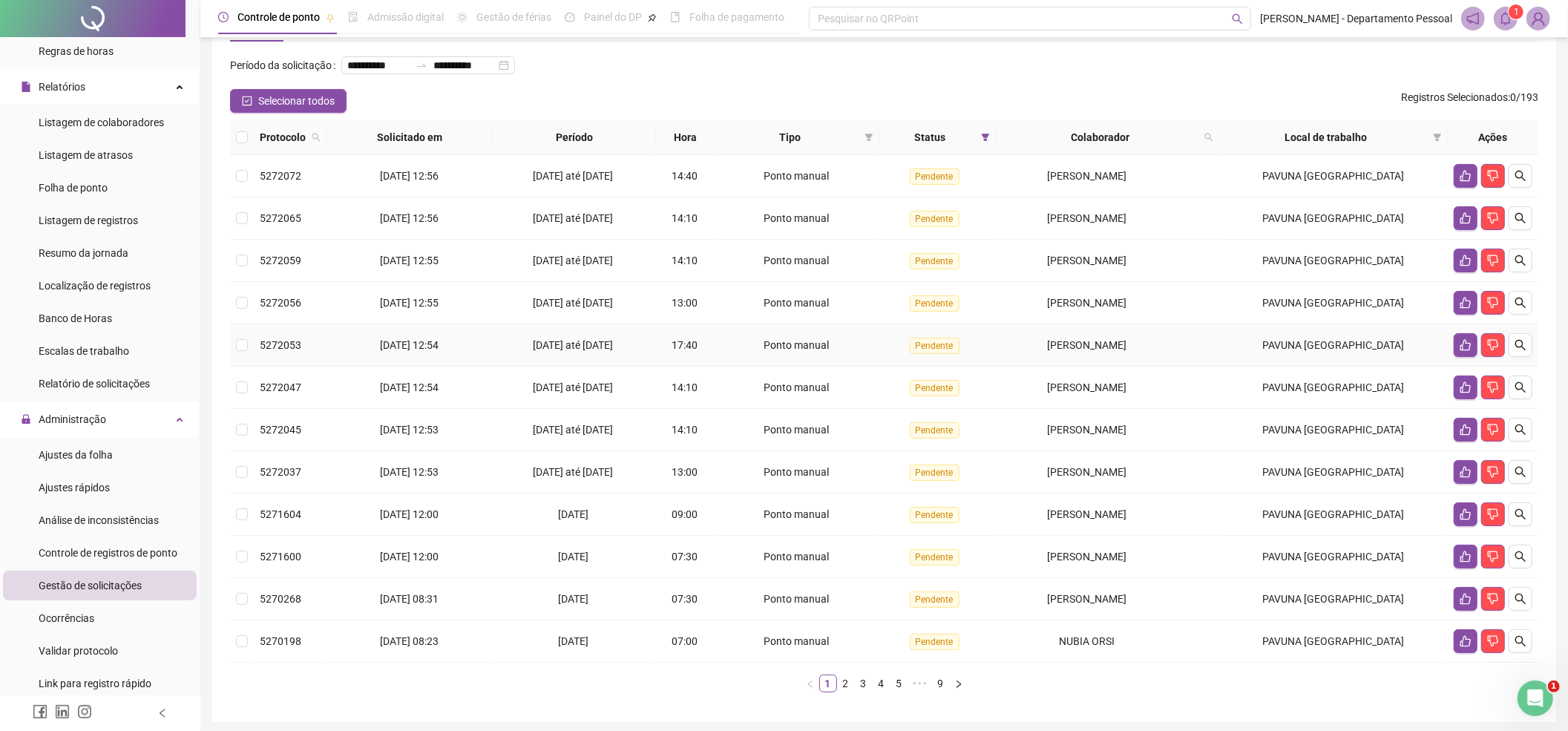
scroll to position [117, 0]
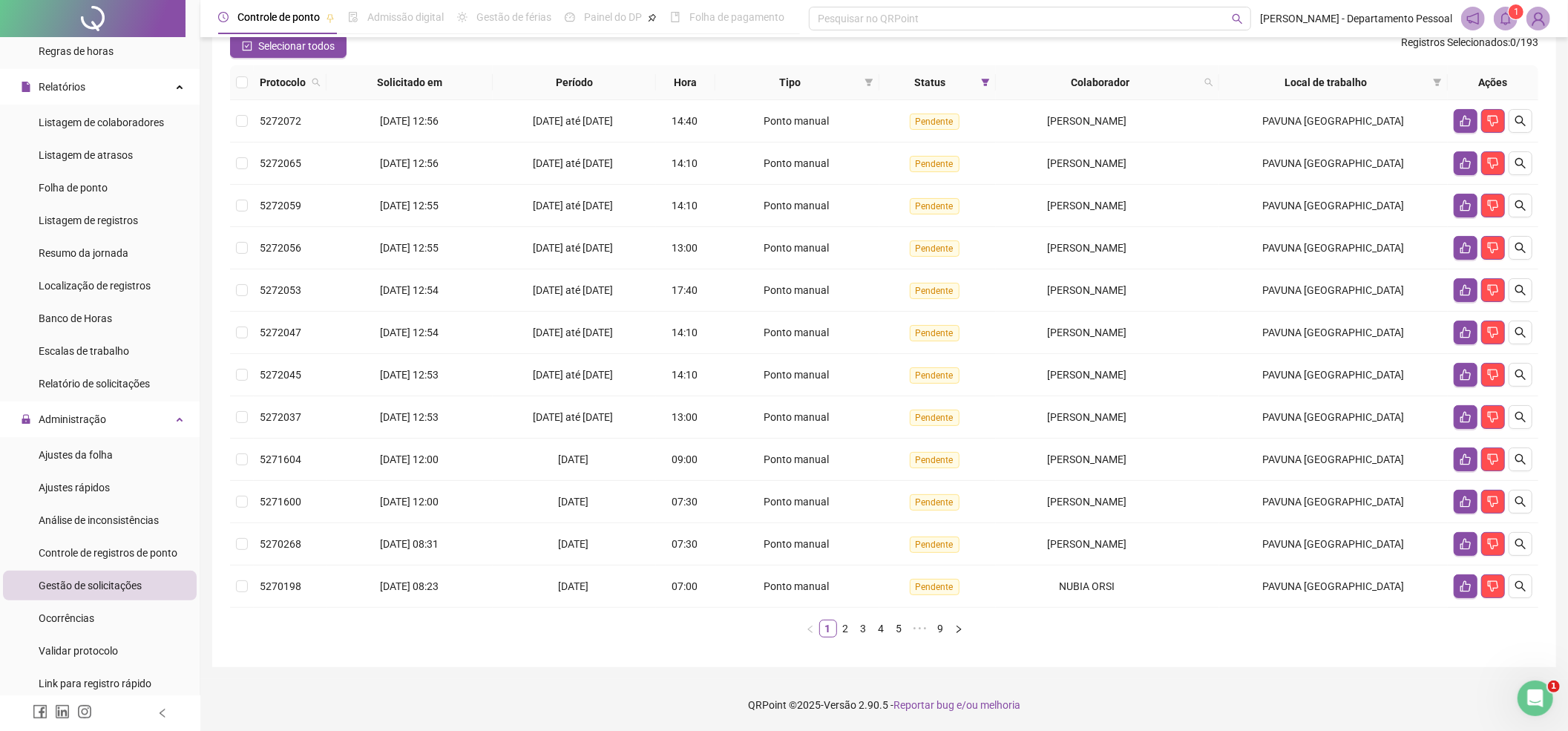
click at [768, 621] on link "9" at bounding box center [940, 627] width 16 height 16
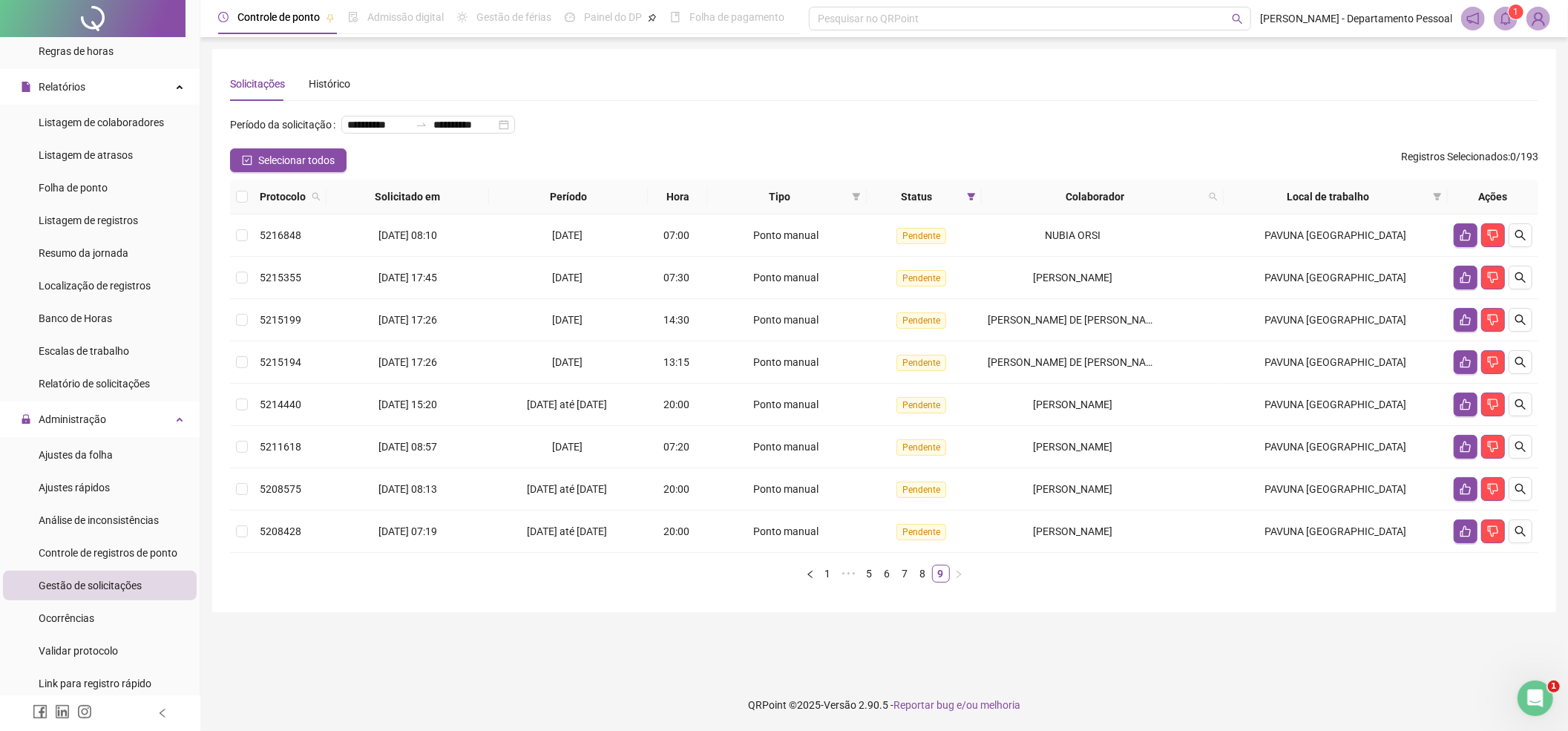
scroll to position [0, 0]
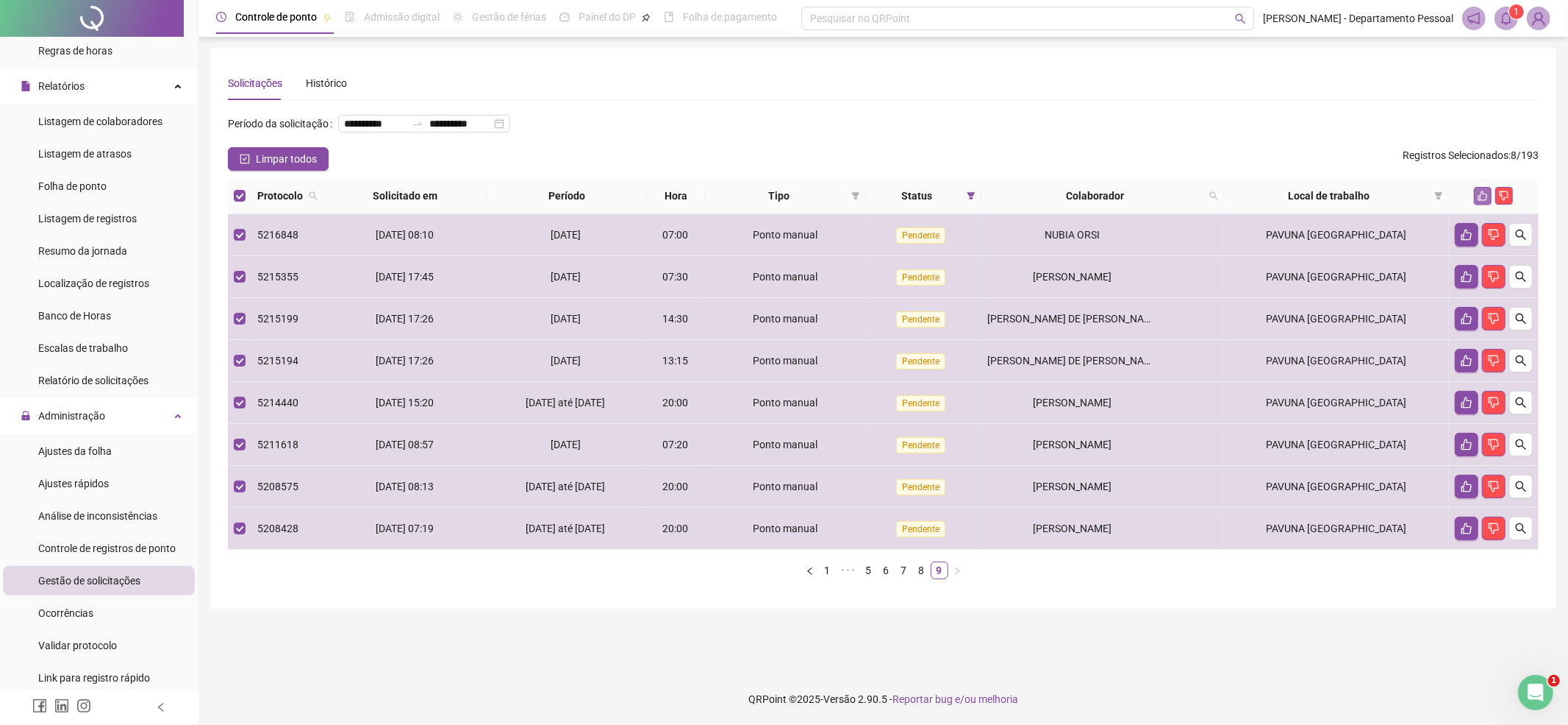
click at [761, 192] on icon "like" at bounding box center [1483, 196] width 9 height 9
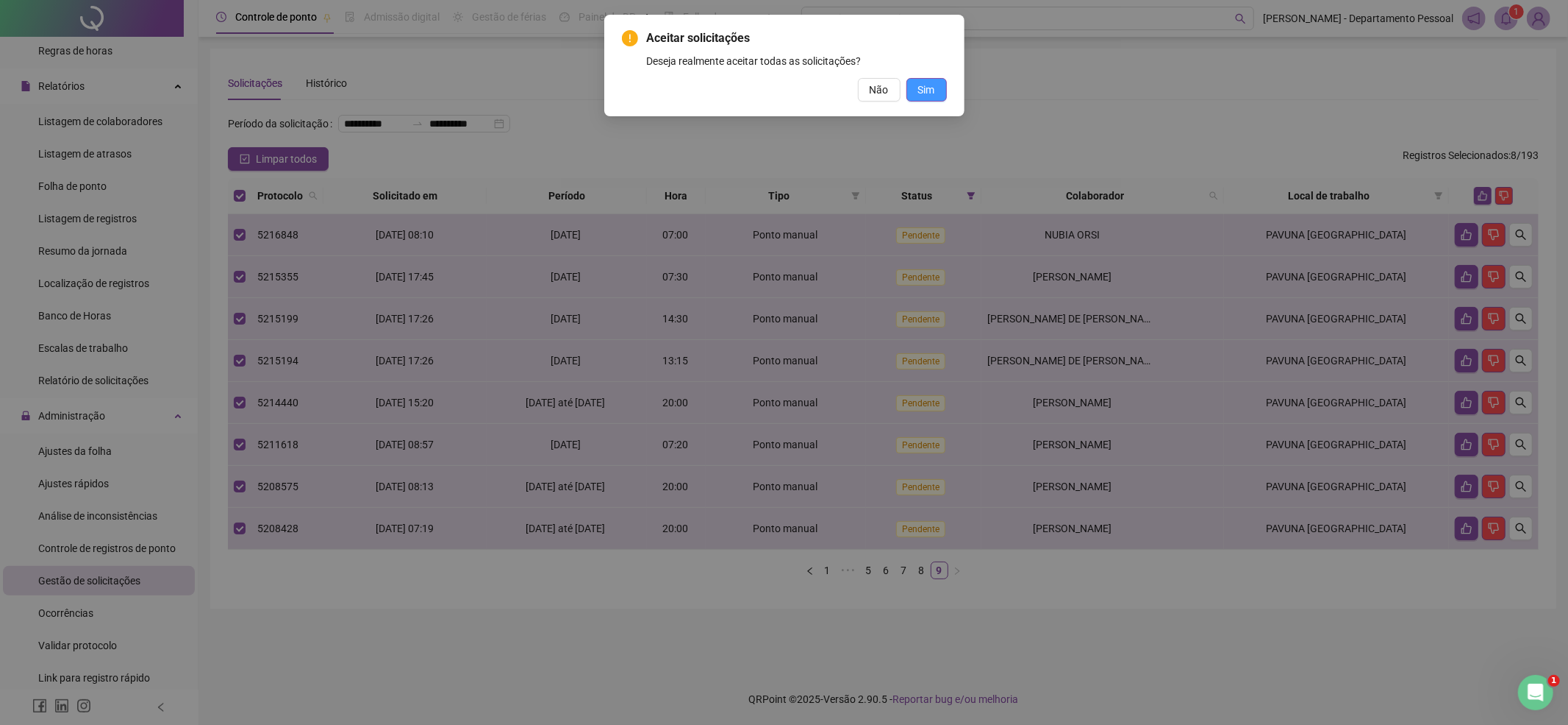
click at [761, 86] on button "Sim" at bounding box center [926, 90] width 41 height 24
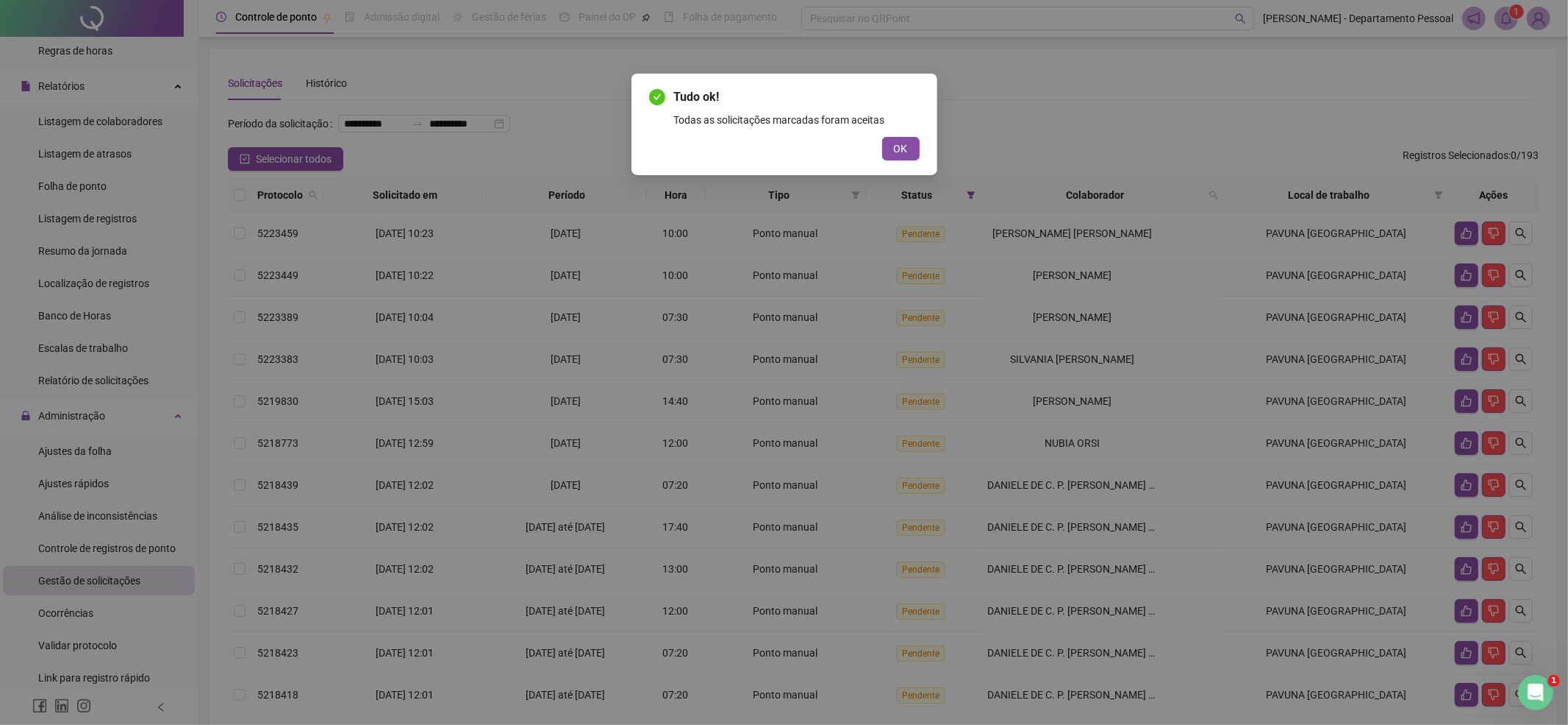
click at [236, 192] on div "Tudo ok! Todas as solicitações marcadas foram aceitas OK" at bounding box center [784, 362] width 1568 height 725
click at [761, 147] on button "OK" at bounding box center [901, 148] width 38 height 24
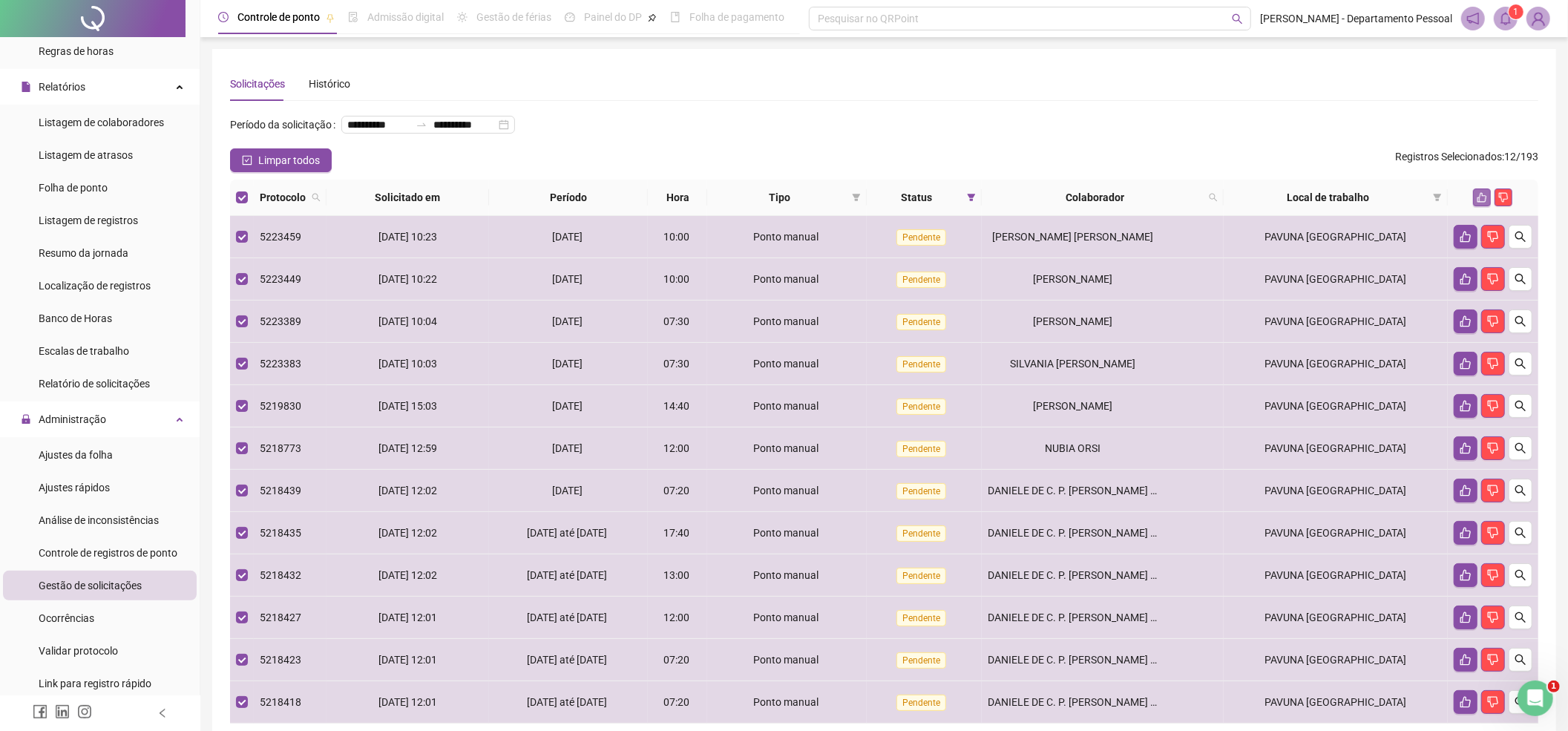
click at [768, 202] on button "button" at bounding box center [1481, 197] width 18 height 18
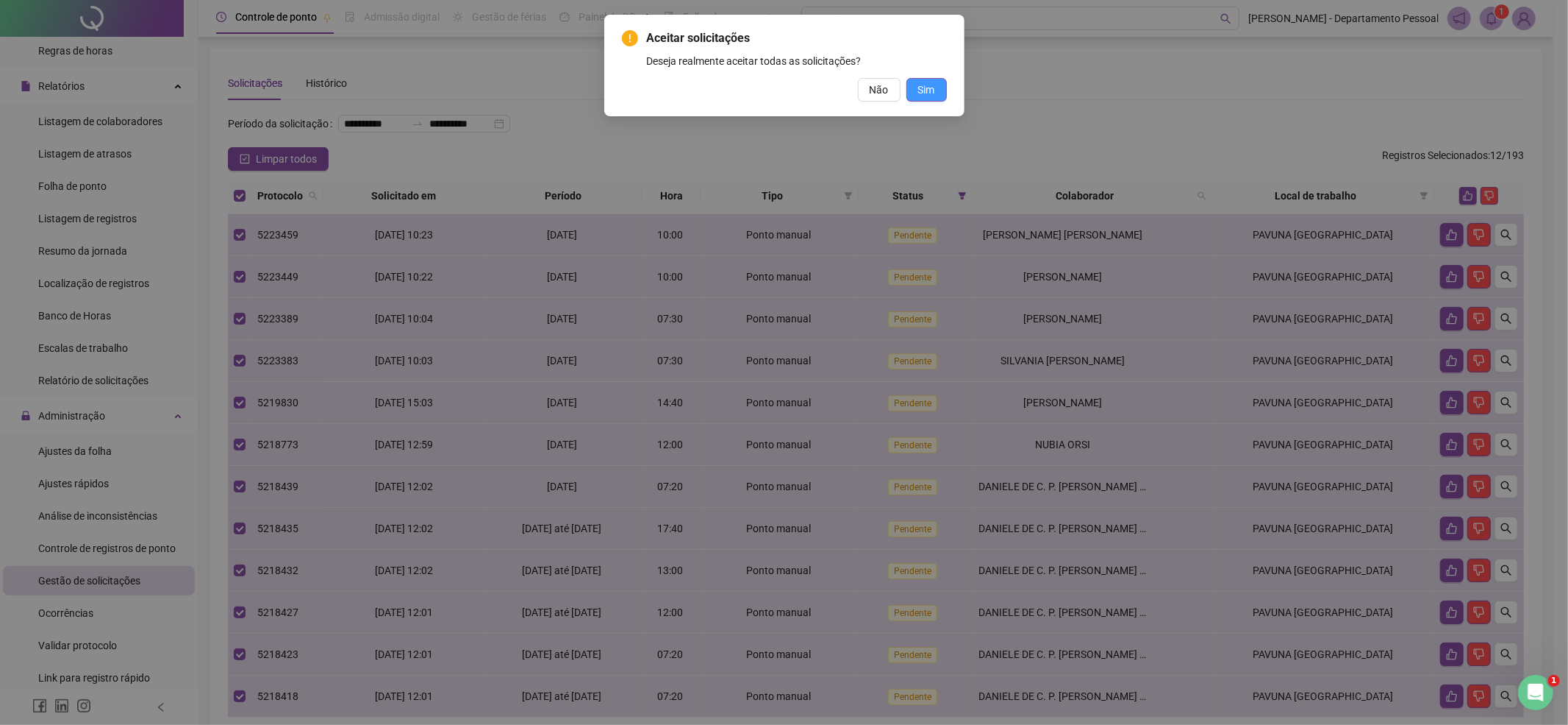
click at [761, 92] on button "Sim" at bounding box center [926, 90] width 41 height 24
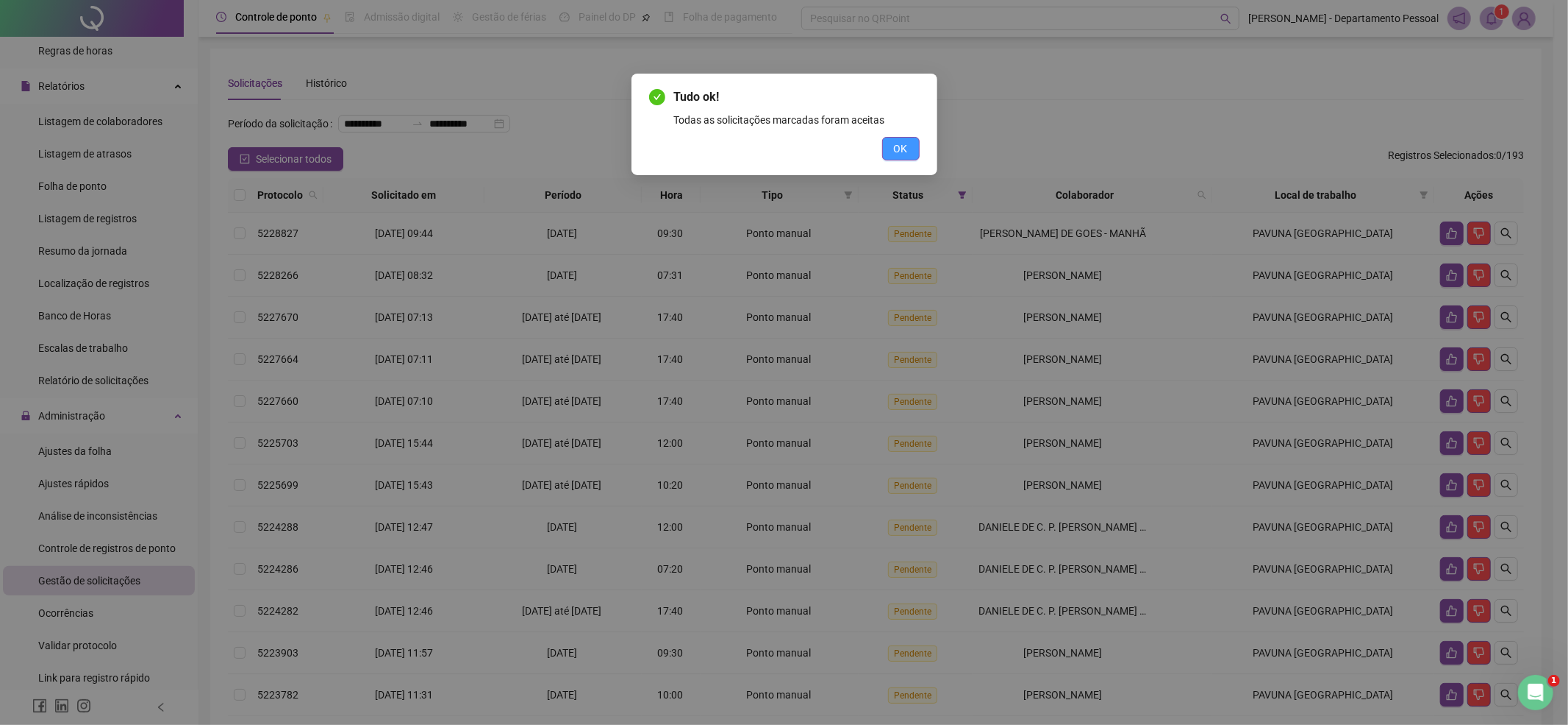
click at [761, 145] on span "OK" at bounding box center [901, 148] width 14 height 16
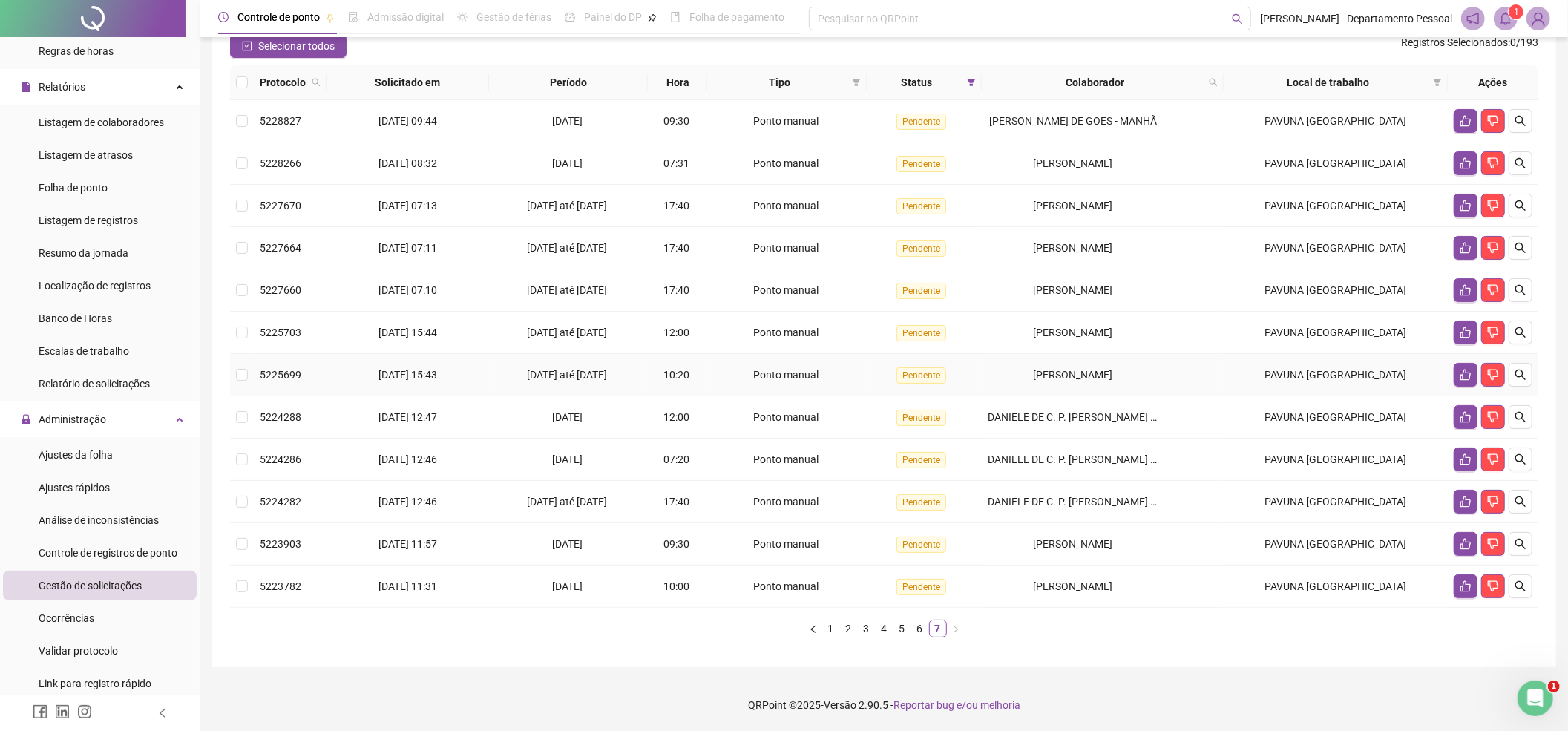
scroll to position [117, 0]
click at [768, 626] on link "4" at bounding box center [883, 627] width 16 height 16
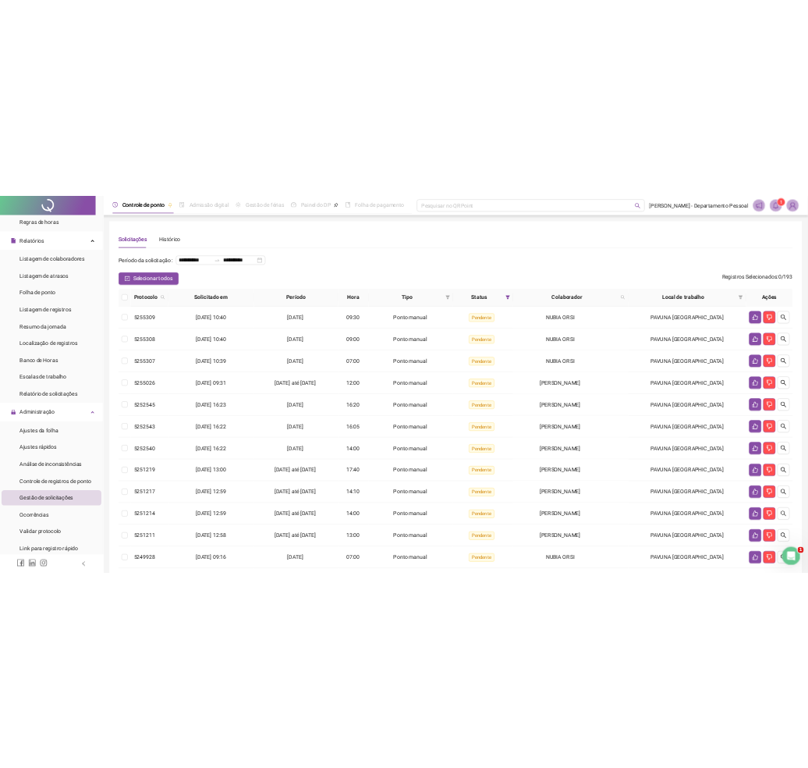
scroll to position [0, 0]
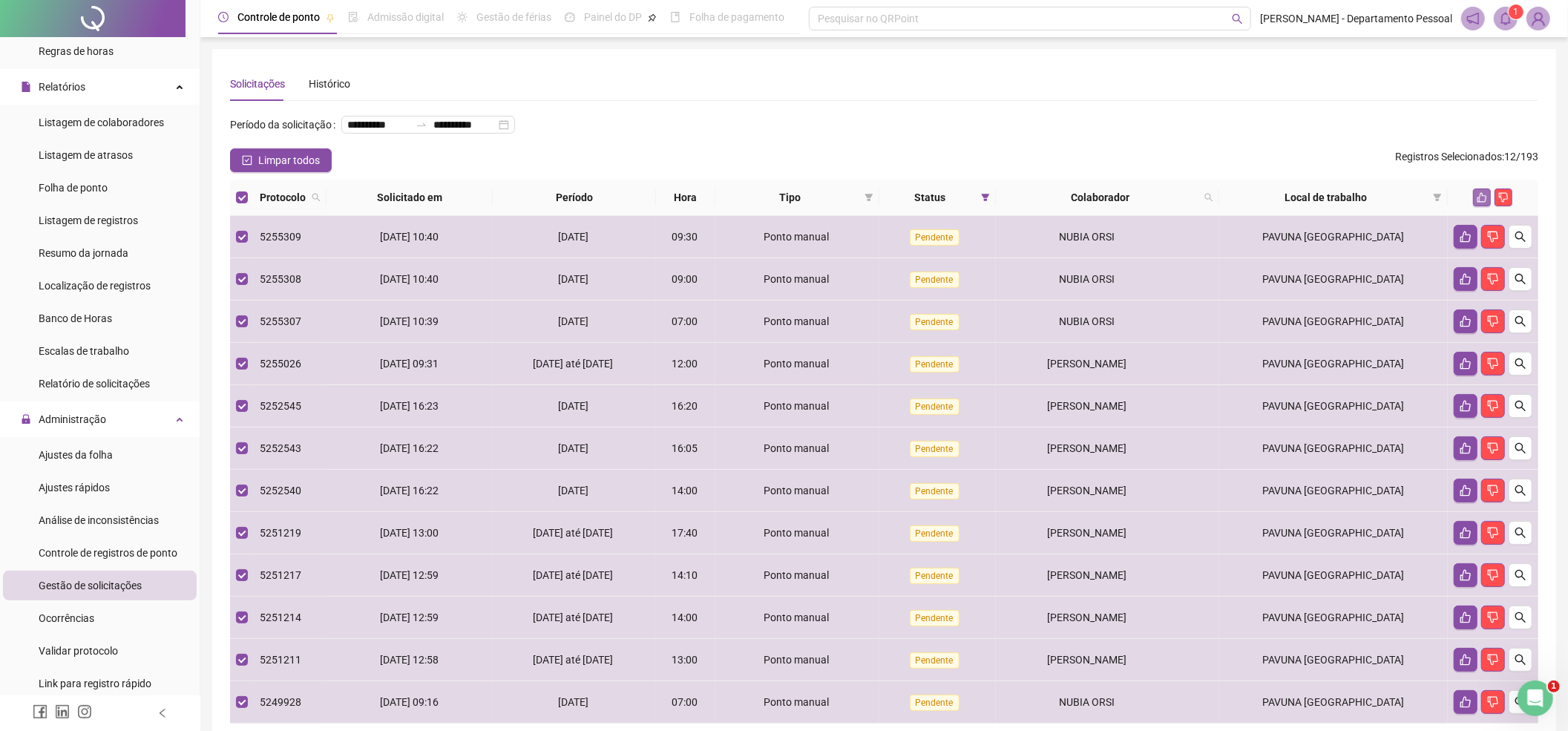
click at [768, 201] on icon "like" at bounding box center [1481, 198] width 10 height 10
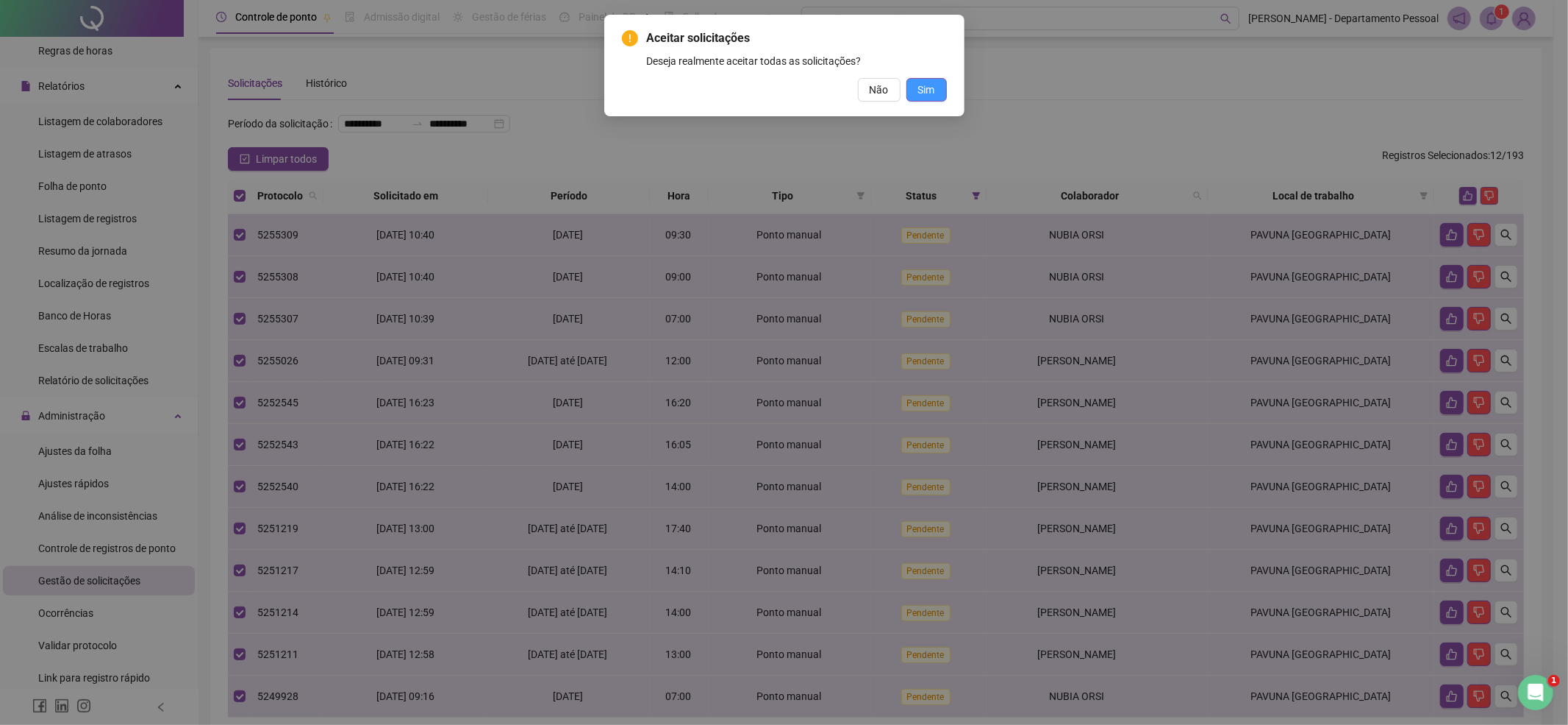
click at [761, 84] on span "Sim" at bounding box center [926, 90] width 17 height 16
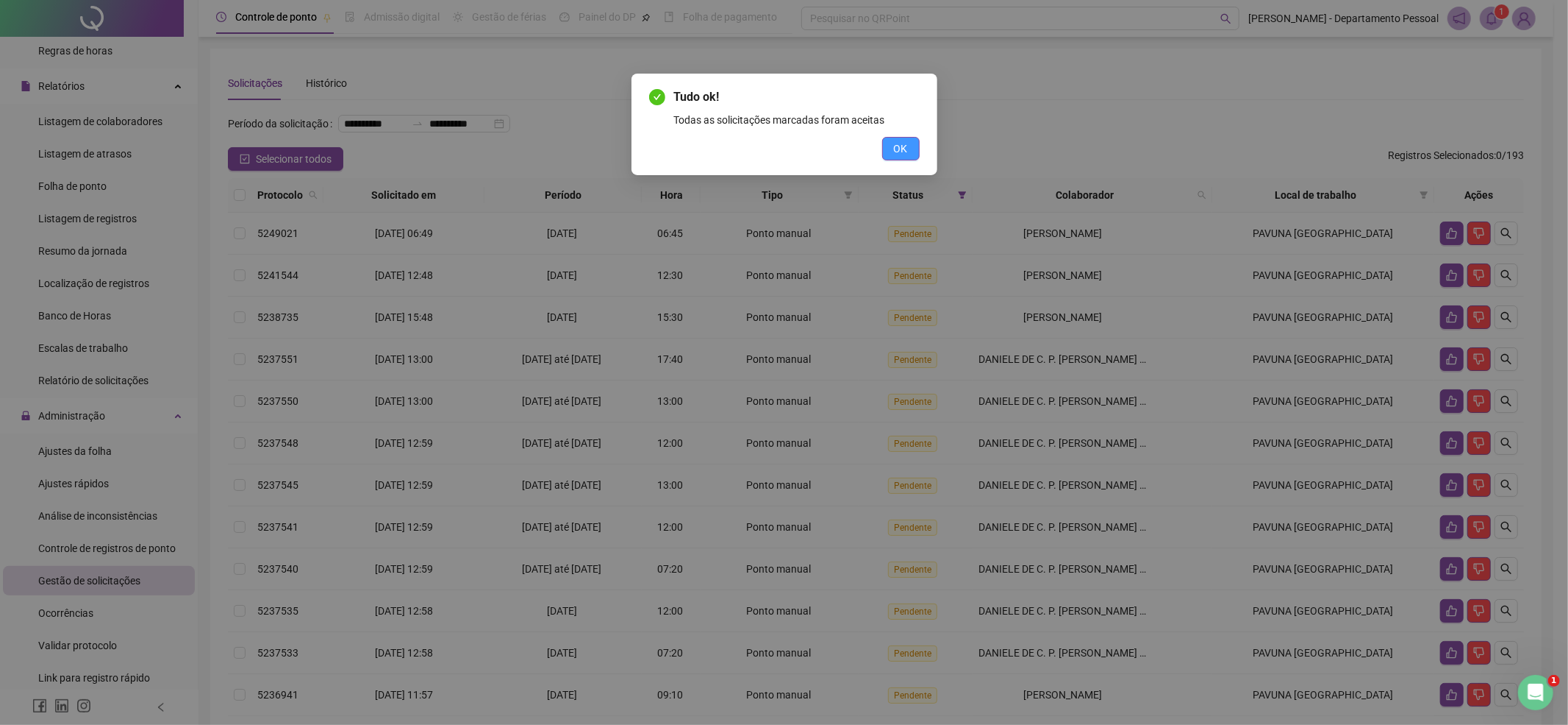
click at [761, 151] on span "OK" at bounding box center [901, 148] width 14 height 16
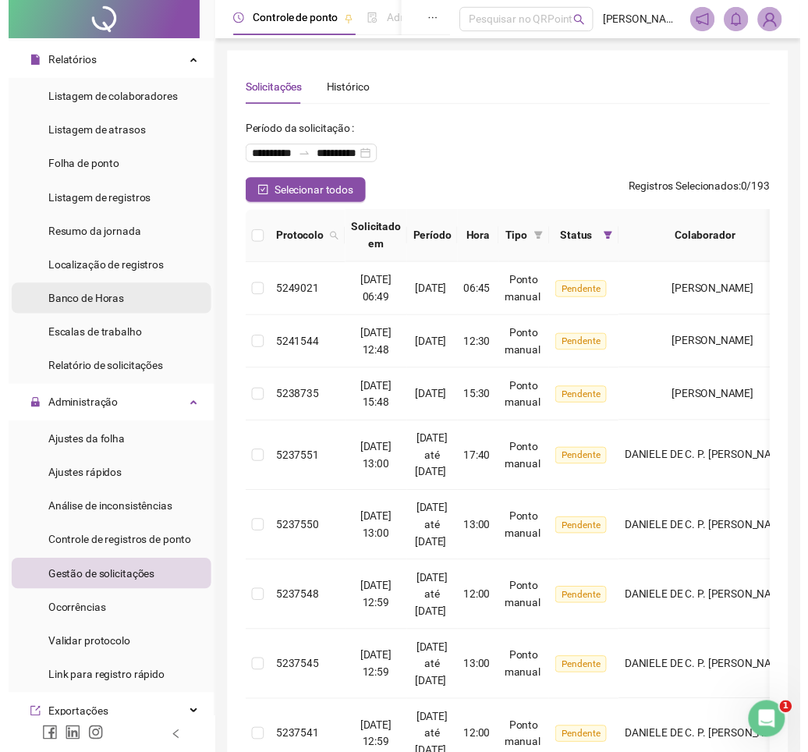
scroll to position [416, 0]
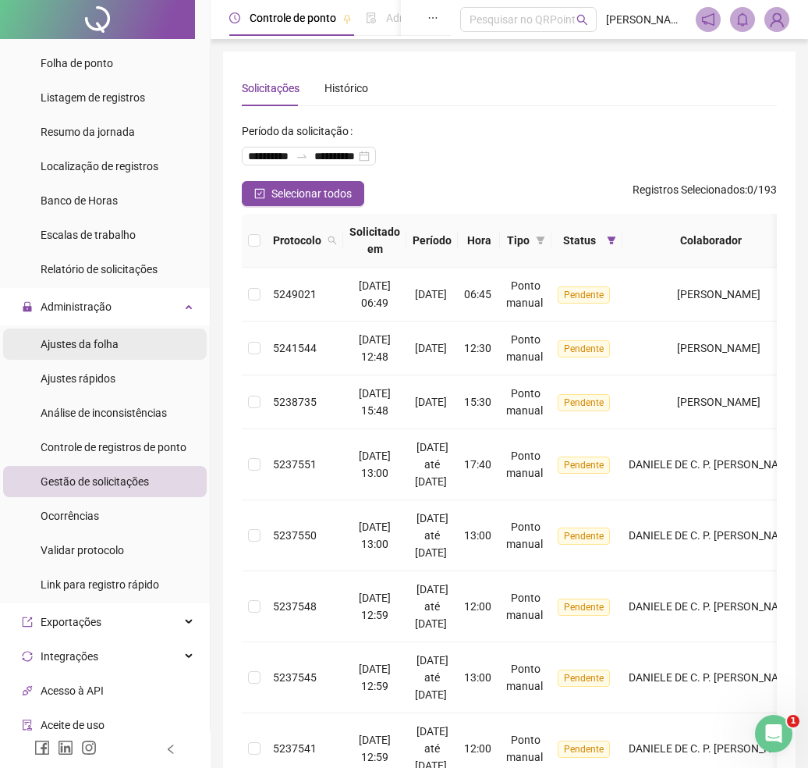
click at [101, 345] on span "Ajustes da folha" at bounding box center [80, 344] width 78 height 12
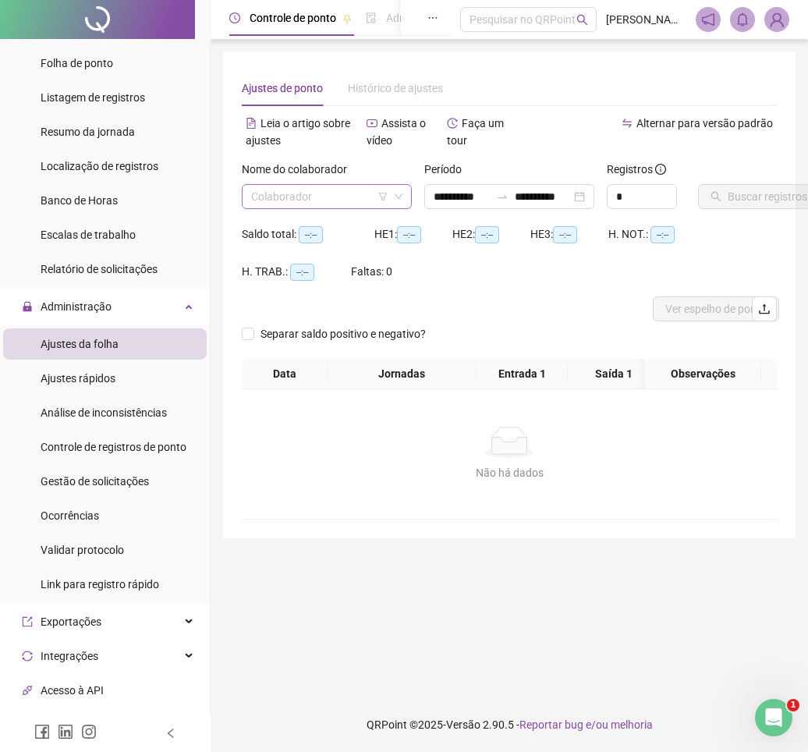
click at [293, 198] on input "search" at bounding box center [319, 196] width 137 height 23
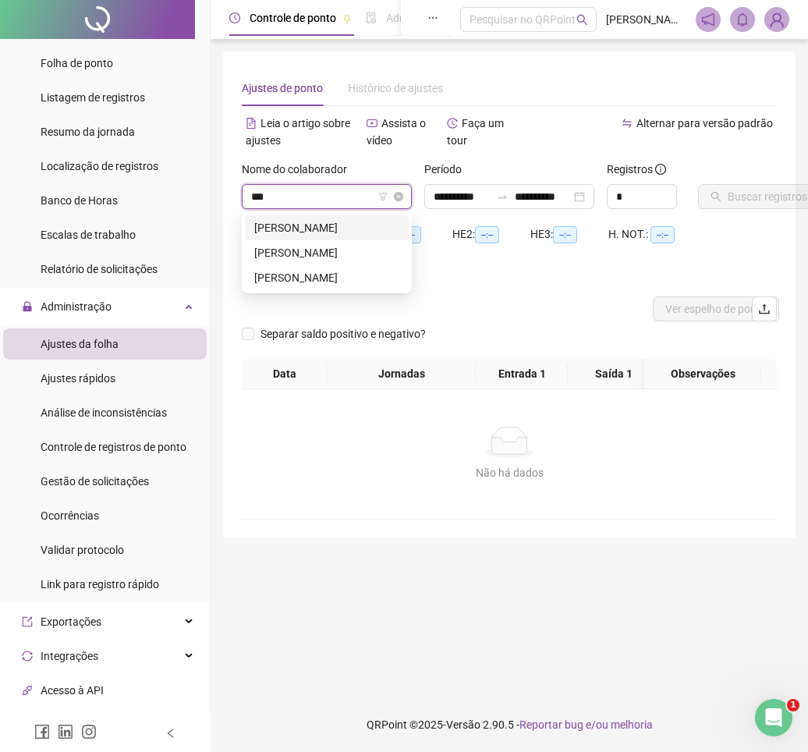
type input "****"
click at [300, 269] on div "[PERSON_NAME]" at bounding box center [326, 277] width 145 height 17
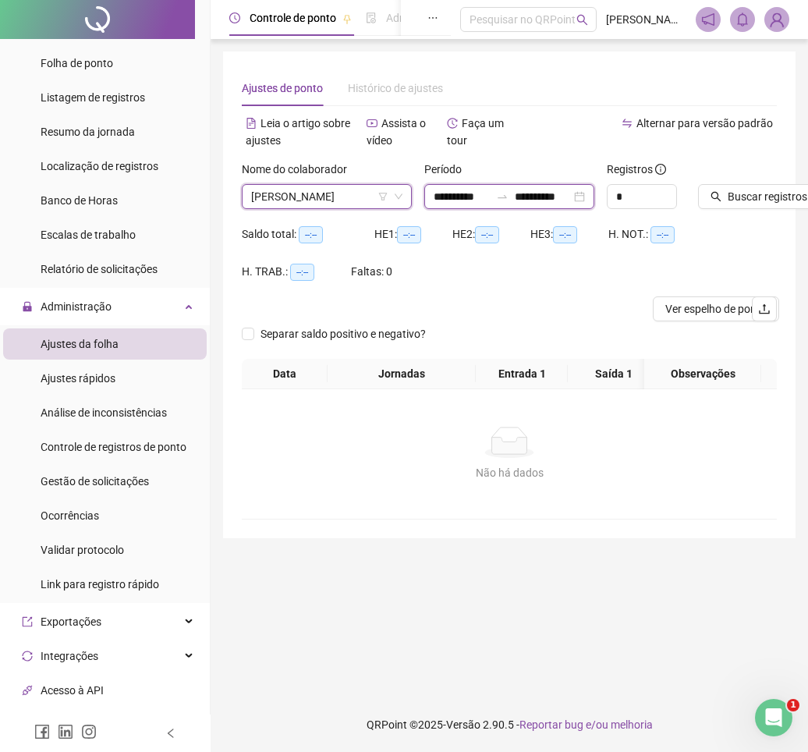
click at [479, 194] on input "**********" at bounding box center [462, 196] width 56 height 17
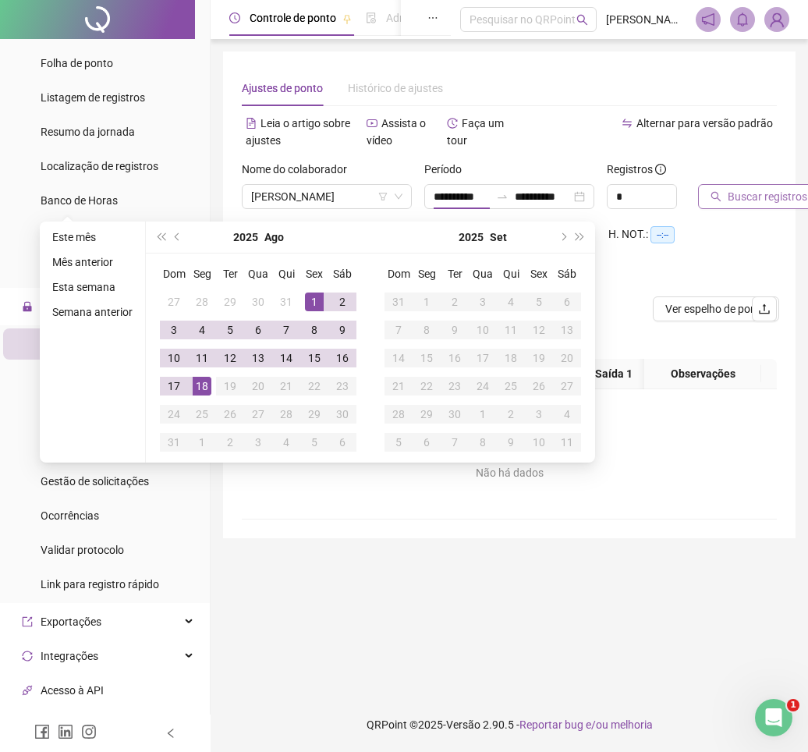
click at [765, 193] on span "Buscar registros" at bounding box center [768, 196] width 80 height 17
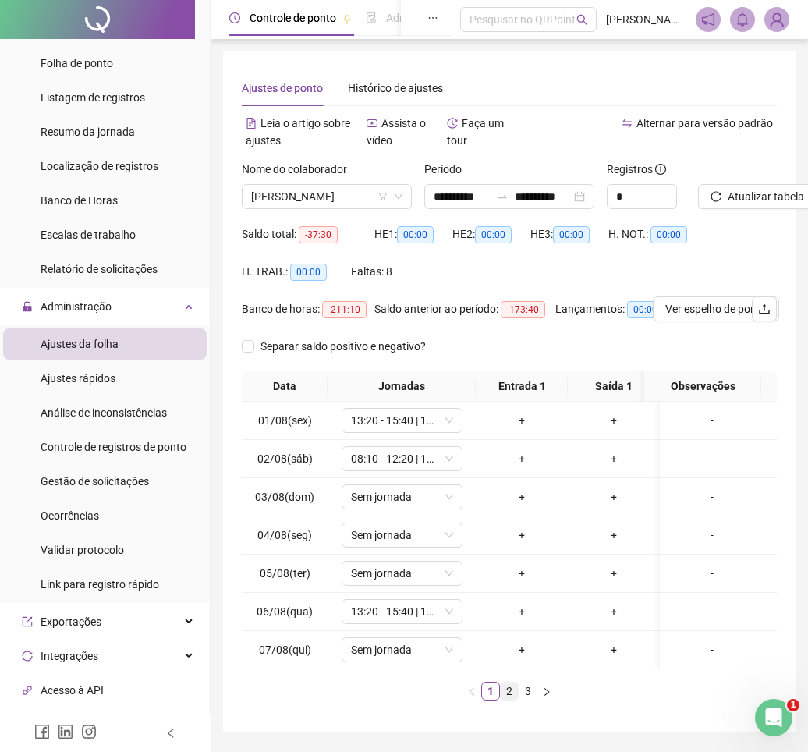
click at [513, 700] on link "2" at bounding box center [509, 691] width 17 height 17
click at [694, 647] on div "-" at bounding box center [712, 649] width 92 height 17
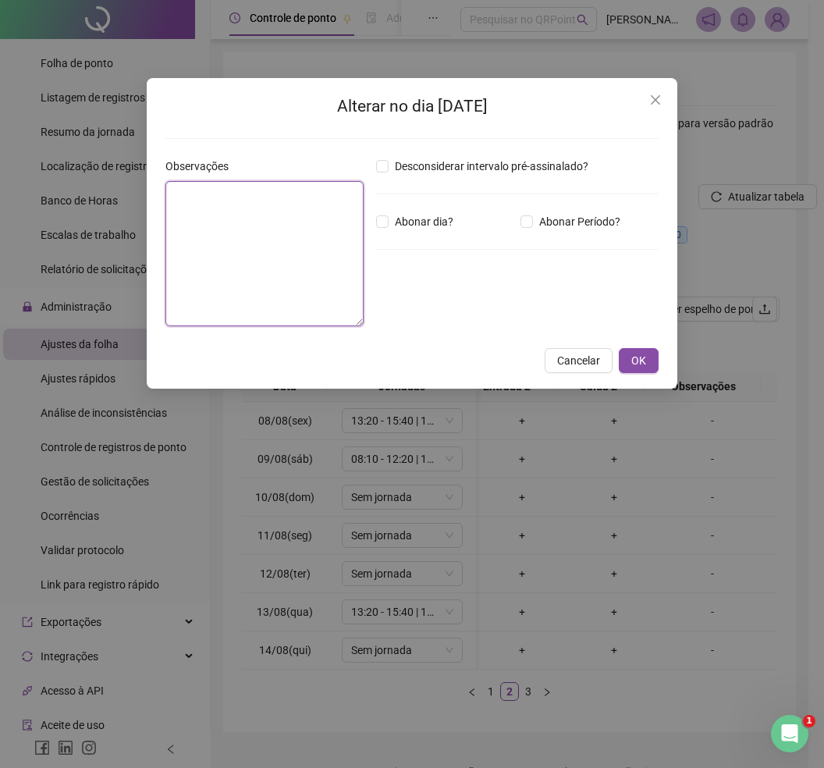
click at [217, 240] on textarea at bounding box center [264, 253] width 198 height 145
type textarea "*"
type textarea "**********"
drag, startPoint x: 275, startPoint y: 192, endPoint x: 53, endPoint y: 169, distance: 223.5
click at [53, 169] on div "**********" at bounding box center [412, 384] width 824 height 768
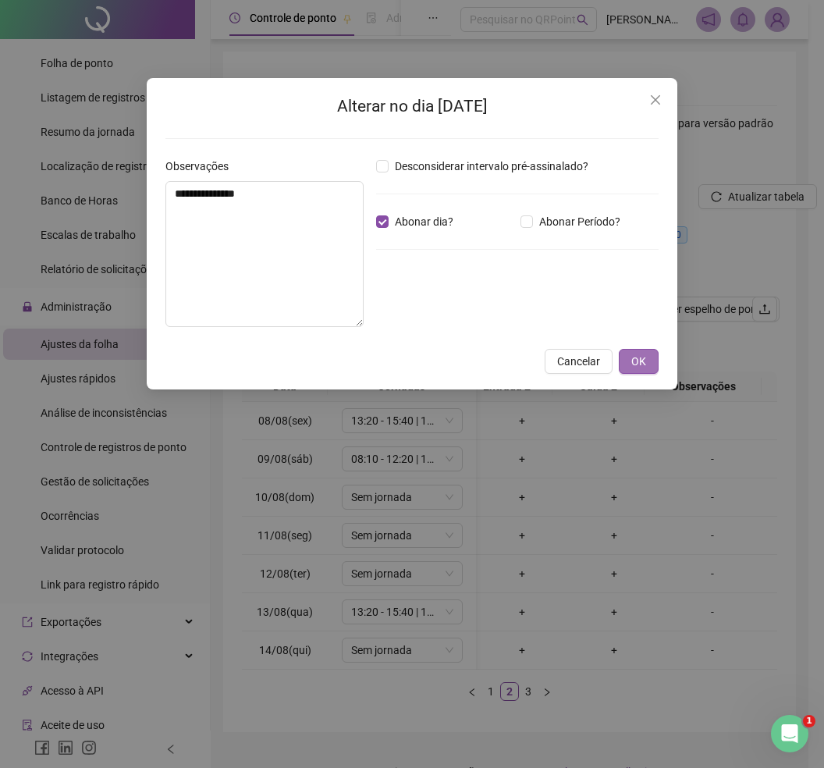
click at [637, 363] on span "OK" at bounding box center [638, 361] width 15 height 17
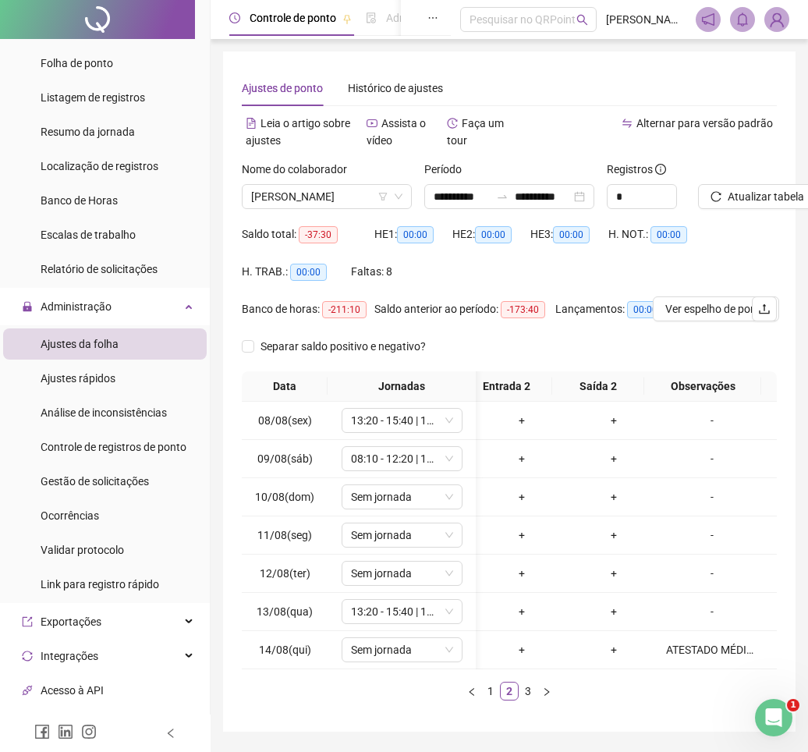
scroll to position [0, 184]
click at [526, 700] on link "3" at bounding box center [528, 691] width 17 height 17
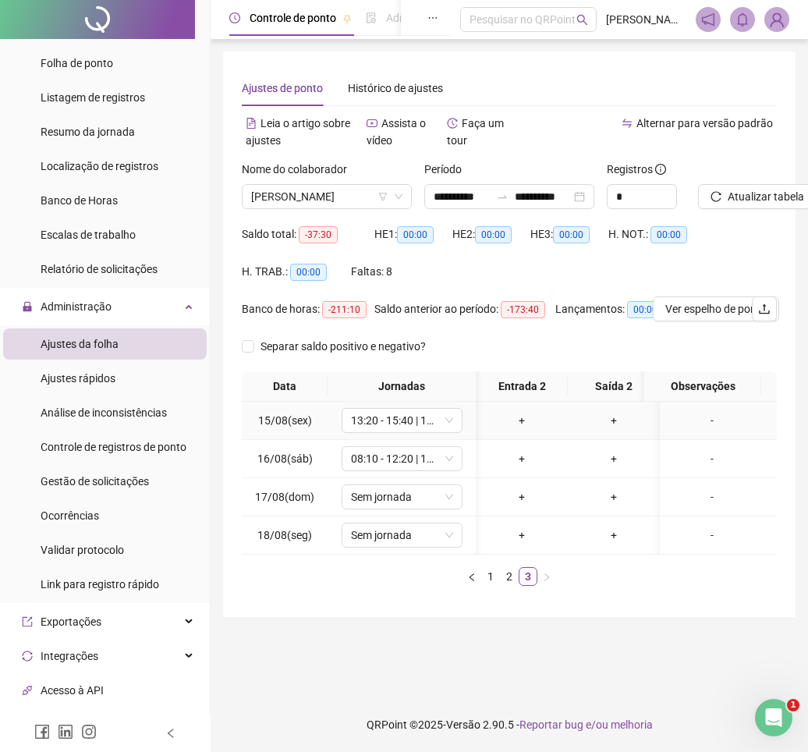
click at [699, 421] on div "-" at bounding box center [712, 420] width 92 height 17
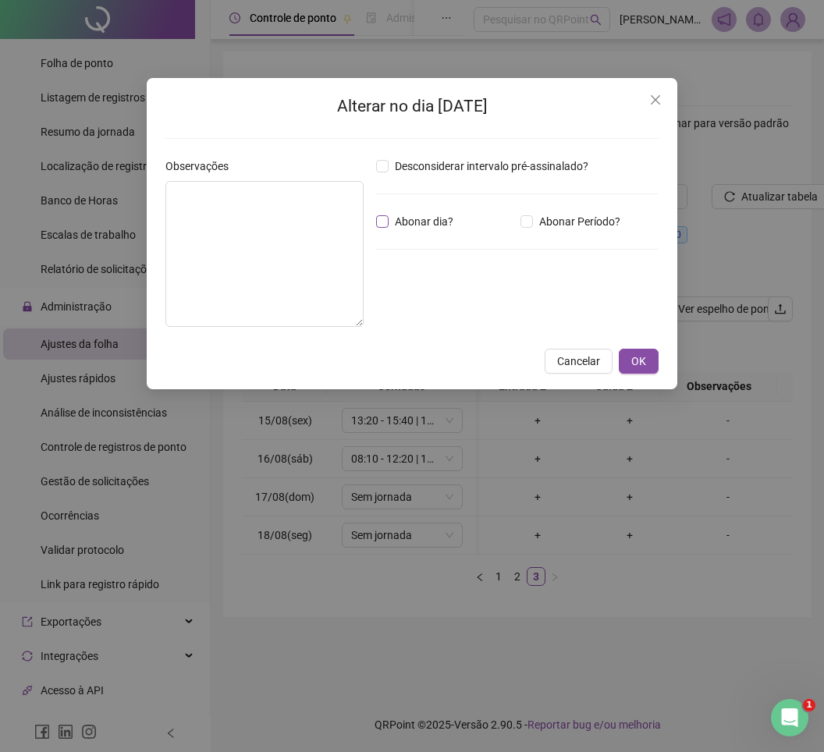
click at [378, 229] on label "Abonar dia?" at bounding box center [417, 221] width 83 height 17
click at [250, 220] on textarea at bounding box center [264, 254] width 198 height 146
paste textarea "**********"
type textarea "**********"
click at [640, 354] on span "OK" at bounding box center [638, 361] width 15 height 17
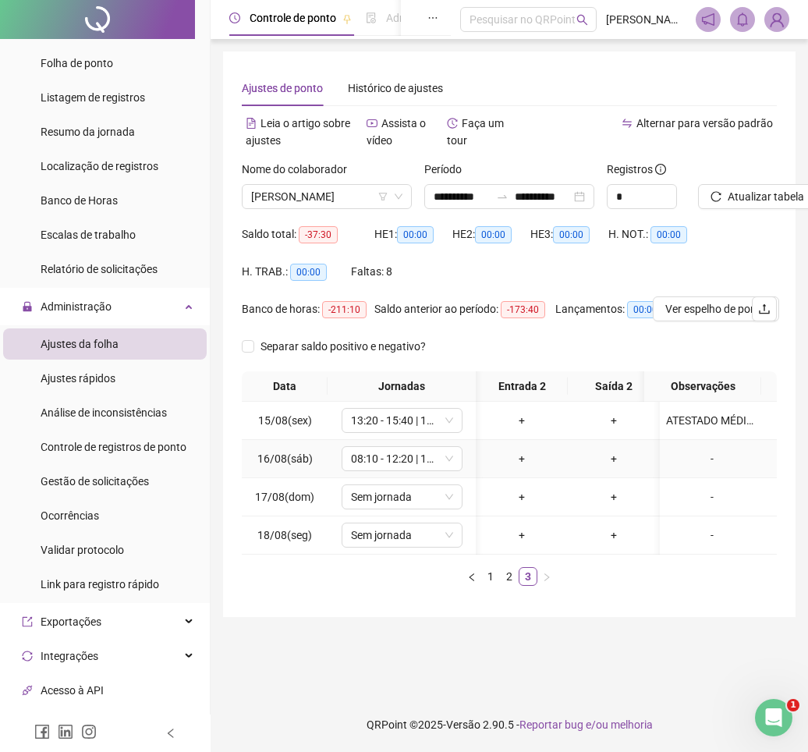
click at [701, 457] on div "-" at bounding box center [712, 458] width 92 height 17
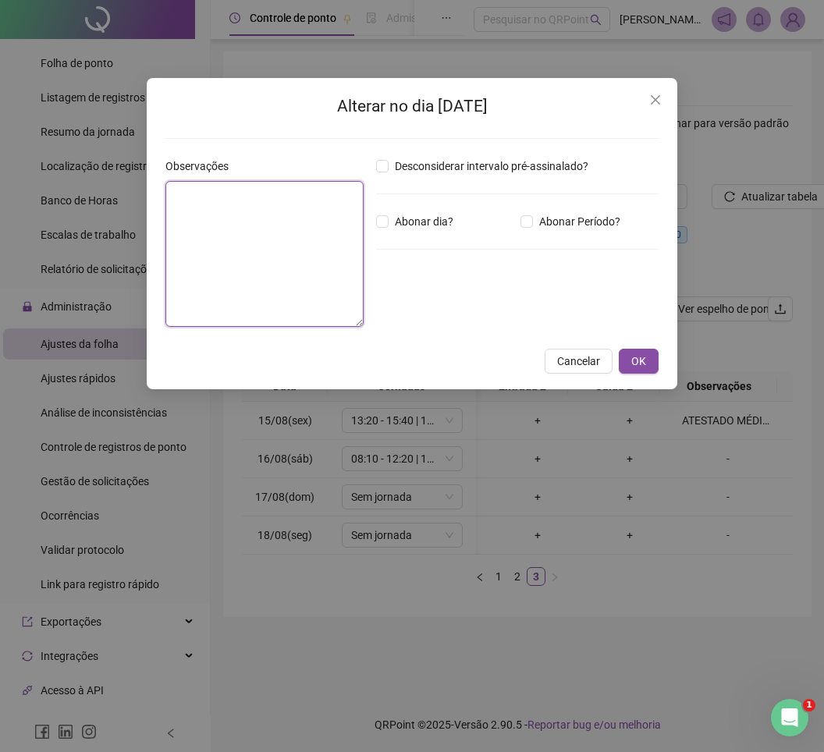
click at [190, 225] on textarea at bounding box center [264, 254] width 198 height 146
paste textarea "**********"
type textarea "**********"
click at [646, 357] on button "OK" at bounding box center [639, 361] width 40 height 25
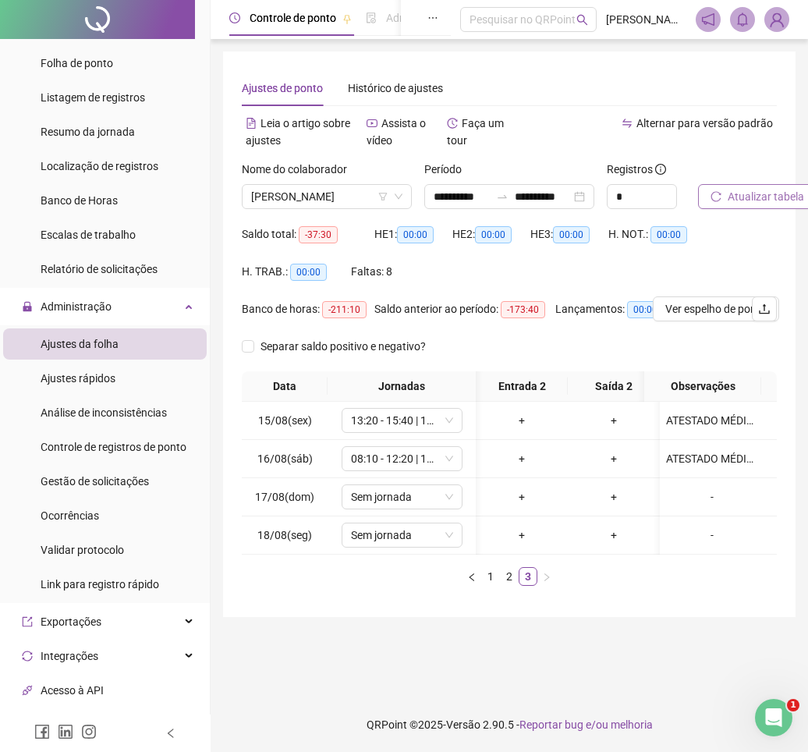
click at [751, 201] on span "Atualizar tabela" at bounding box center [766, 196] width 76 height 17
